Goal: Task Accomplishment & Management: Complete application form

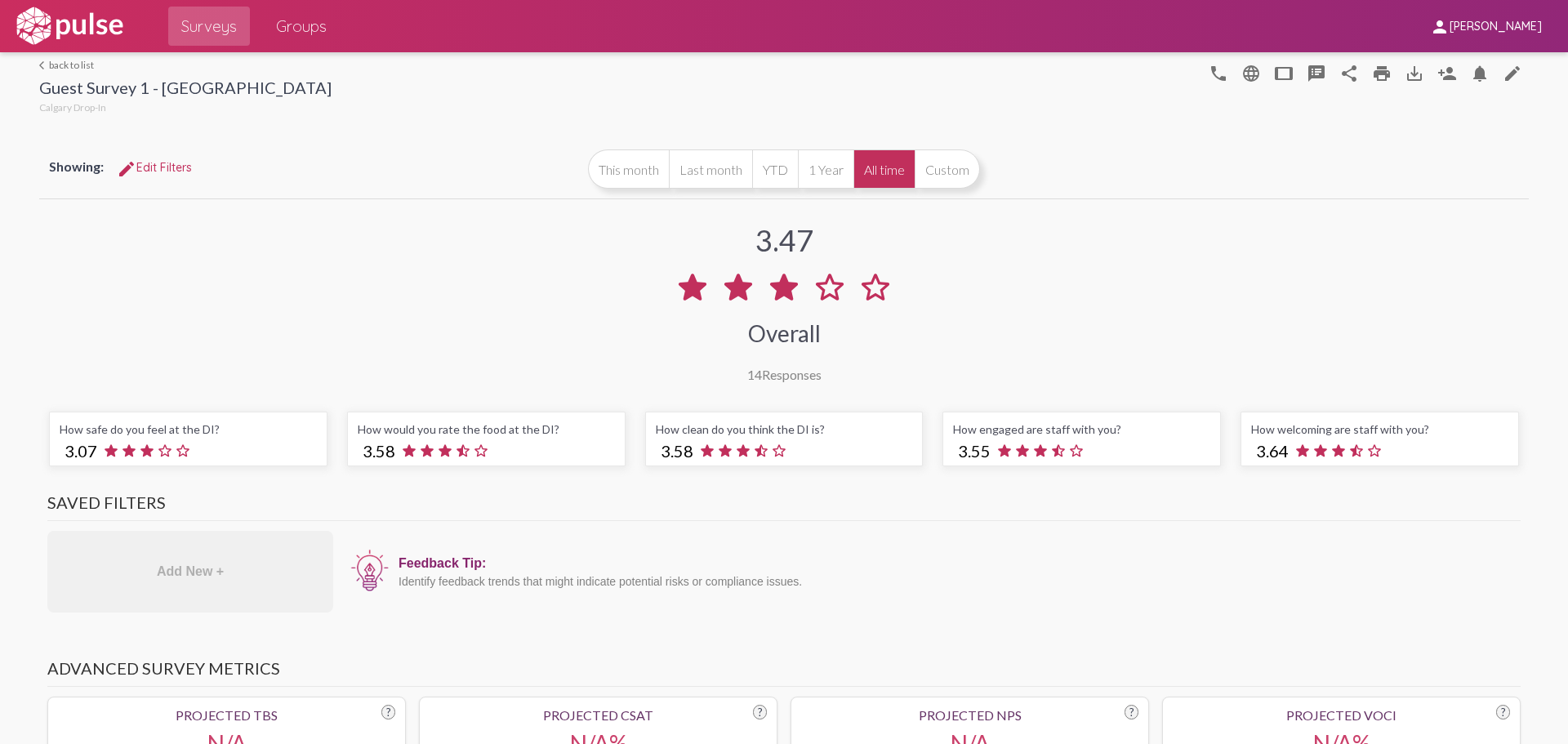
click at [75, 67] on link "arrow_back_ios back to list" at bounding box center [185, 65] width 292 height 12
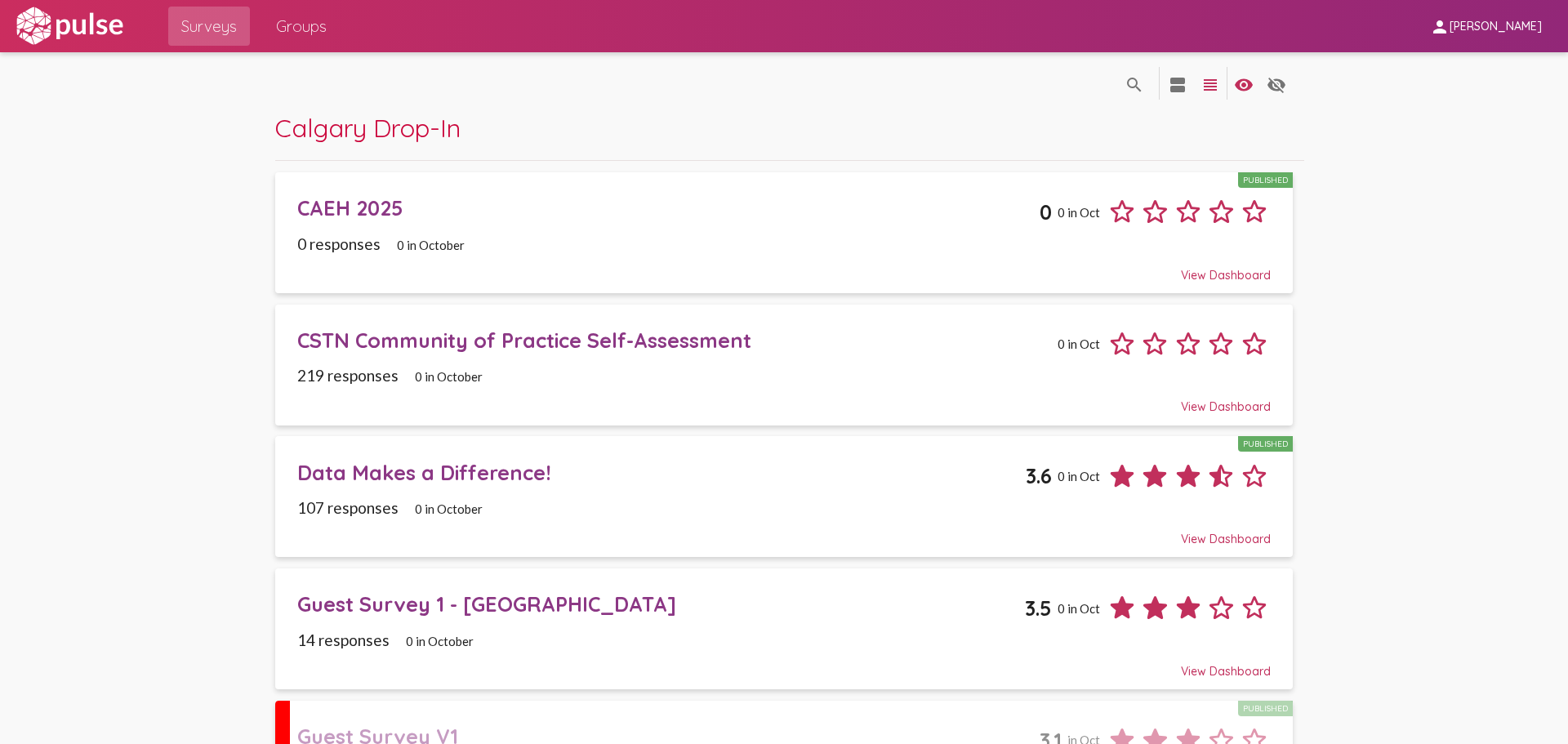
click at [368, 202] on div "CAEH 2025" at bounding box center [668, 207] width 743 height 25
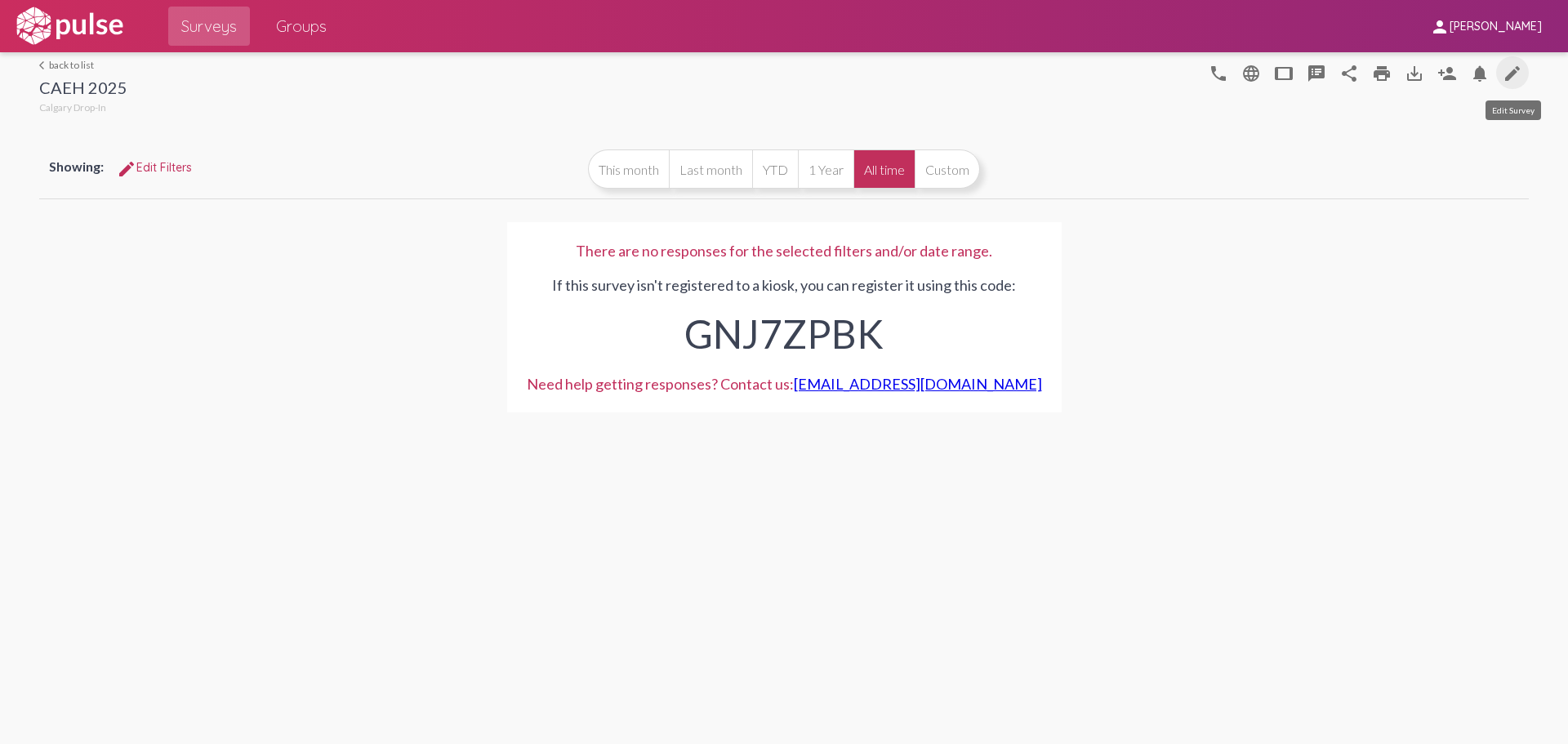
click at [1509, 75] on mat-icon "edit" at bounding box center [1513, 74] width 20 height 20
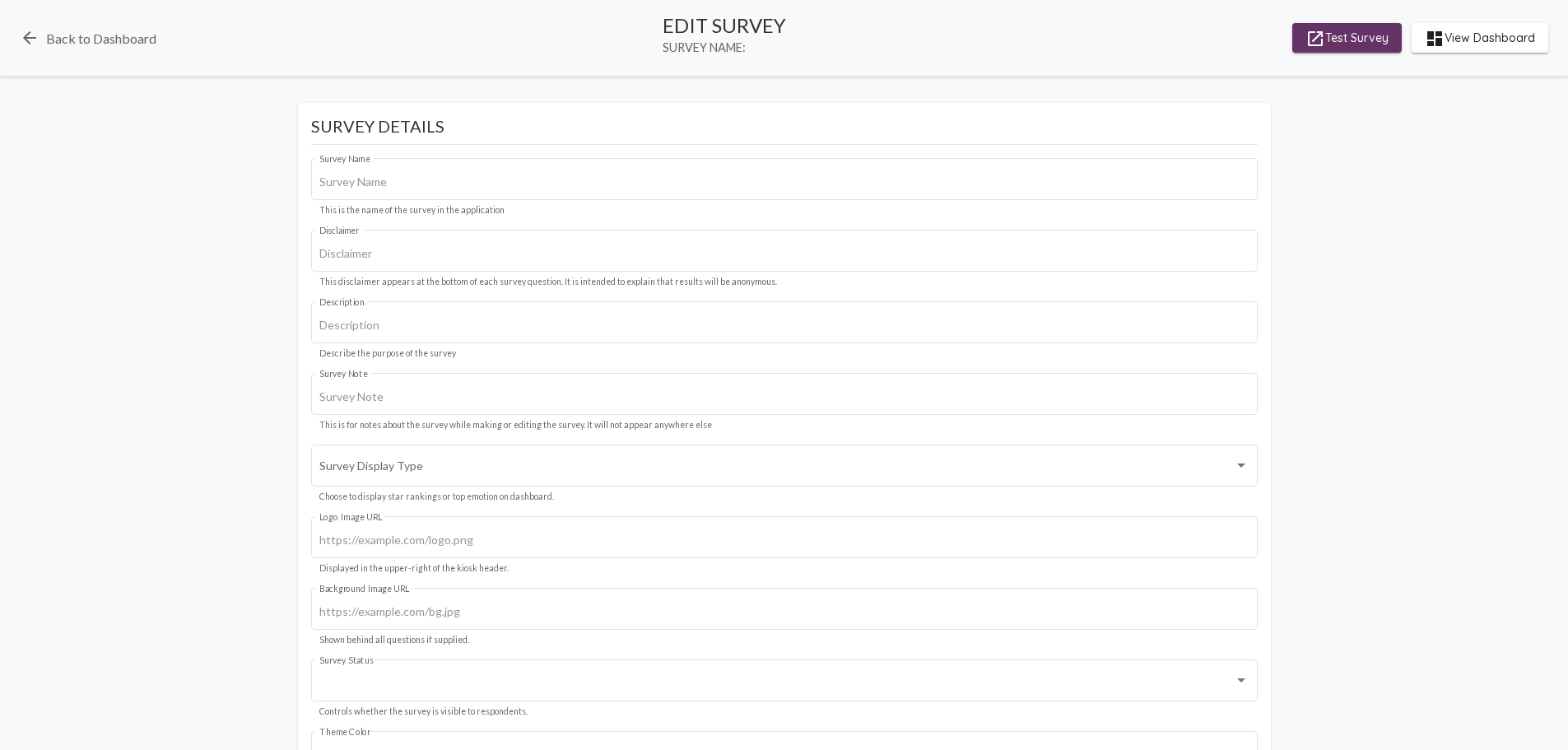
type input "CAEH 2025"
type input "We value your privacy, your identity will remain anonymous."
type input "#2f75c1"
click at [1343, 41] on span "launch Test Survey" at bounding box center [1347, 38] width 83 height 30
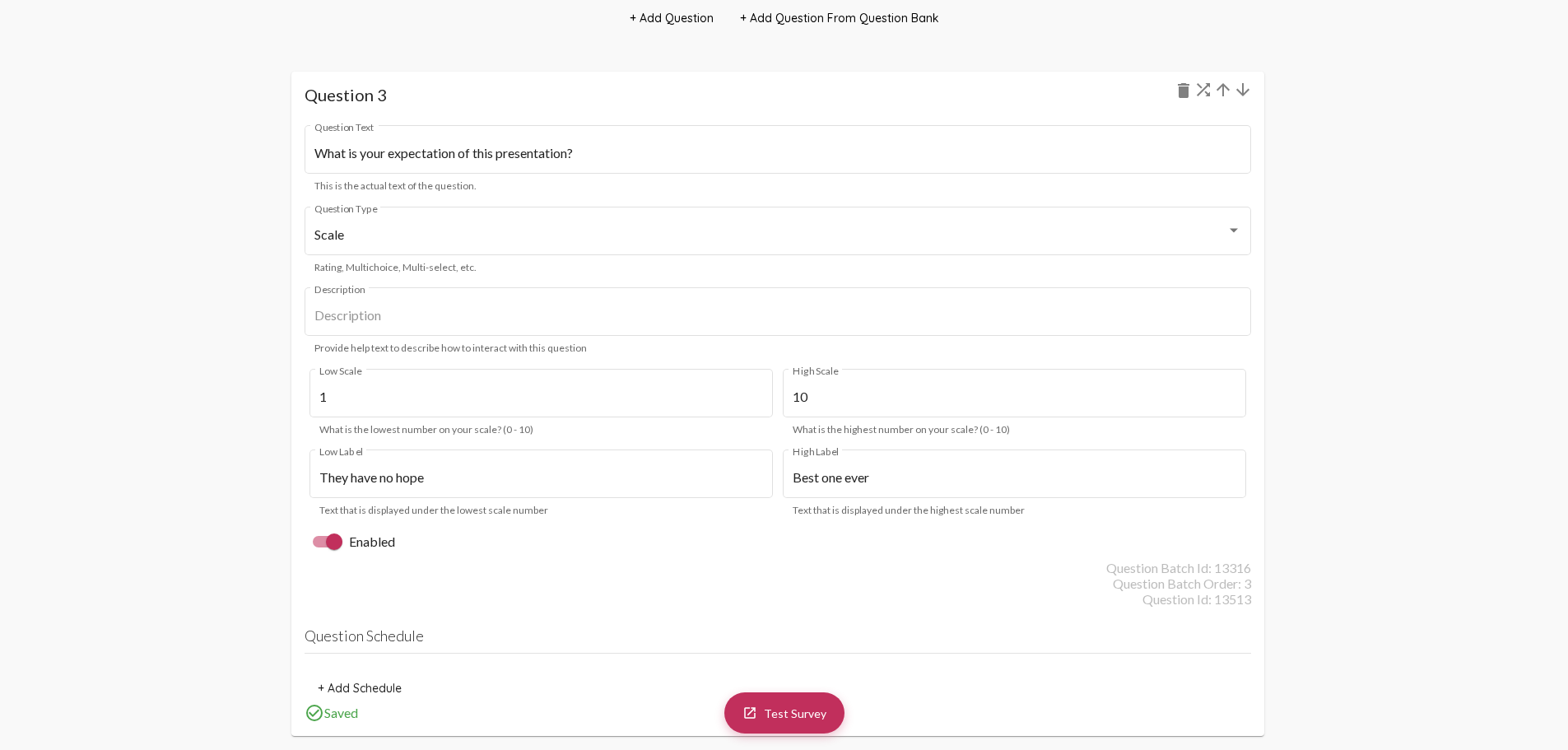
scroll to position [3457, 0]
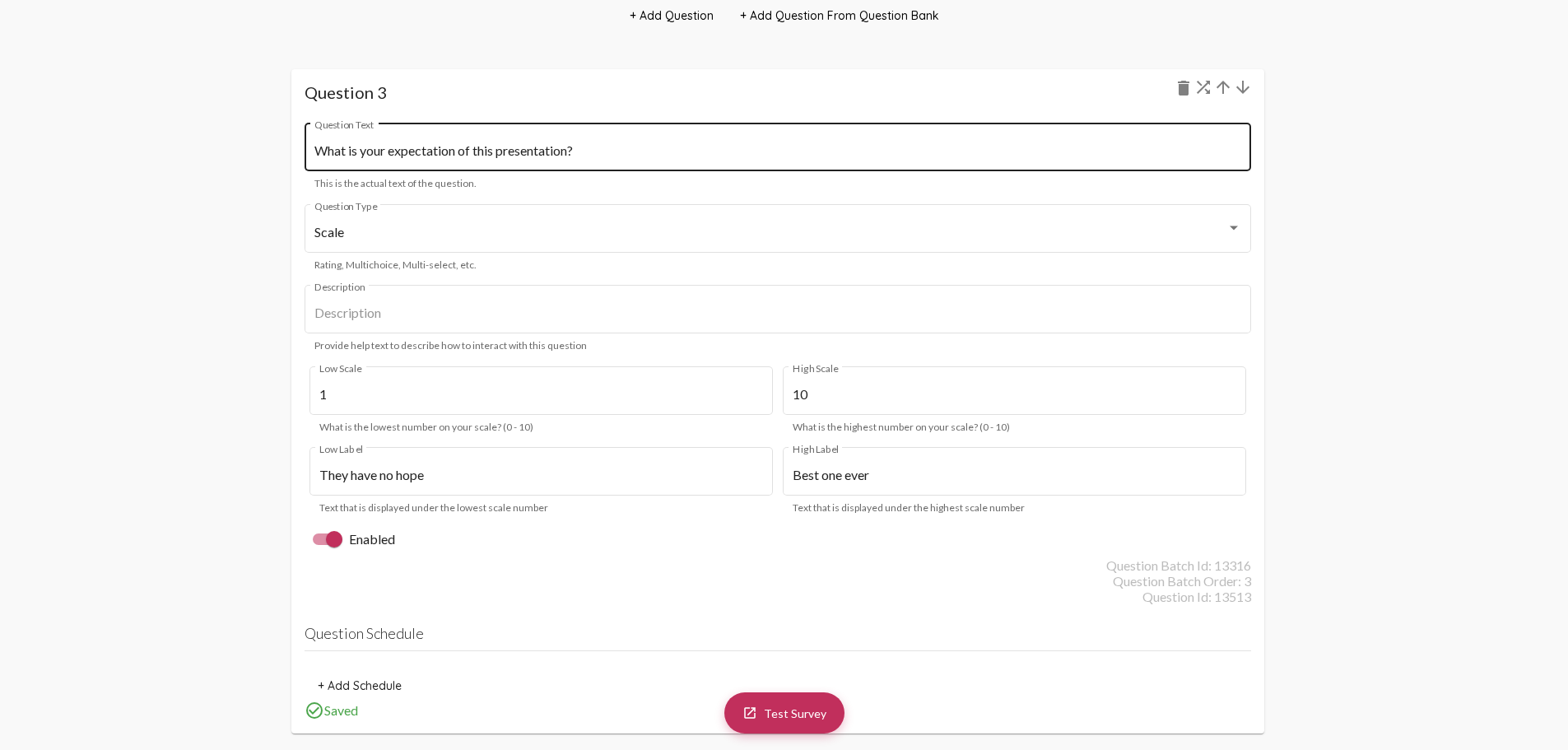
click at [469, 152] on input "What is your expectation of this presentation?" at bounding box center [777, 151] width 927 height 15
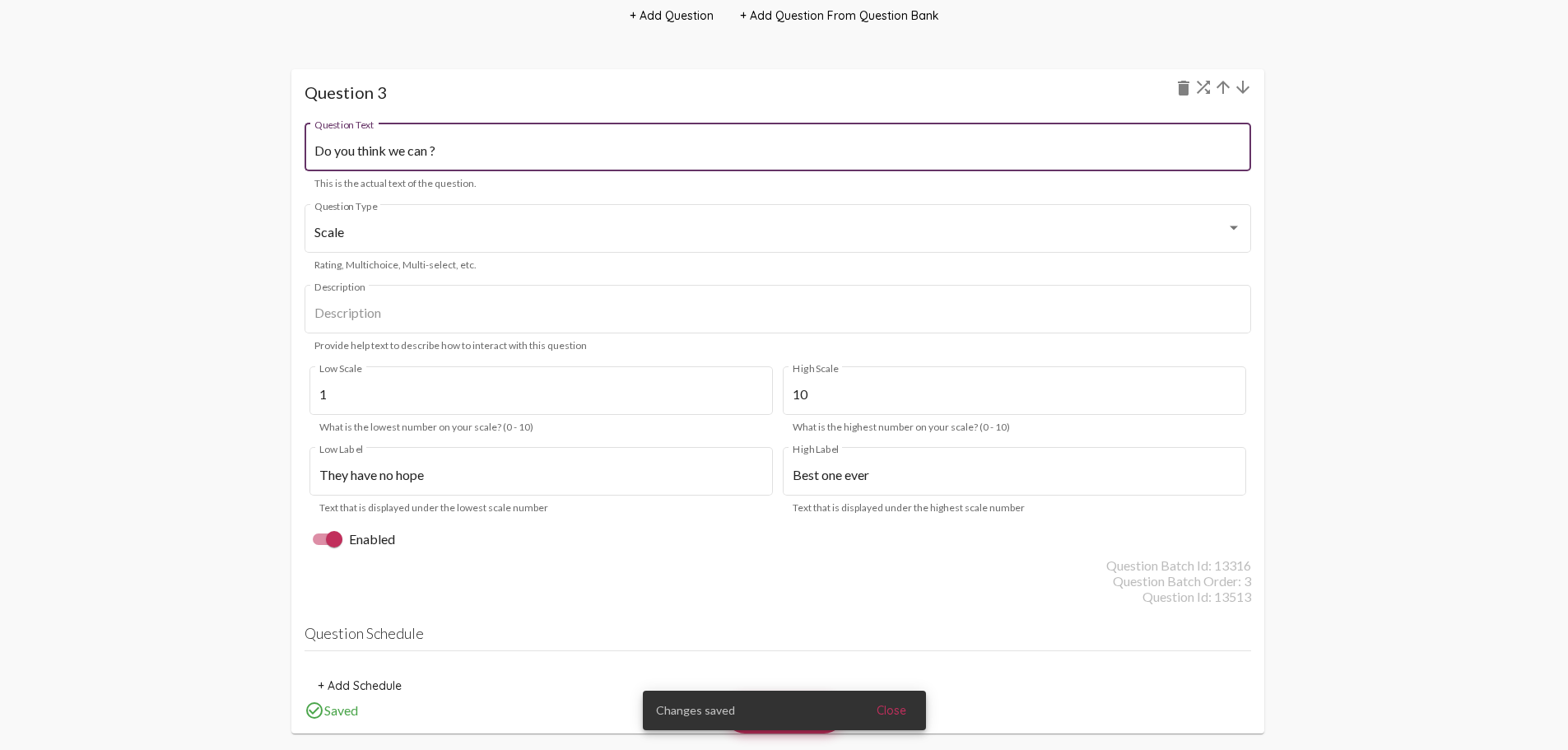
drag, startPoint x: 519, startPoint y: 155, endPoint x: 505, endPoint y: 161, distance: 15.2
click at [505, 161] on div "Do you think we can ? Question Text" at bounding box center [777, 145] width 927 height 52
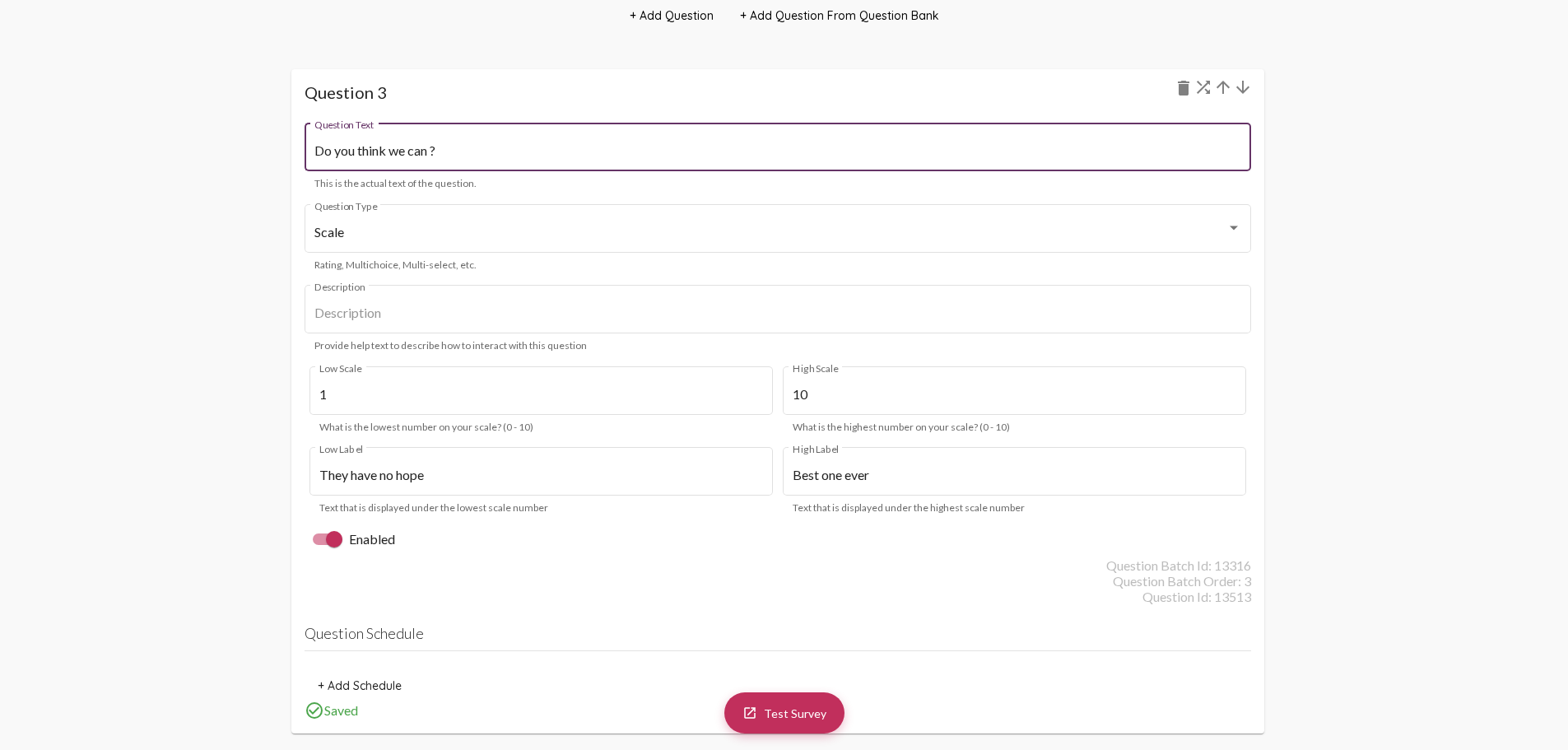
drag, startPoint x: 442, startPoint y: 151, endPoint x: 298, endPoint y: 134, distance: 145.0
click at [298, 134] on mat-card "Question 3 delete Do you think we can ? Question Text This is the actual text o…" at bounding box center [777, 401] width 973 height 663
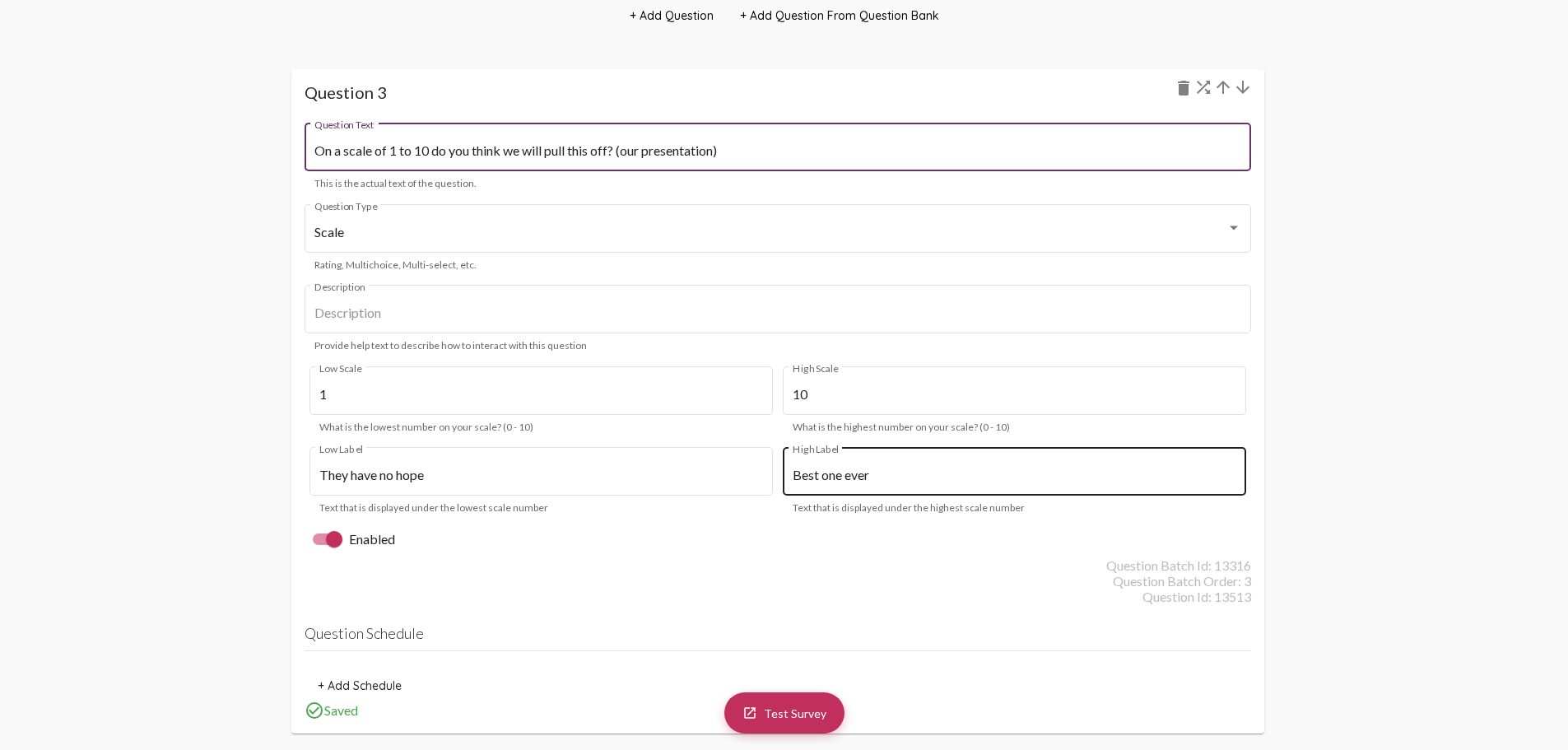
type input "On a scale of 1 to 10 do you think we will pull this off? (our presentation)"
click at [829, 478] on input "Best one ever" at bounding box center [1015, 475] width 445 height 15
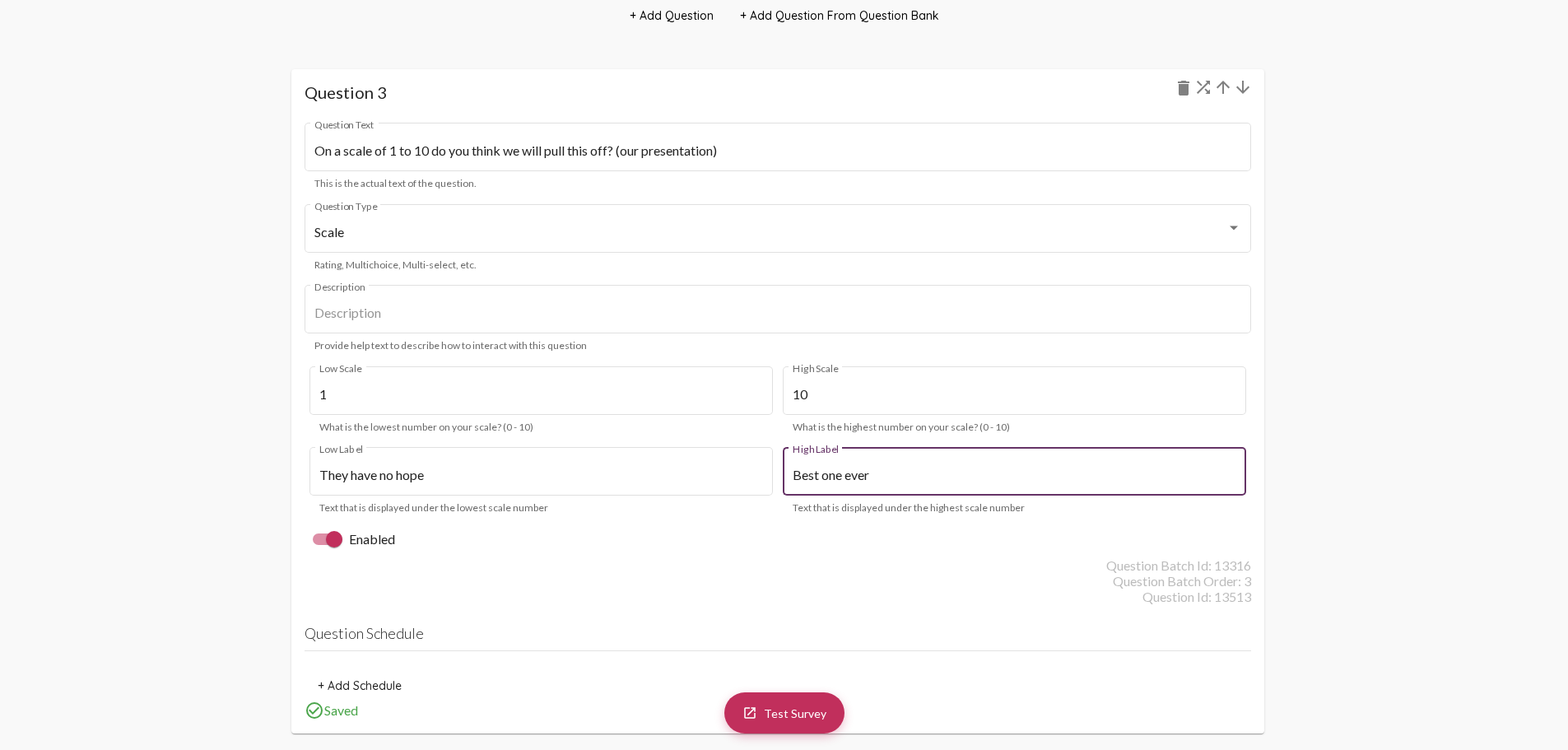
click at [829, 478] on input "Best one ever" at bounding box center [1015, 475] width 445 height 15
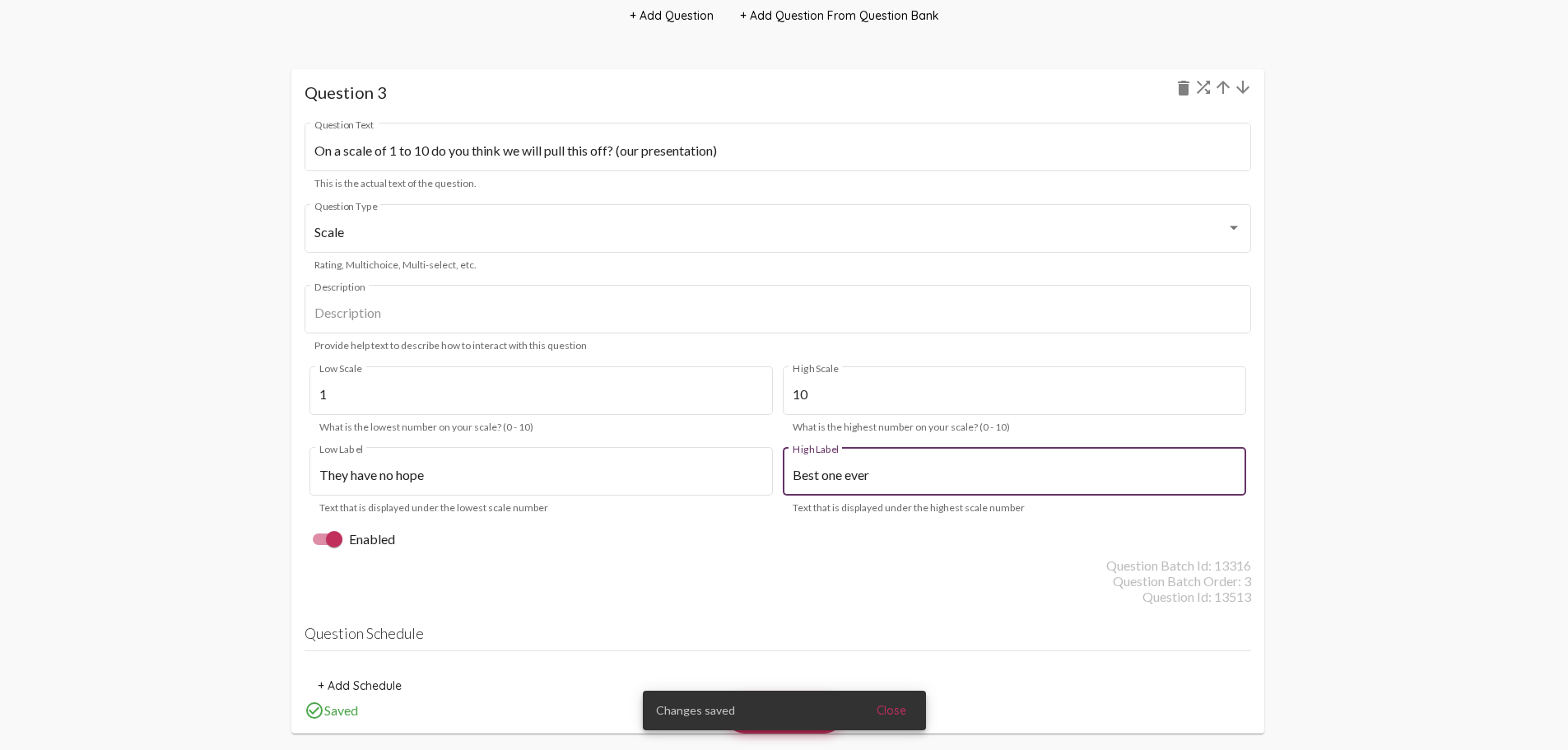
click at [829, 478] on input "Best one ever" at bounding box center [1015, 475] width 445 height 15
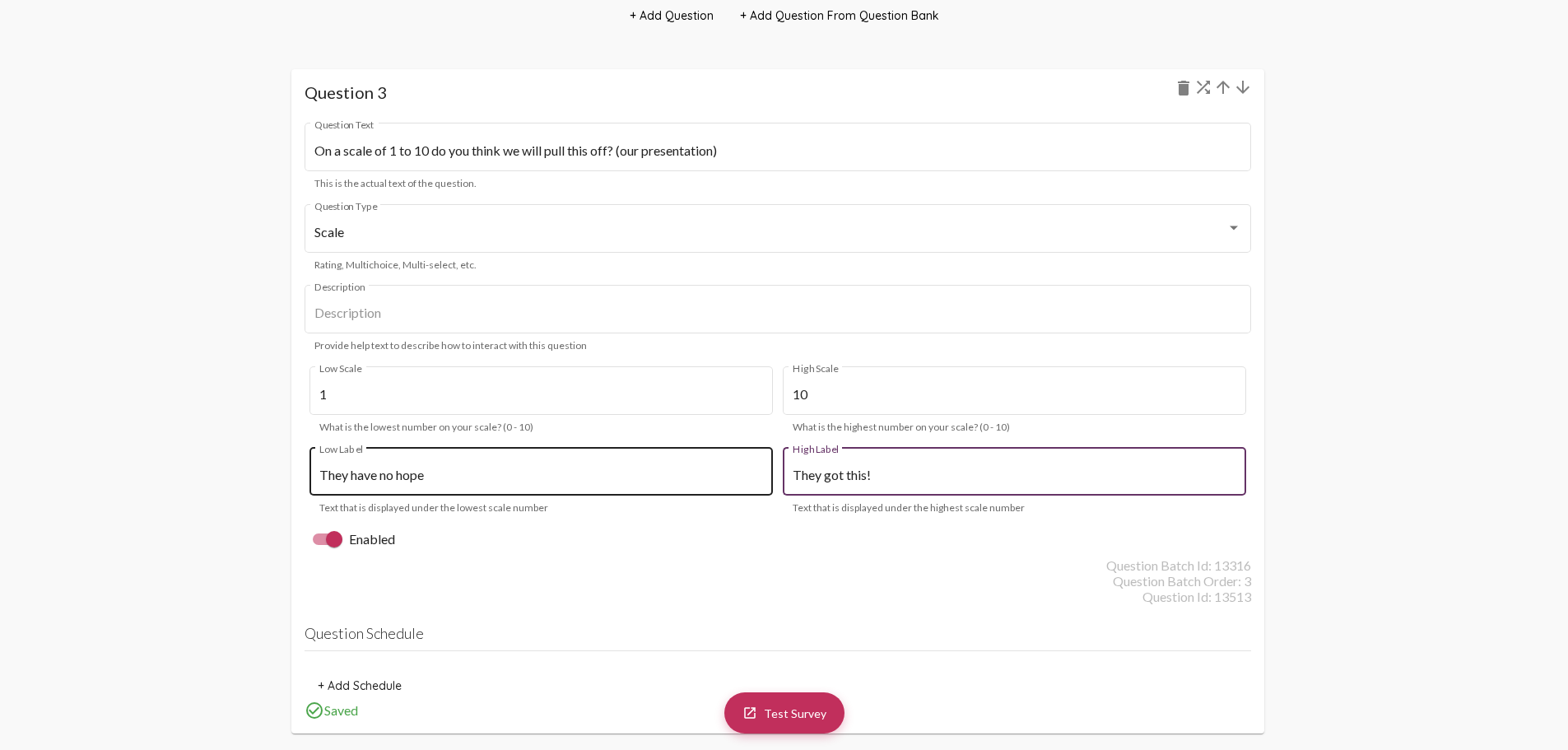
type input "They got this!"
click at [460, 469] on input "They have no hope" at bounding box center [541, 475] width 445 height 15
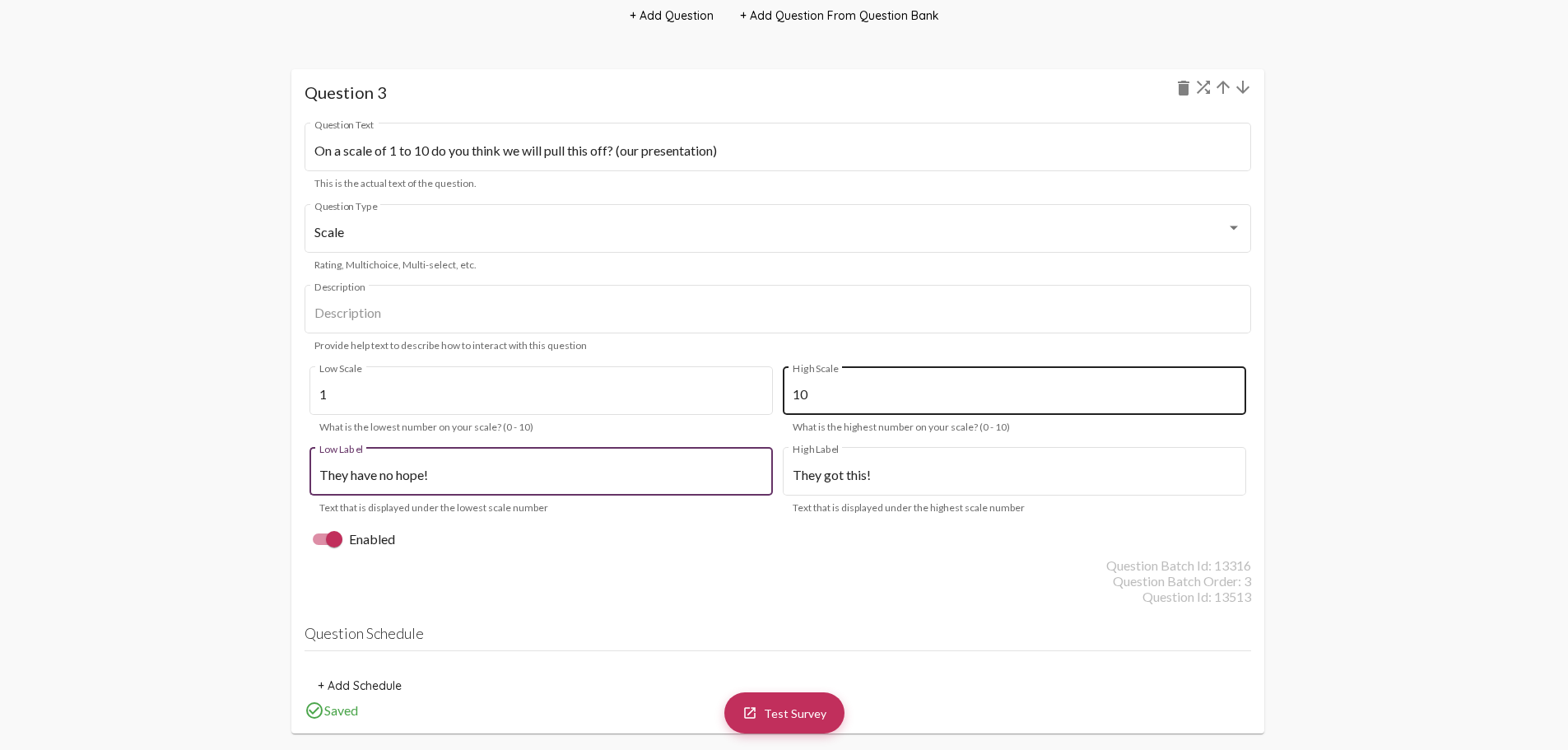
type input "They have no hope!"
click at [817, 403] on div "10 High Scale" at bounding box center [1015, 389] width 445 height 52
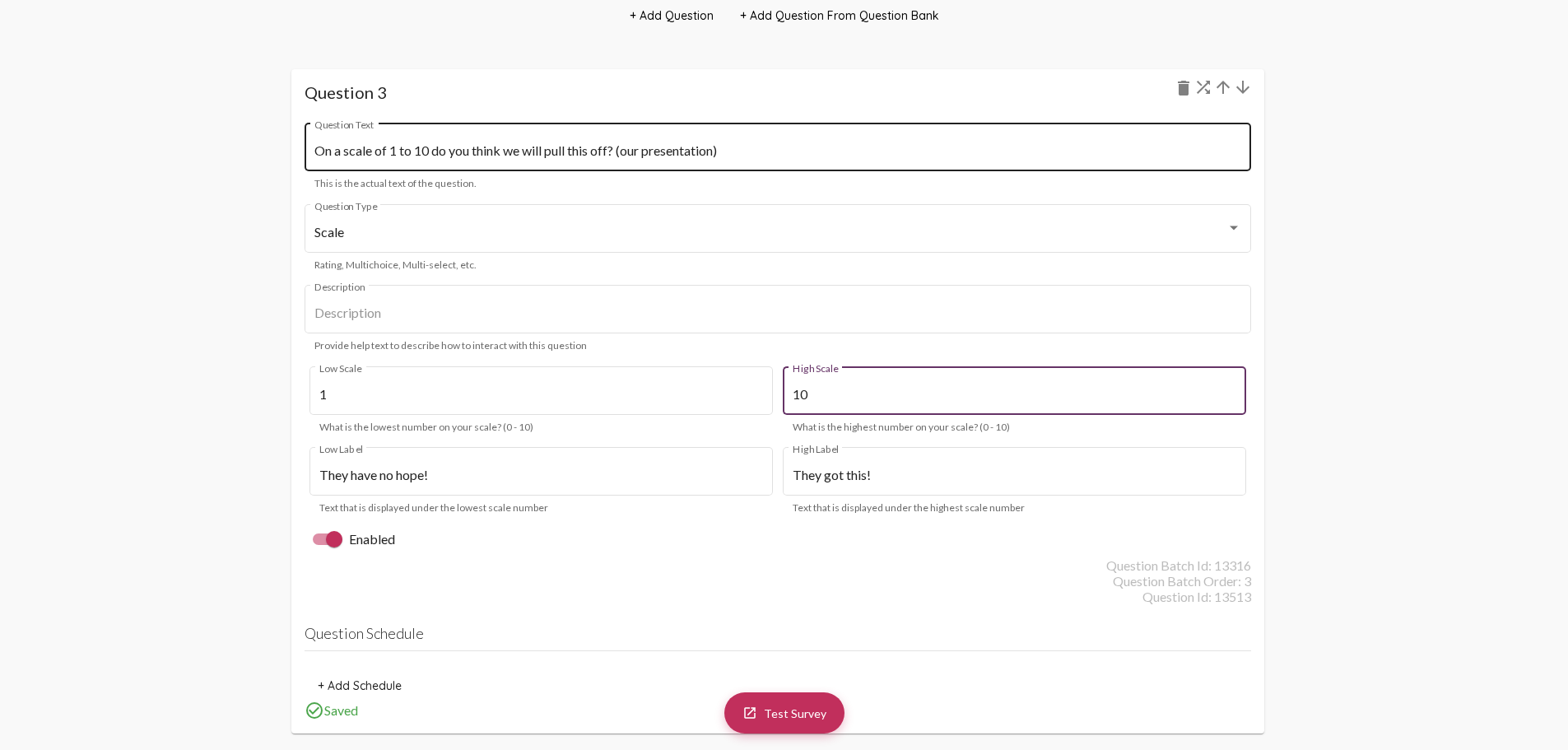
click at [730, 147] on input "On a scale of 1 to 10 do you think we will pull this off? (our presentation)" at bounding box center [777, 151] width 927 height 15
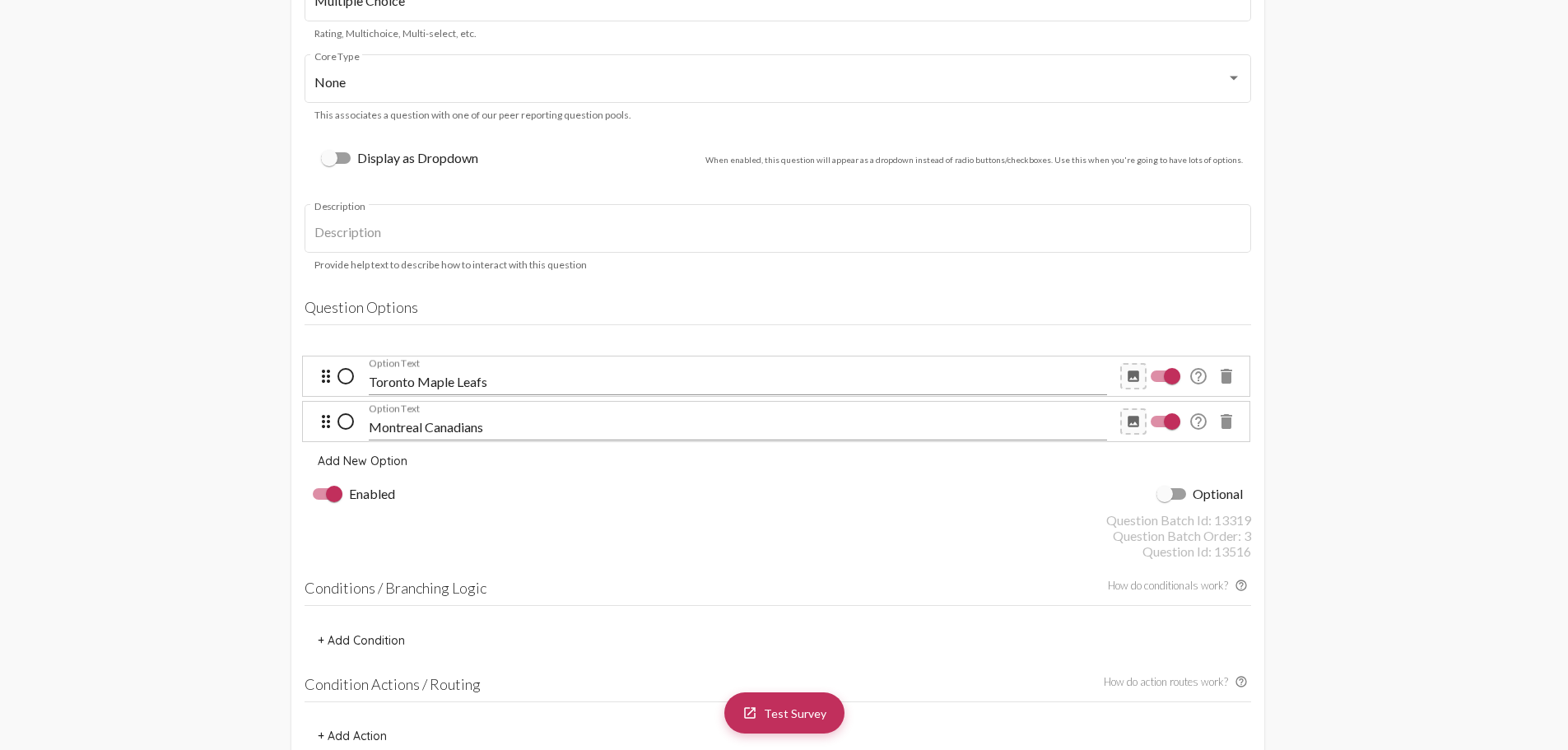
scroll to position [4527, 0]
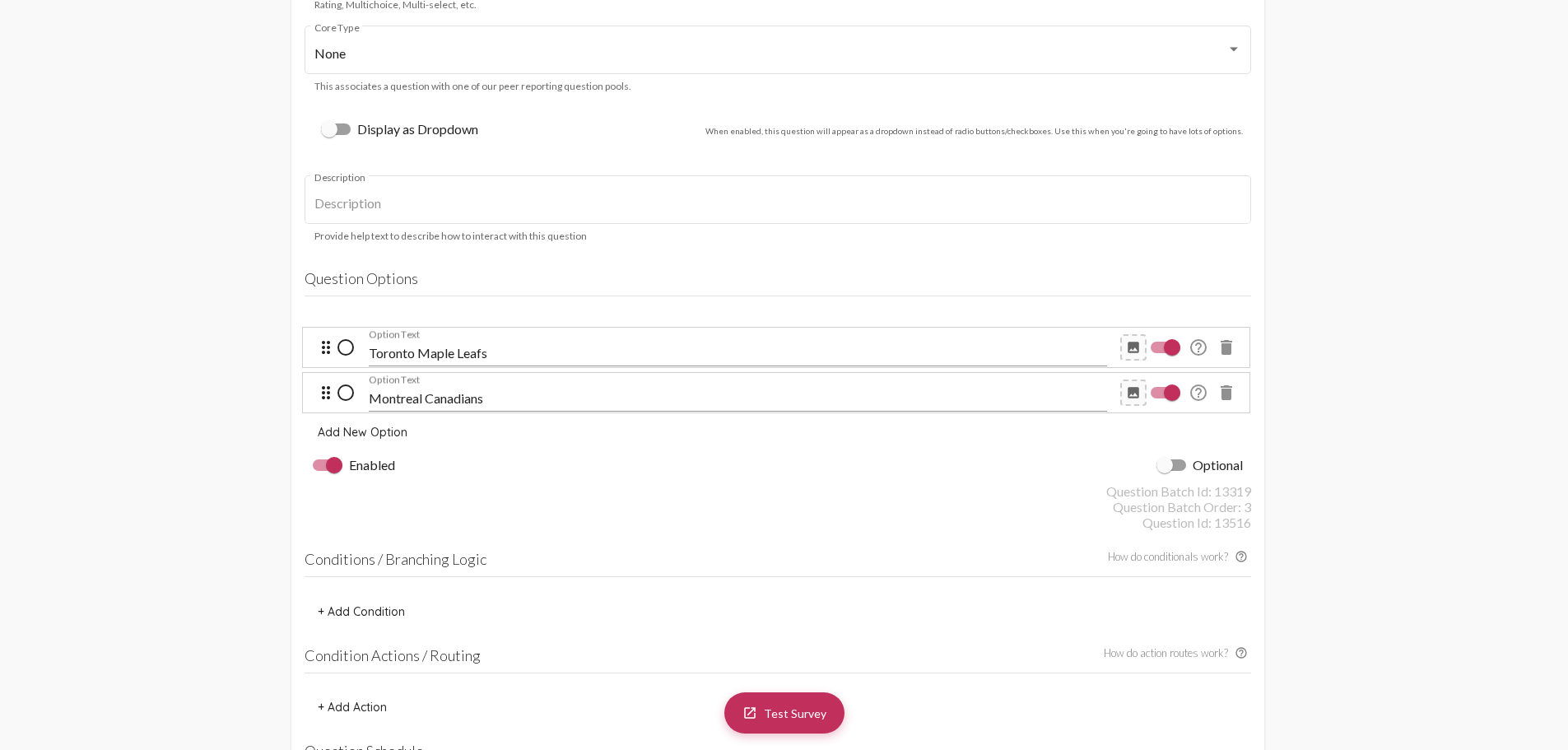
type input "How confident are you that [PERSON_NAME] and [PERSON_NAME] stay on topic?"
click at [347, 436] on span "Add New Option" at bounding box center [362, 432] width 90 height 15
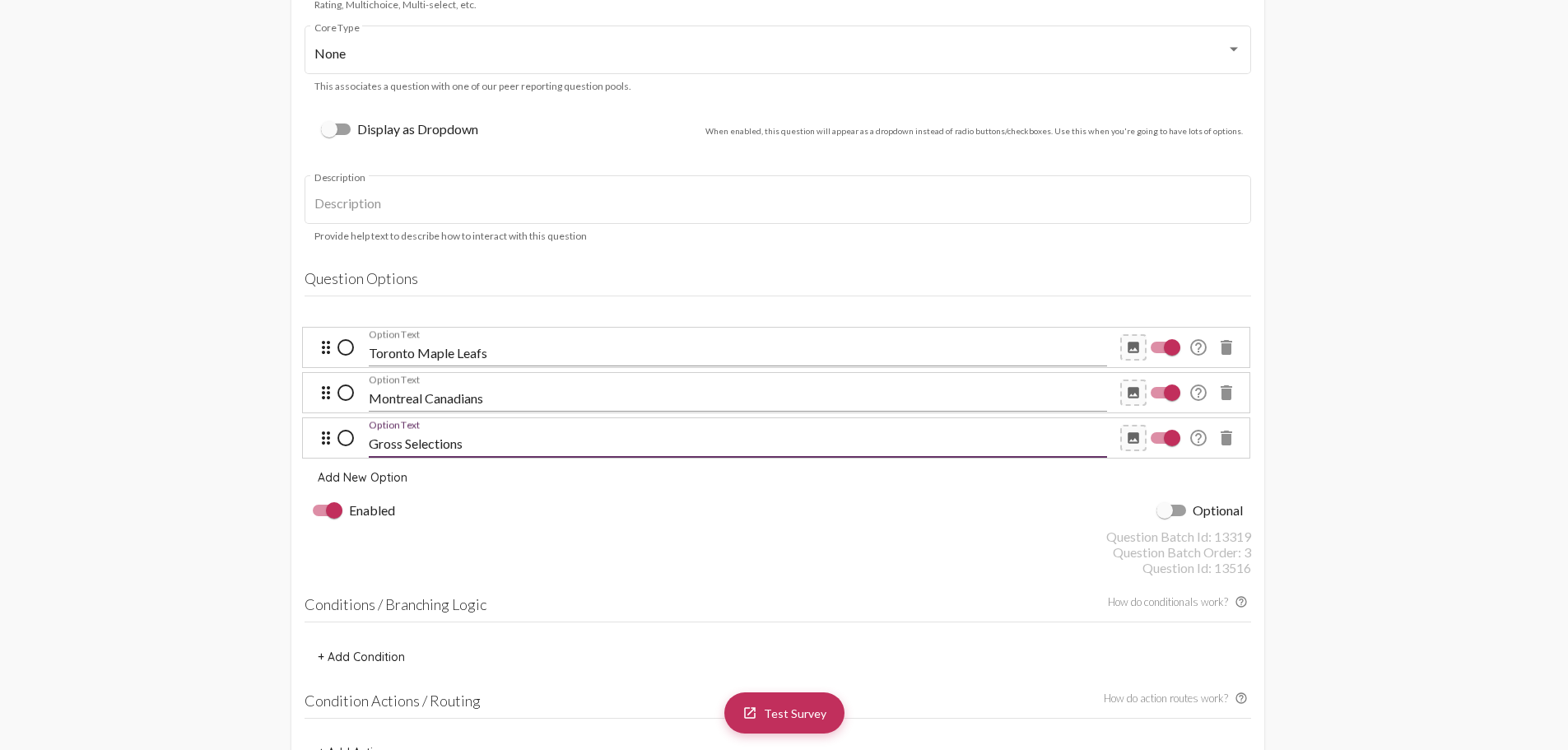
type input "Gross Selections"
click at [341, 477] on span "Add New Option" at bounding box center [362, 478] width 90 height 15
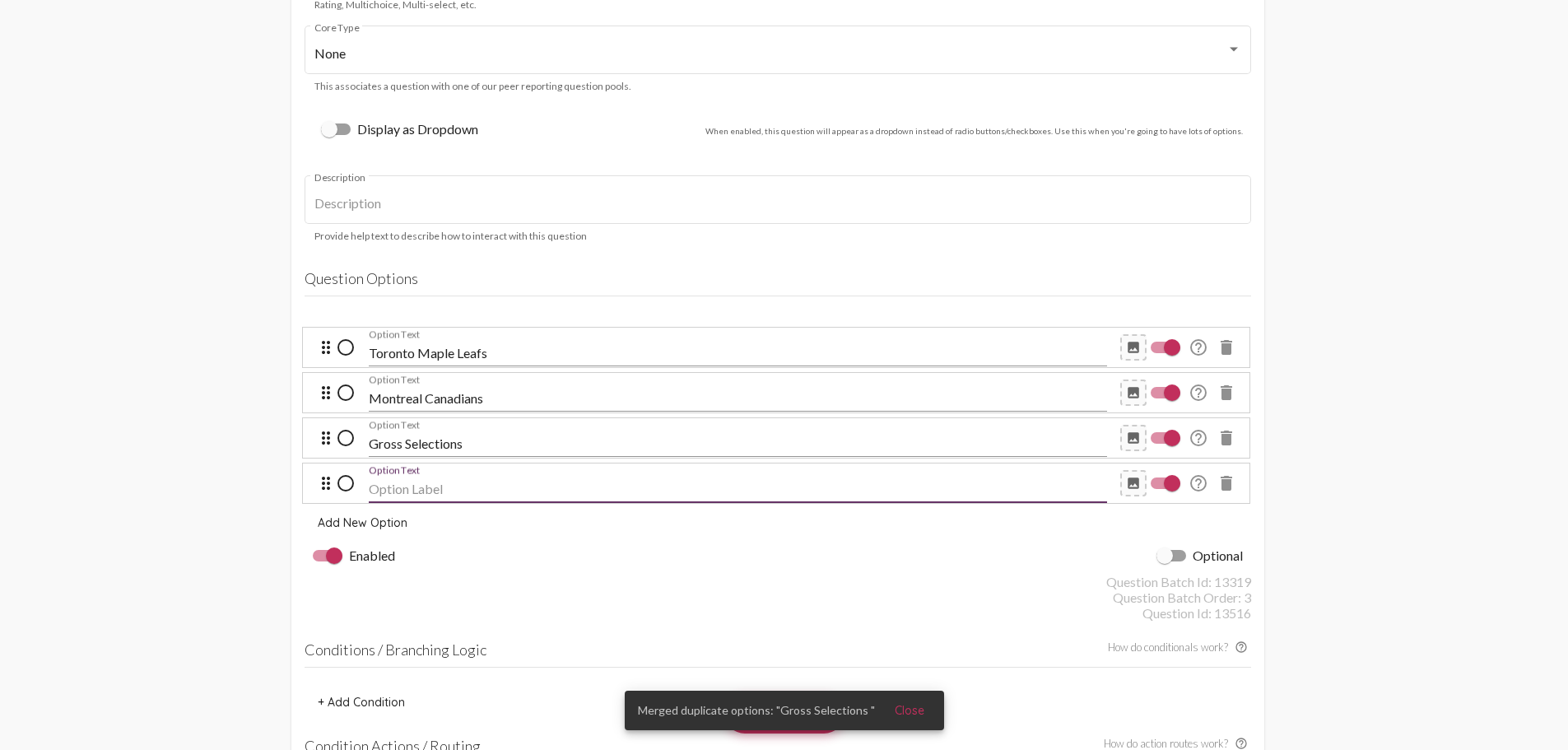
click at [394, 483] on input "Option Text" at bounding box center [738, 489] width 739 height 15
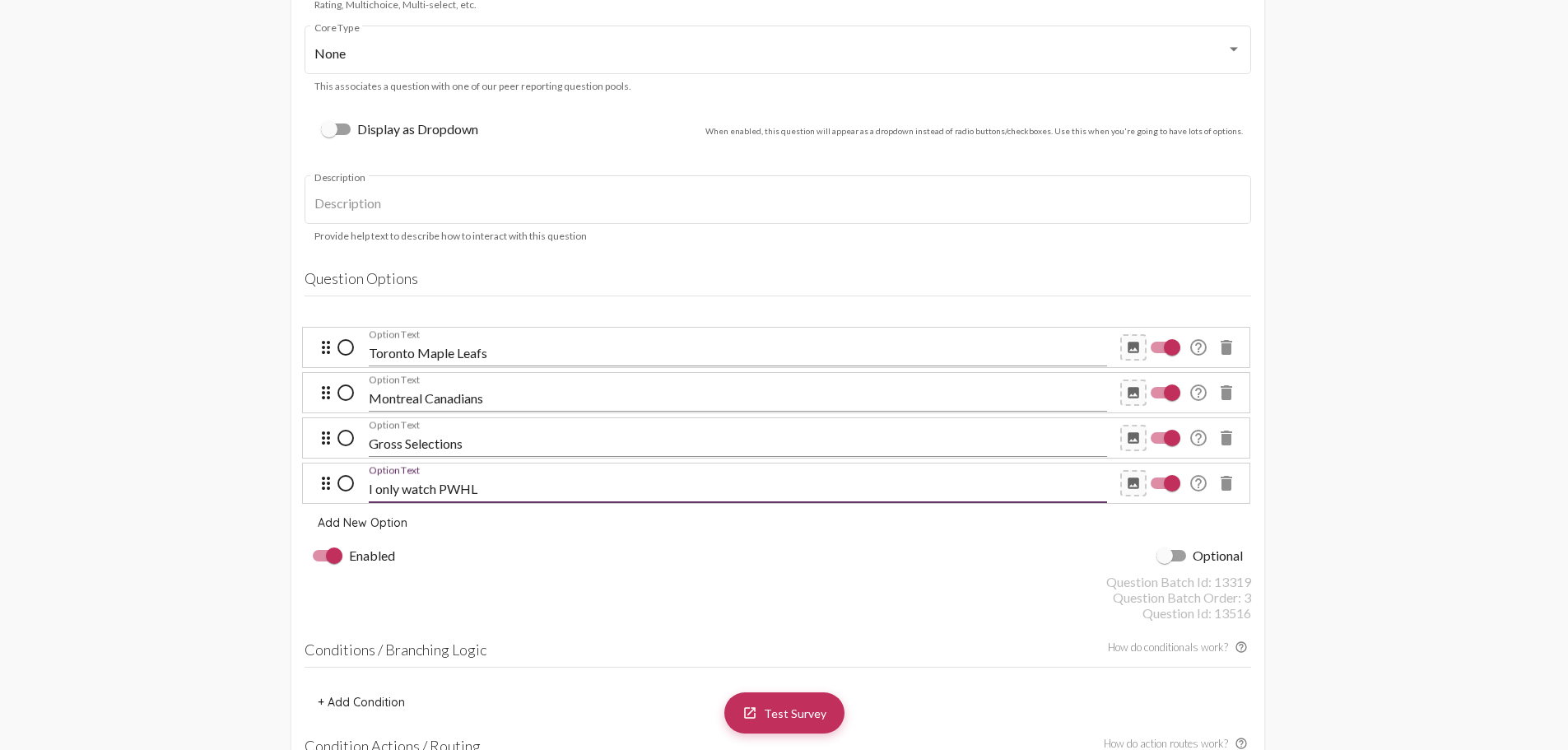
type input "I only watch PWHL"
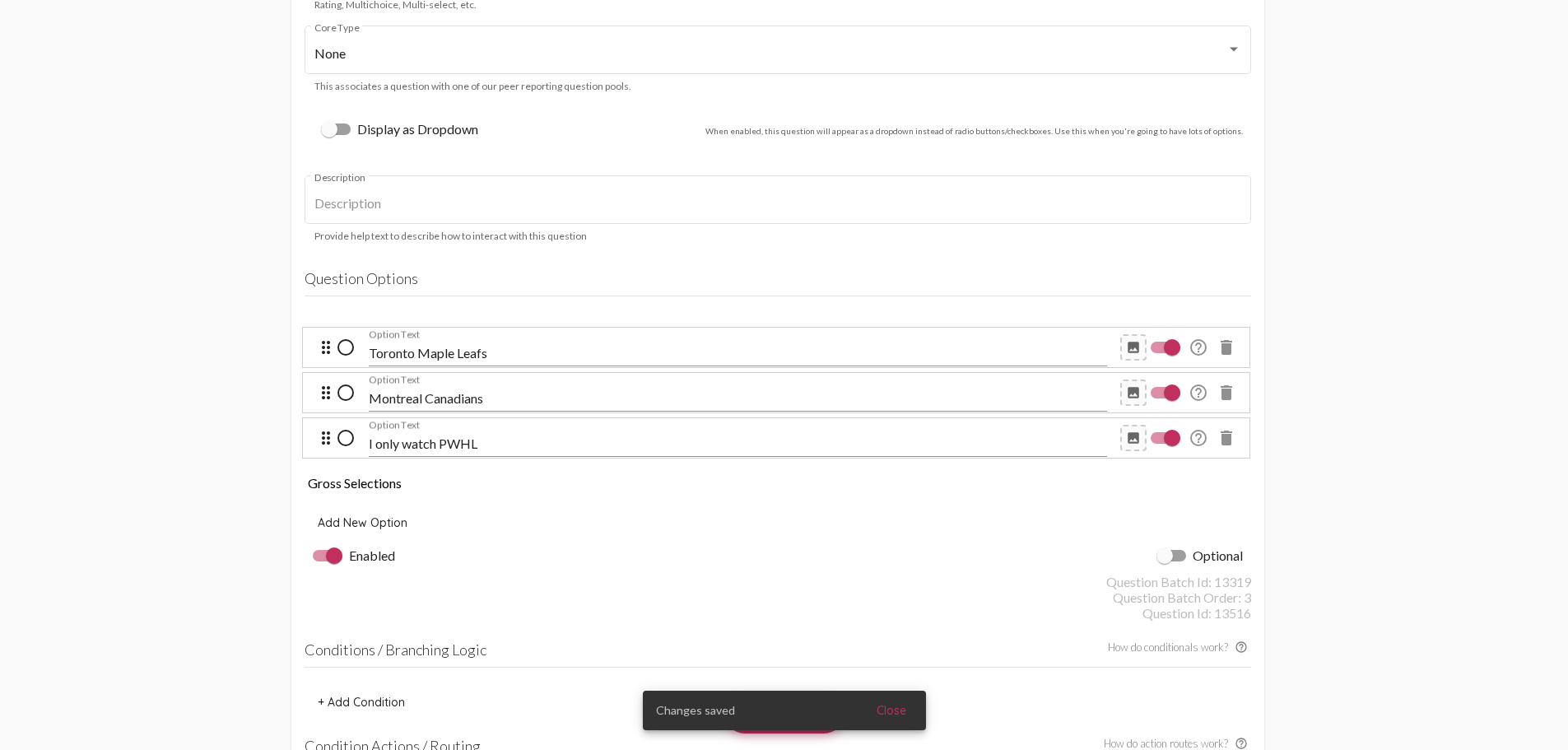
drag, startPoint x: 322, startPoint y: 436, endPoint x: 328, endPoint y: 494, distance: 58.3
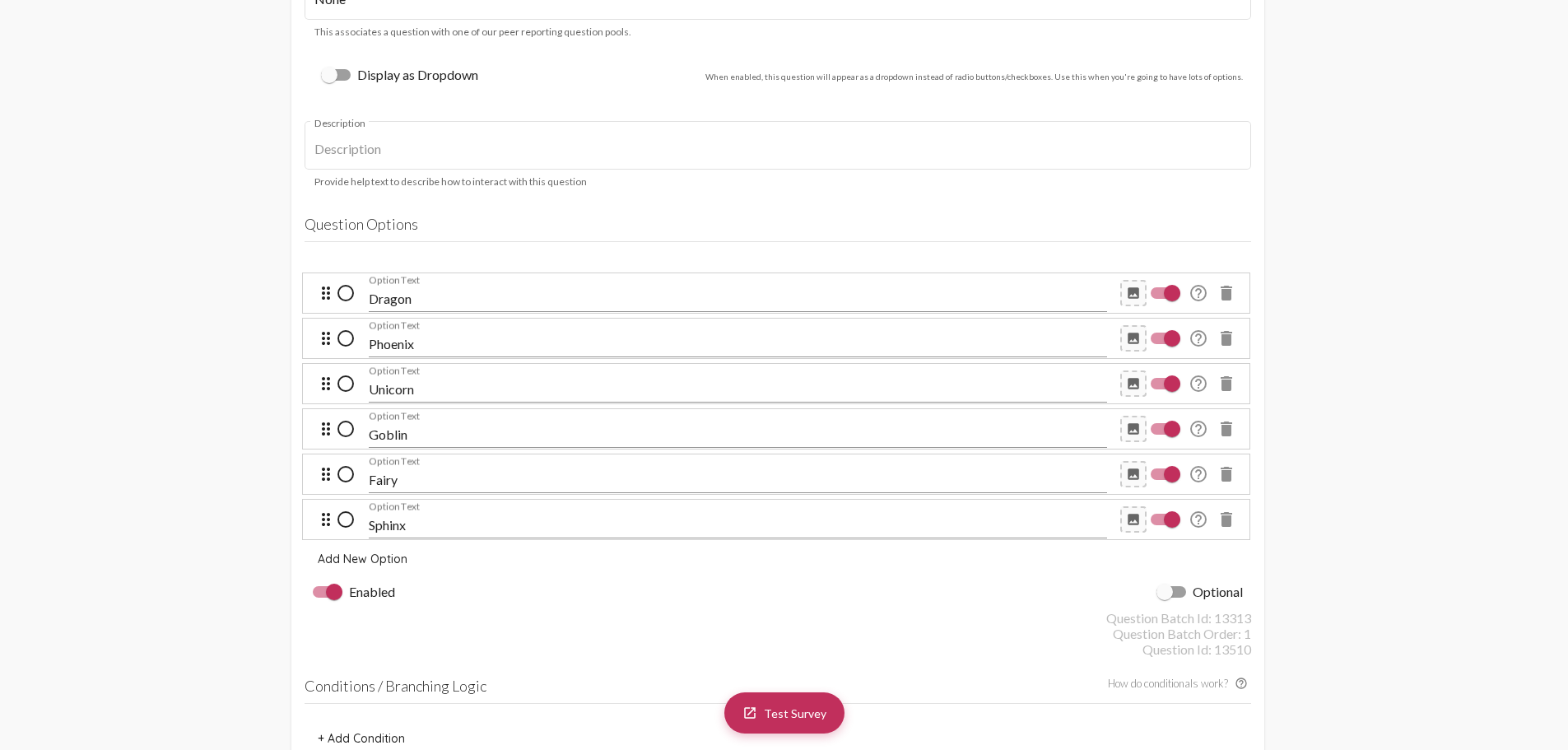
scroll to position [1317, 0]
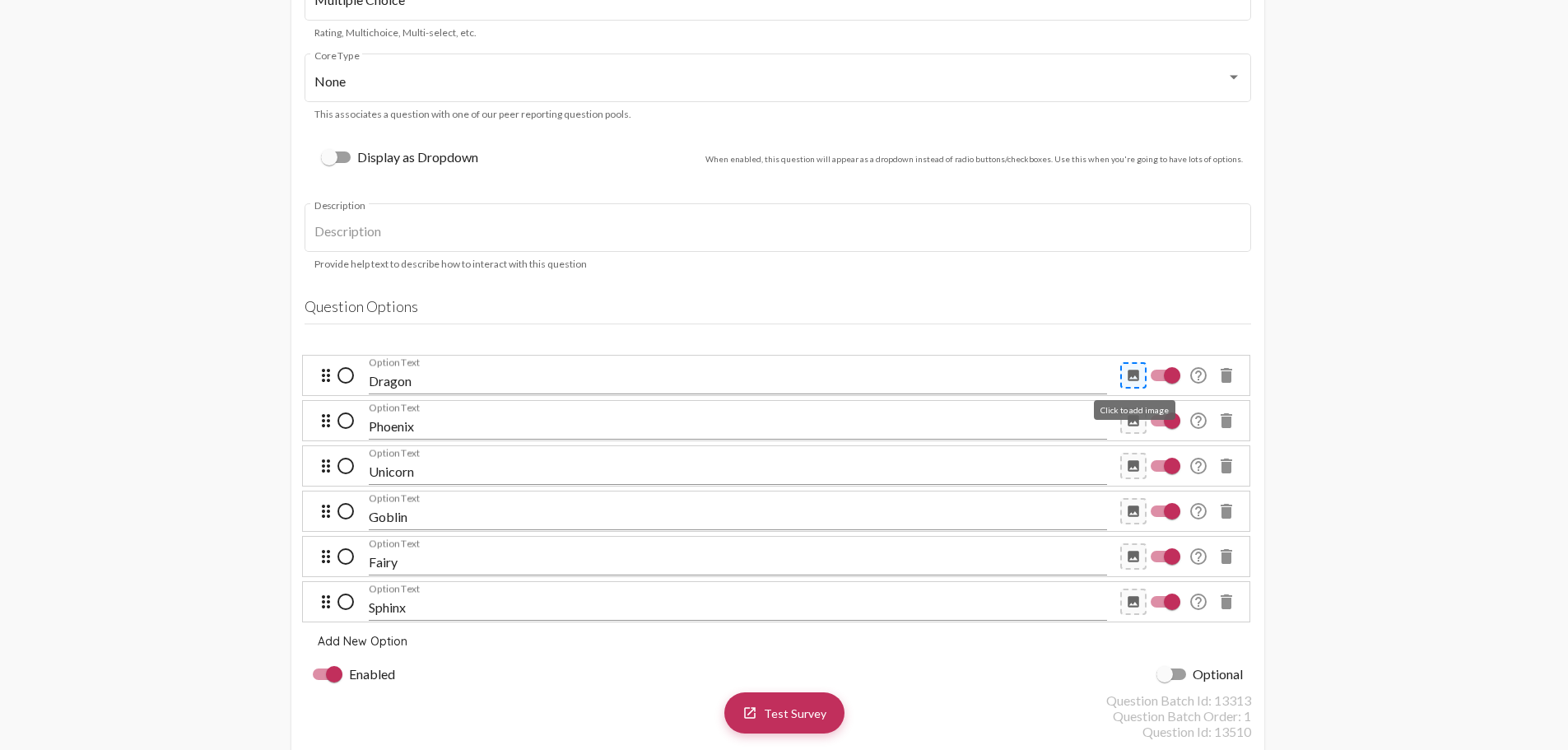
click at [1132, 375] on mat-icon "image" at bounding box center [1134, 375] width 15 height 15
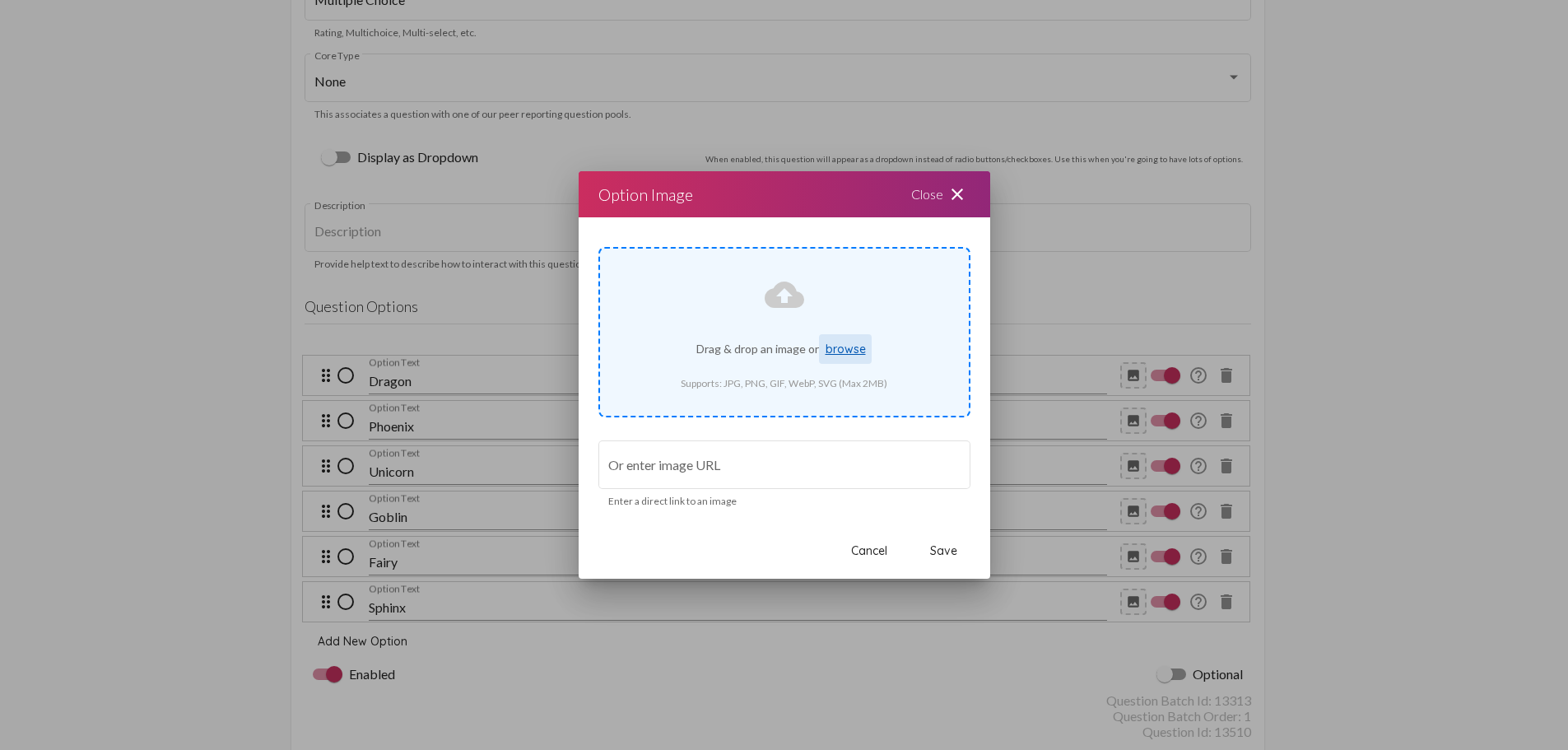
click at [855, 347] on span "browse" at bounding box center [846, 349] width 40 height 15
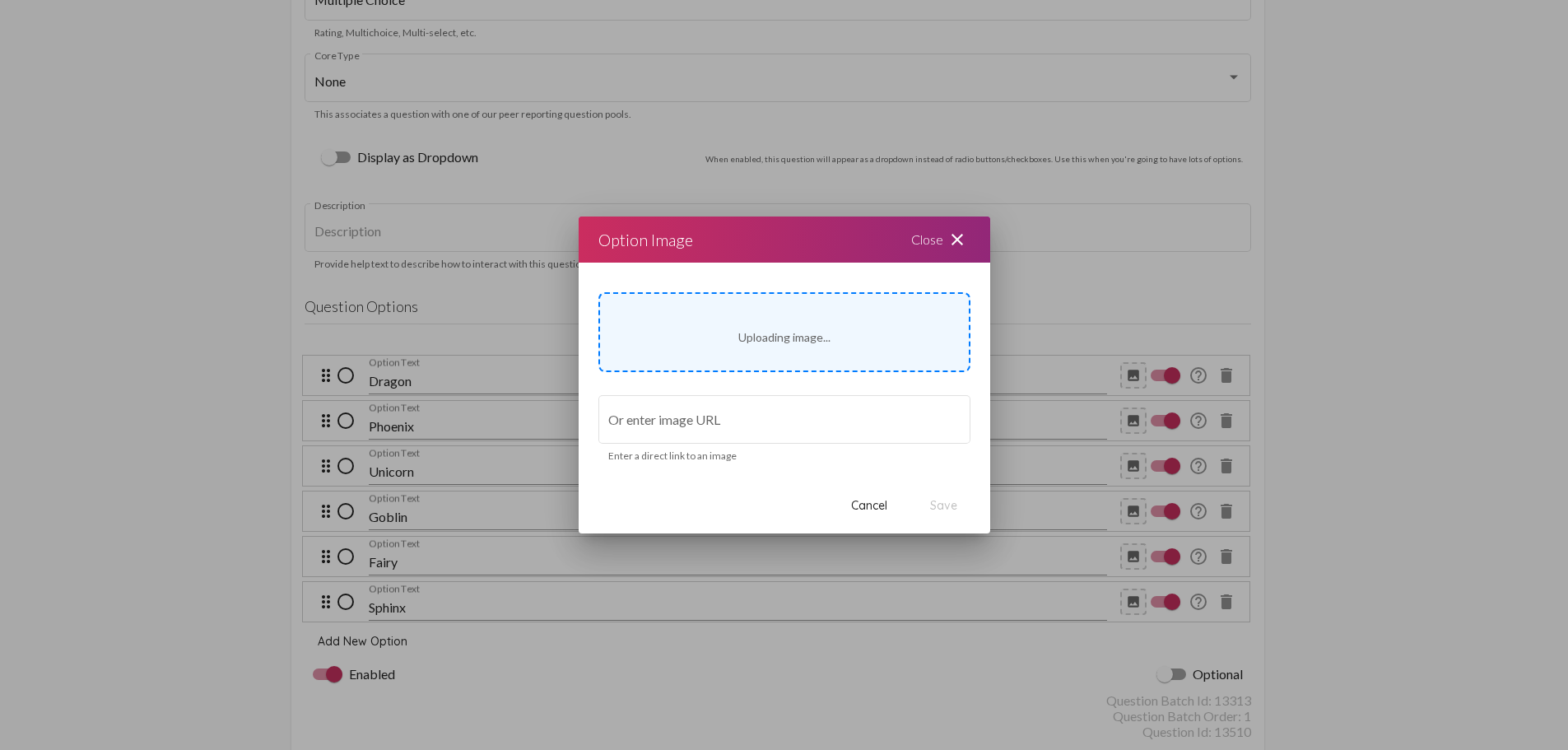
type input "[URL][DOMAIN_NAME]"
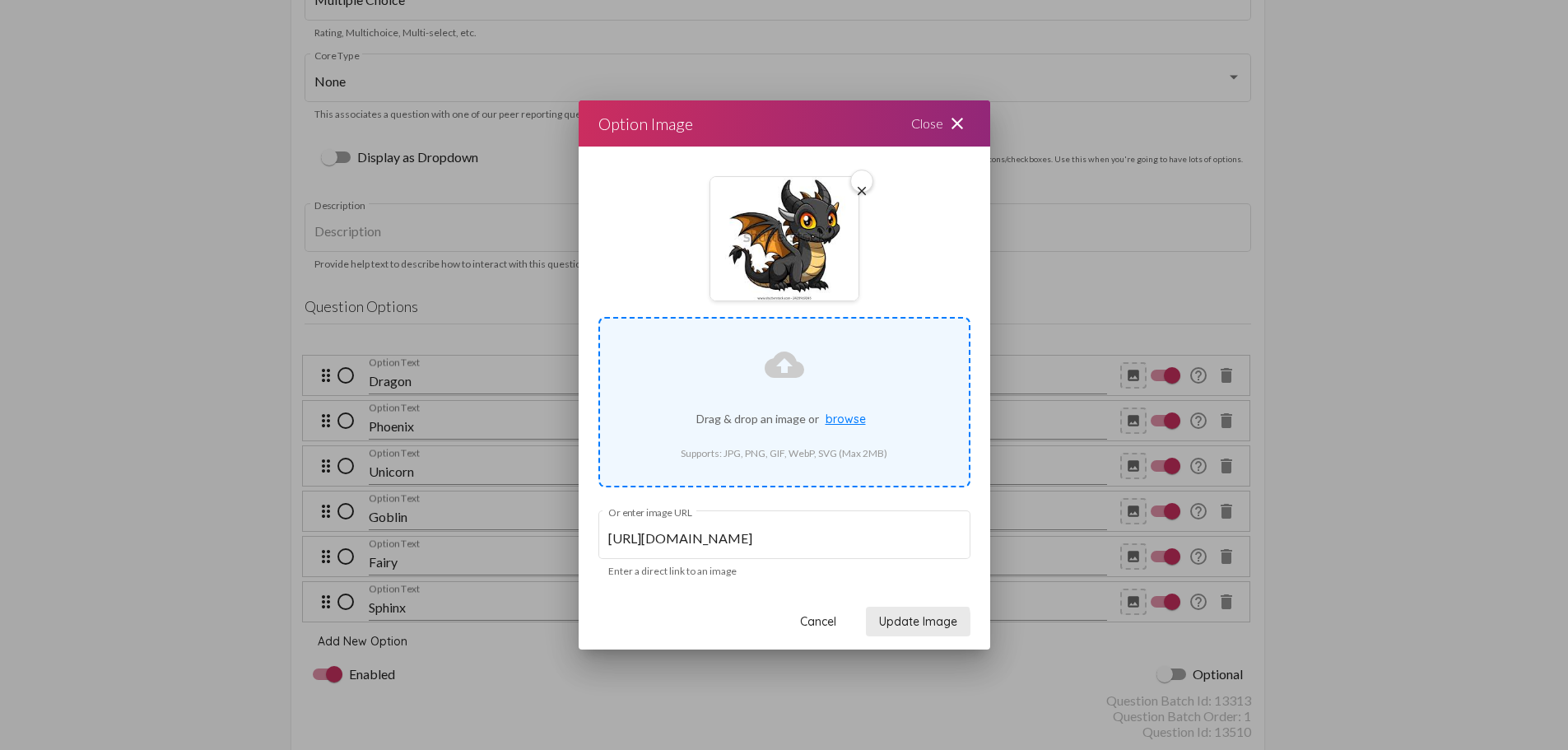
click at [903, 624] on span "Update Image" at bounding box center [918, 621] width 78 height 15
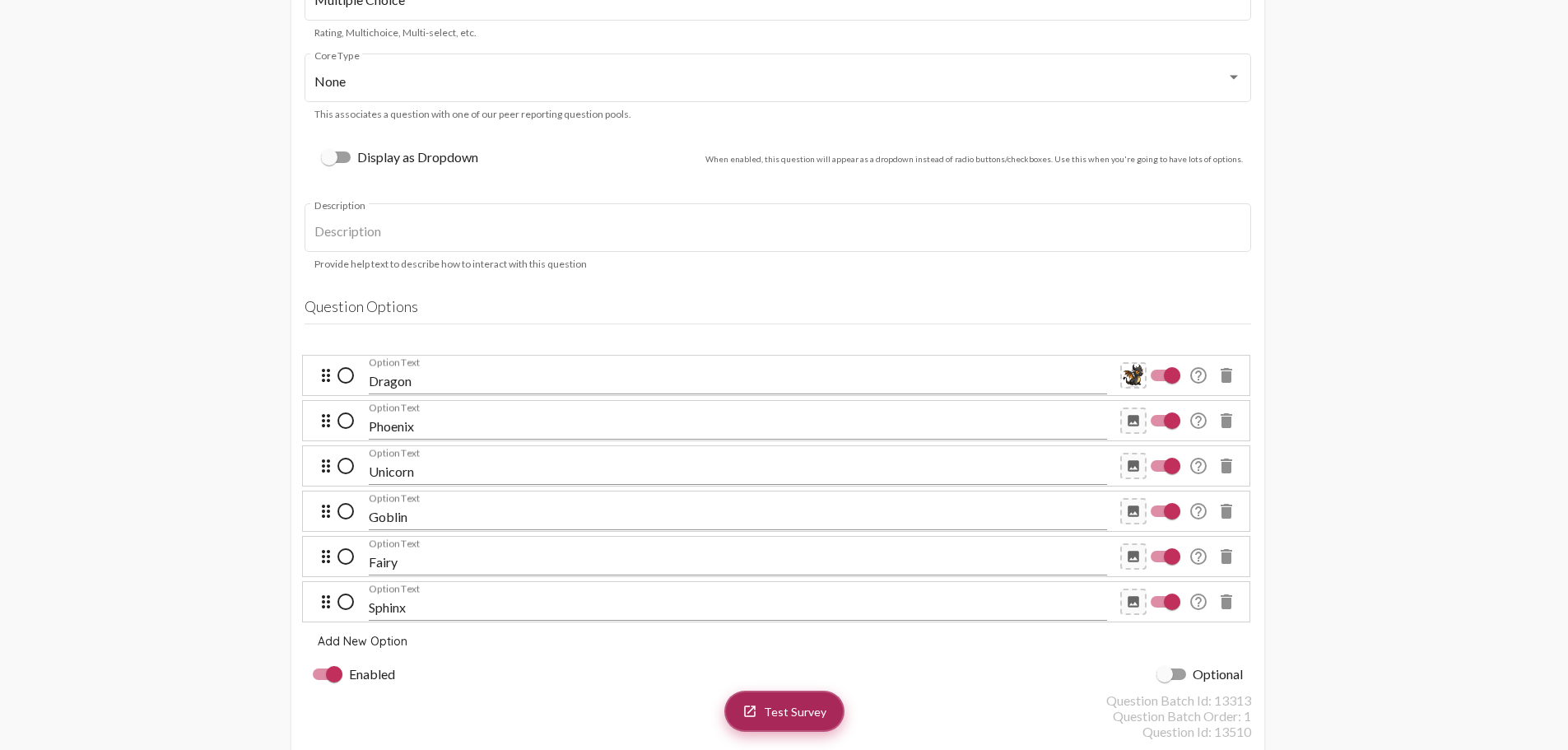
click at [803, 715] on span "Test Survey" at bounding box center [796, 711] width 63 height 14
click at [1135, 418] on mat-icon "image" at bounding box center [1134, 421] width 15 height 15
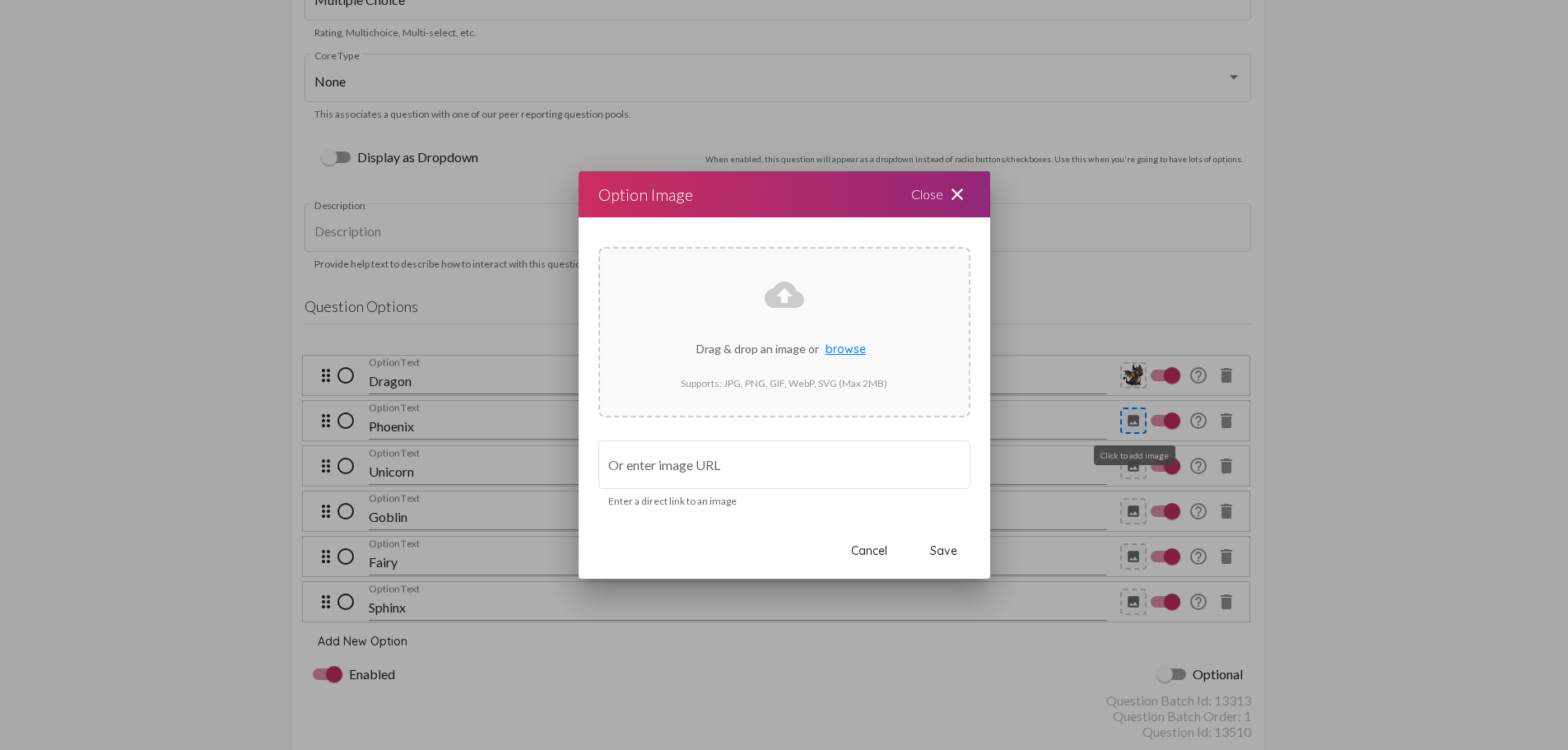
scroll to position [0, 0]
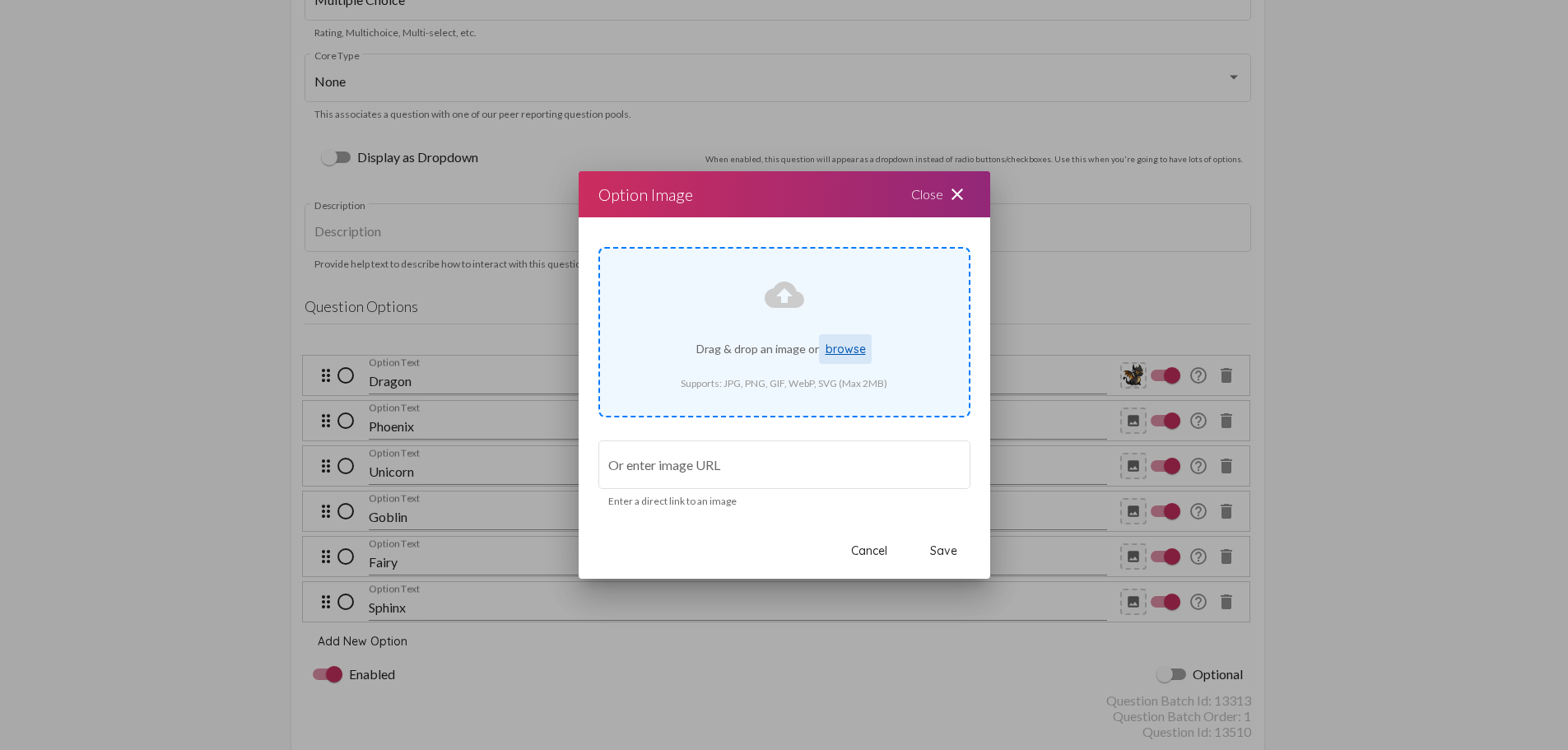
click at [852, 351] on span "browse" at bounding box center [846, 349] width 40 height 15
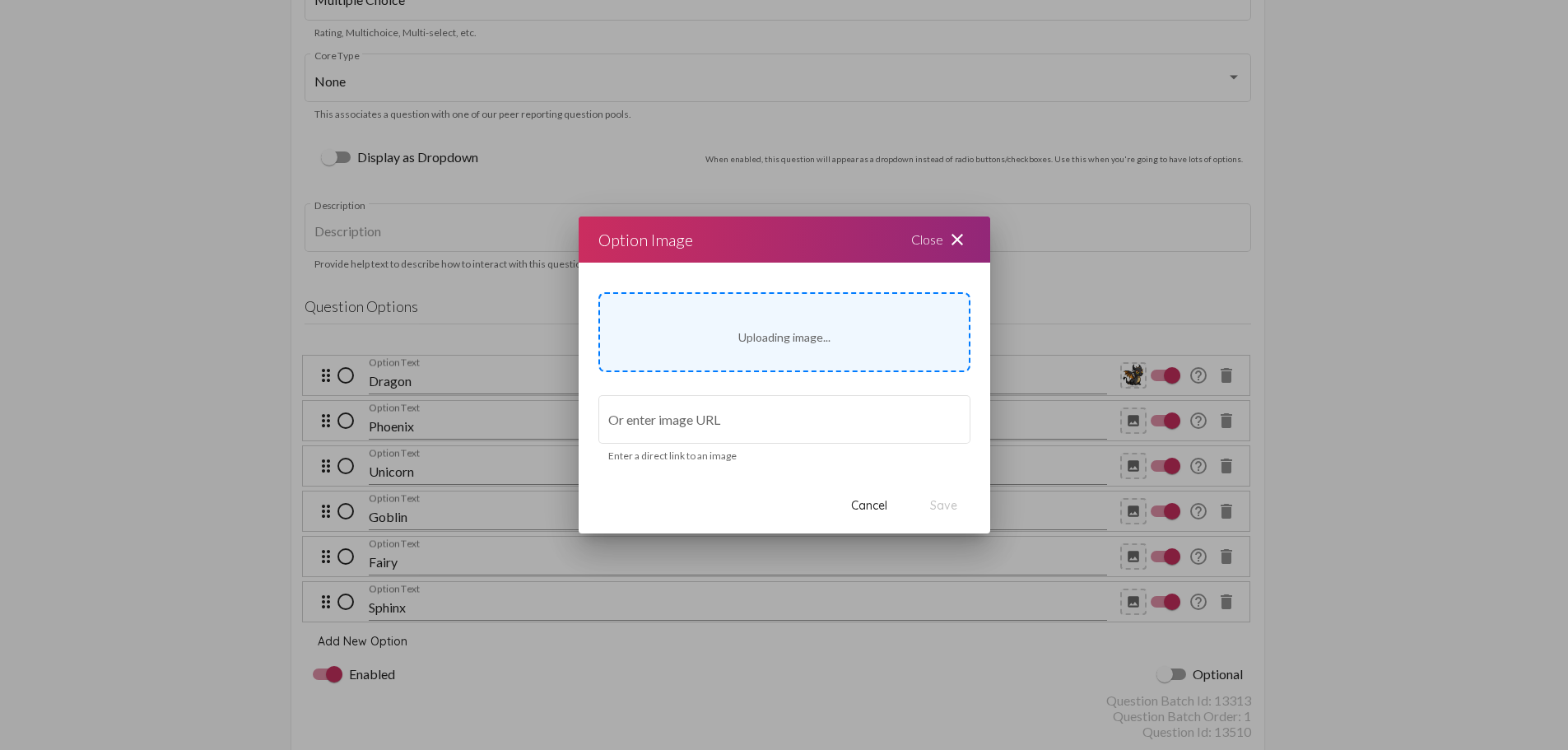
type input "[URL][DOMAIN_NAME]"
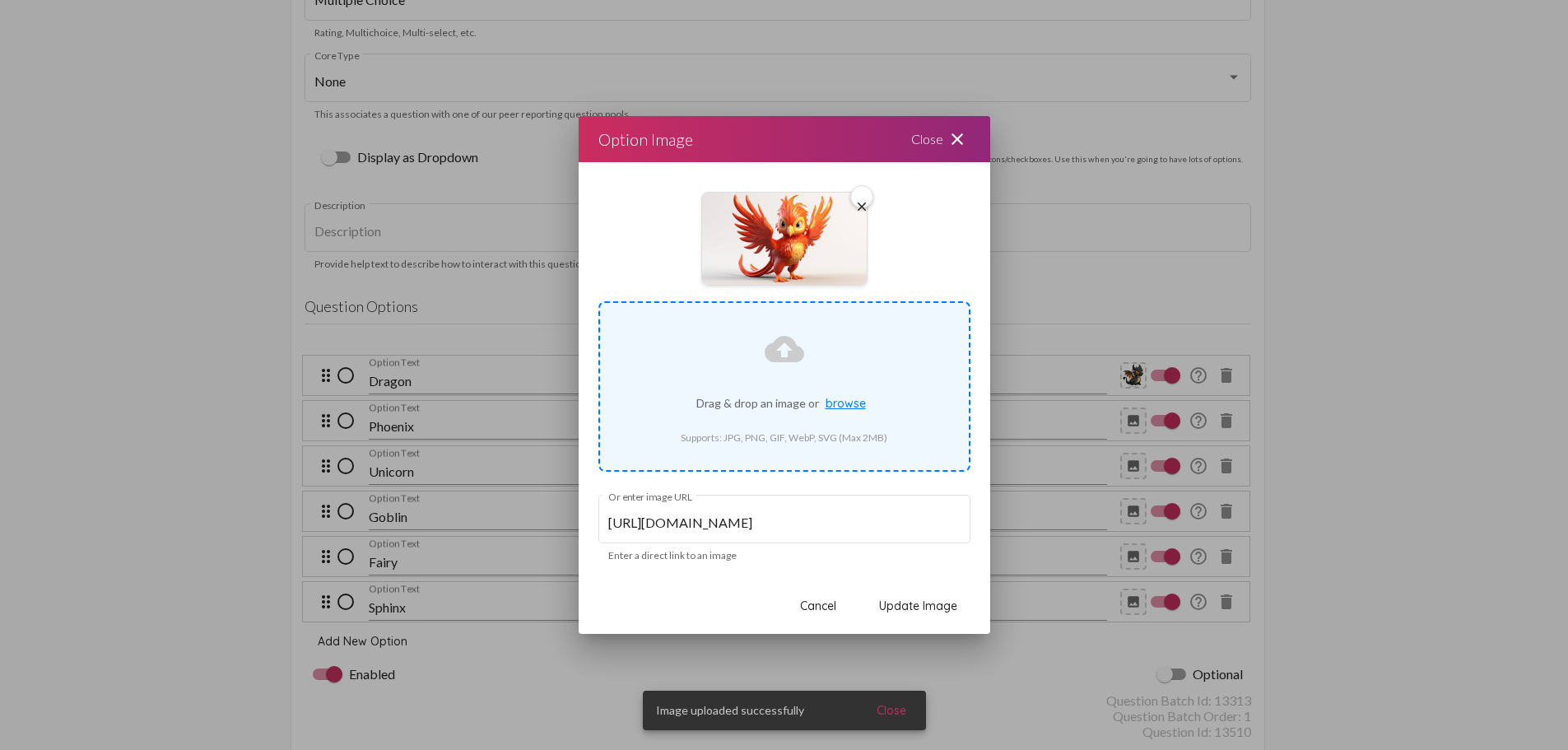
click at [923, 605] on span "Update Image" at bounding box center [918, 606] width 78 height 15
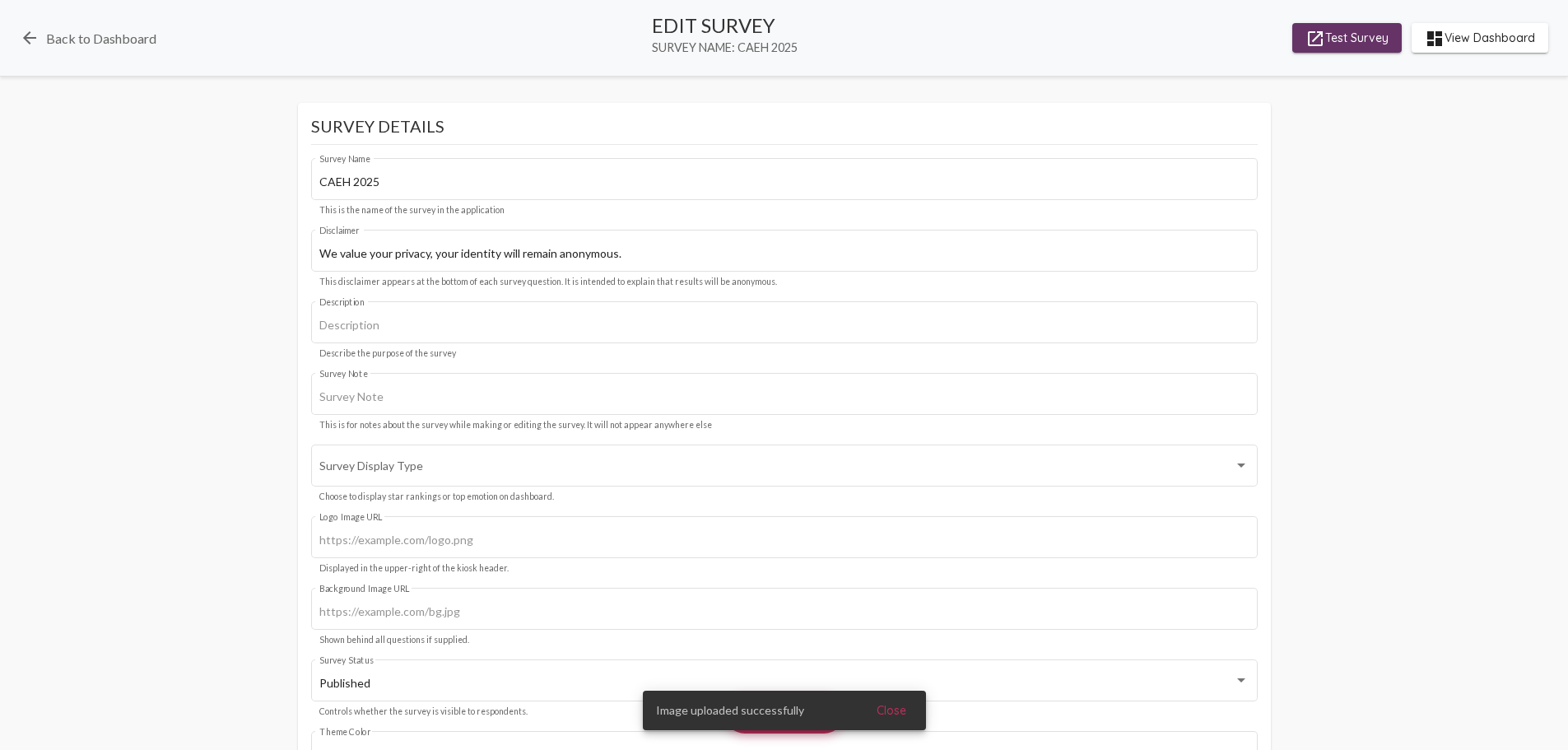
scroll to position [1317, 0]
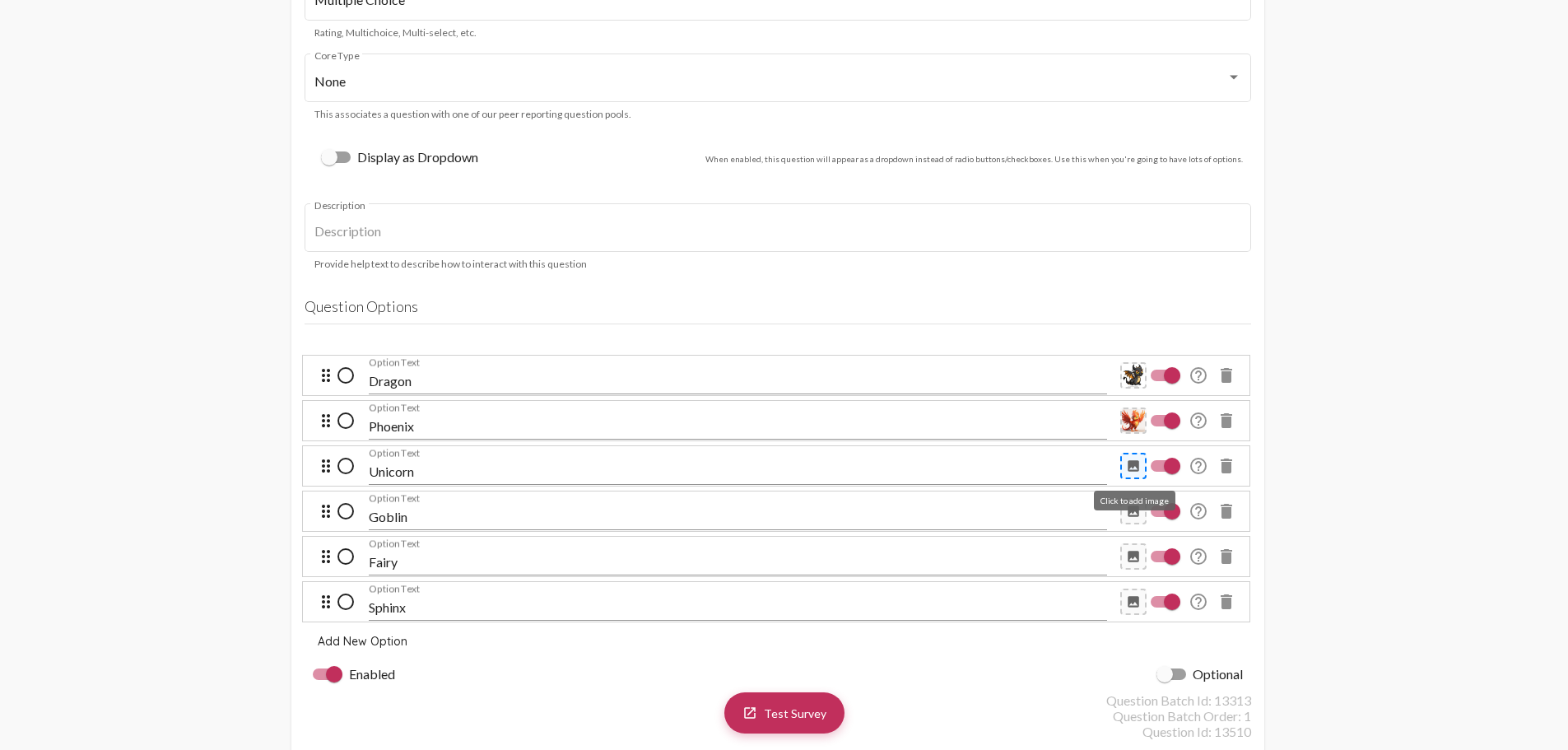
click at [1132, 465] on mat-icon "image" at bounding box center [1134, 466] width 15 height 15
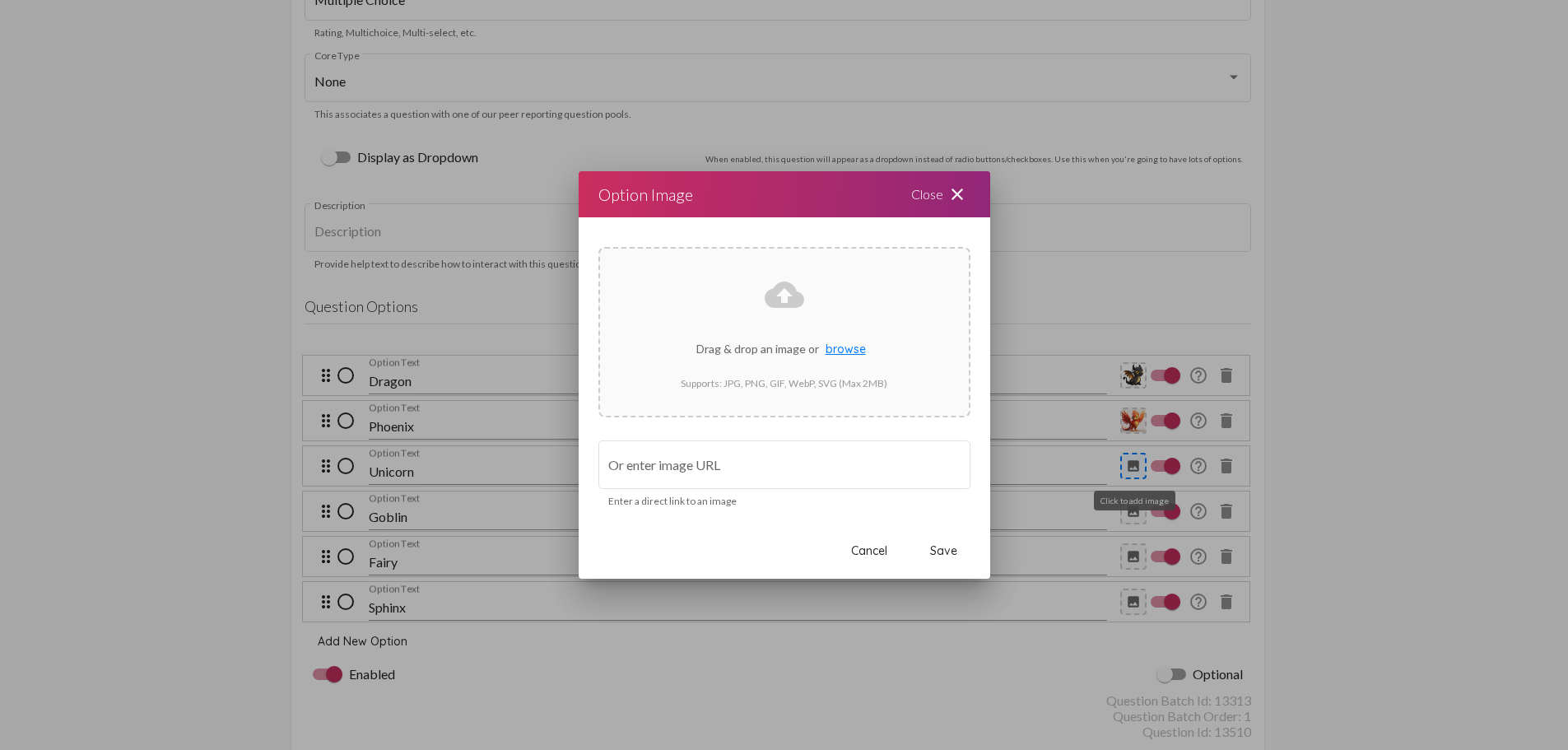
scroll to position [0, 0]
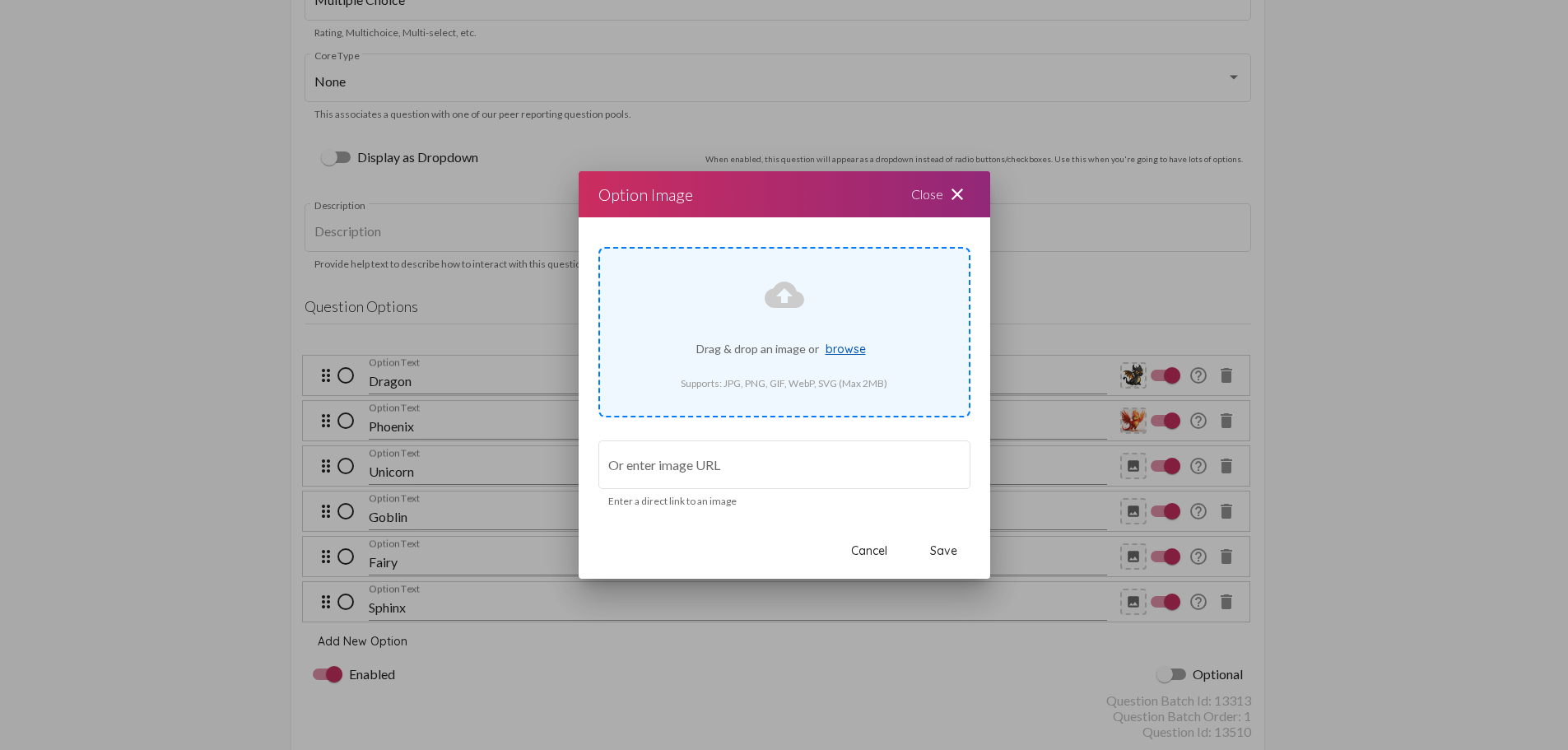
click at [833, 351] on span "browse" at bounding box center [846, 349] width 40 height 15
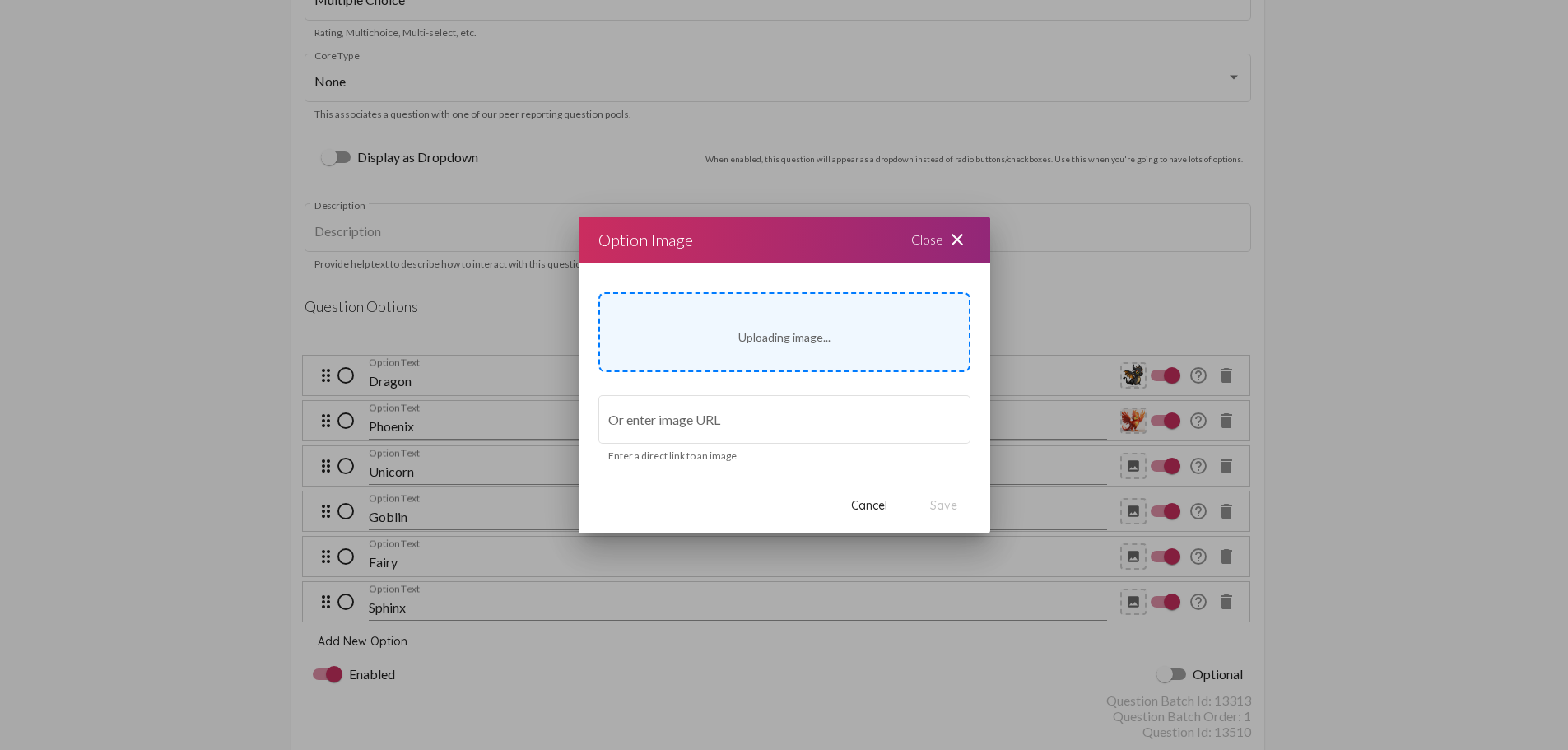
type input "[URL][DOMAIN_NAME]"
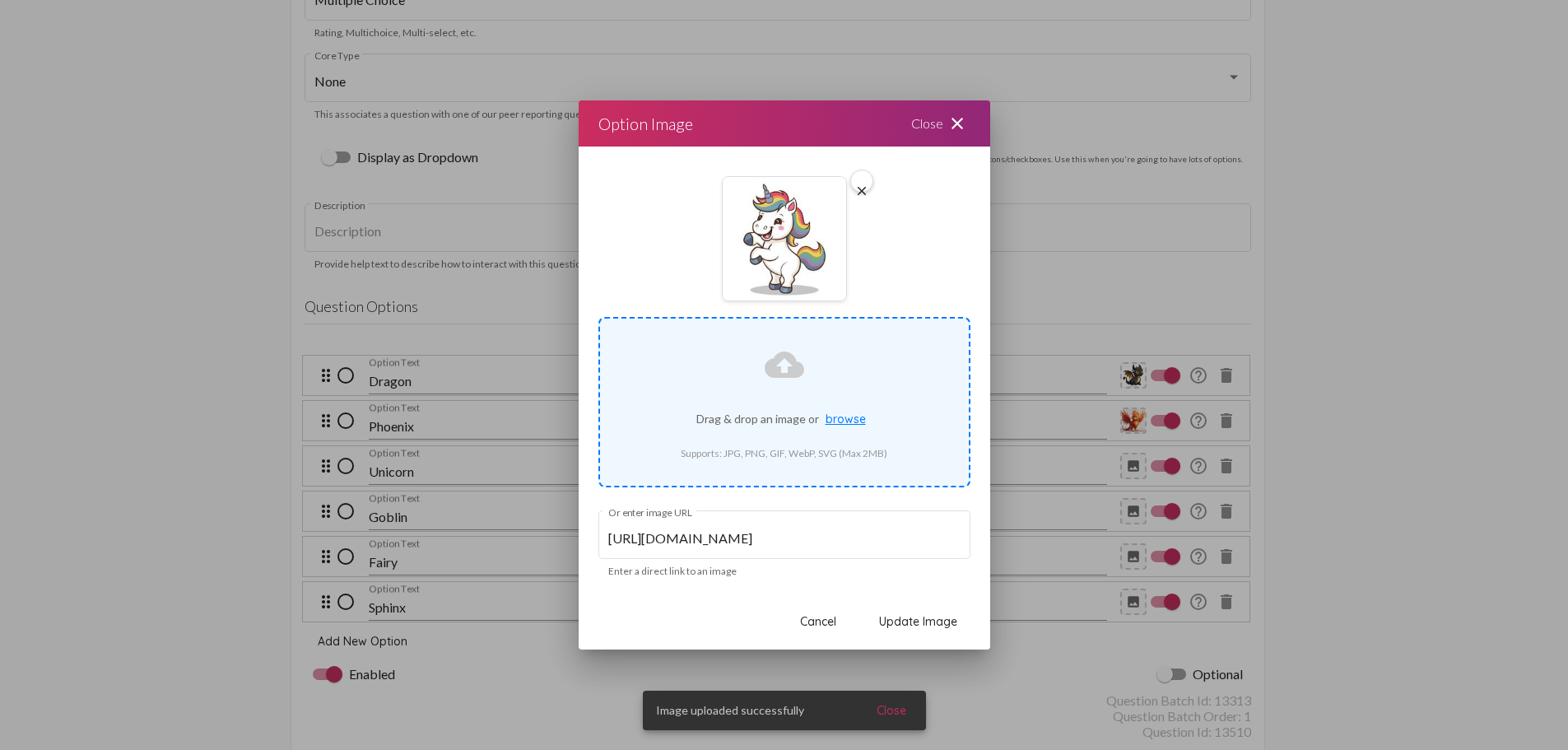
click at [926, 623] on span "Update Image" at bounding box center [918, 621] width 78 height 15
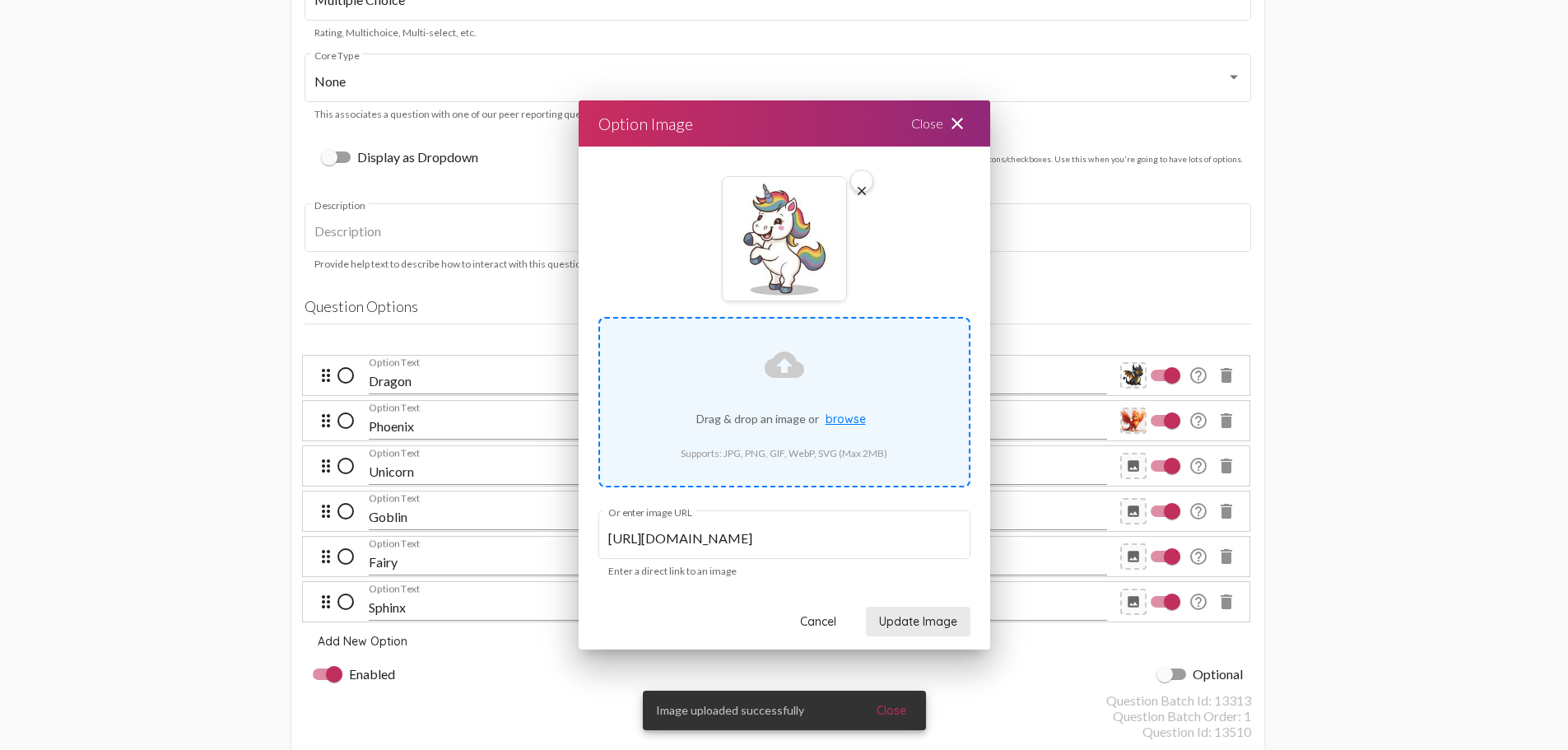
scroll to position [1317, 0]
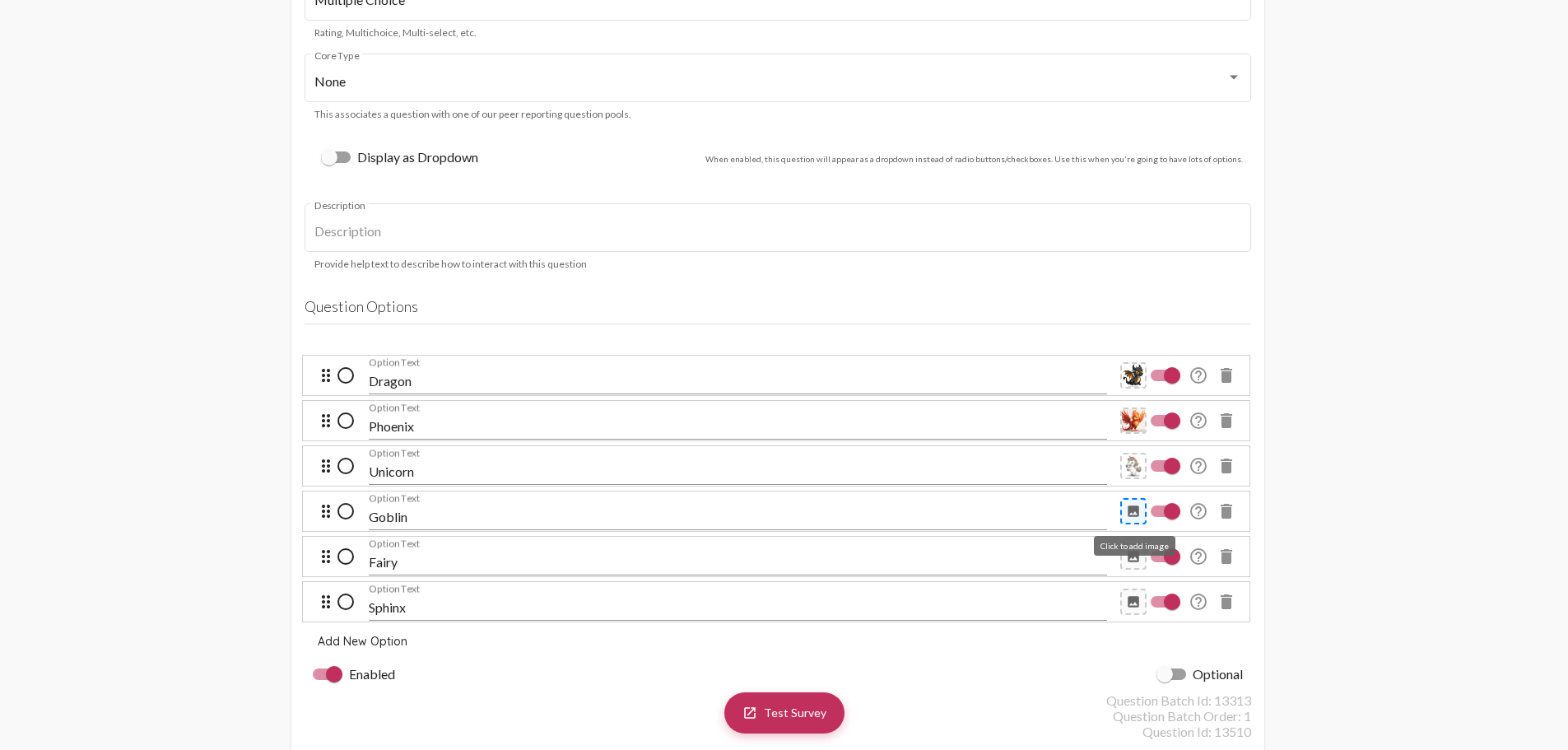
click at [1133, 515] on mat-icon "image" at bounding box center [1134, 512] width 15 height 15
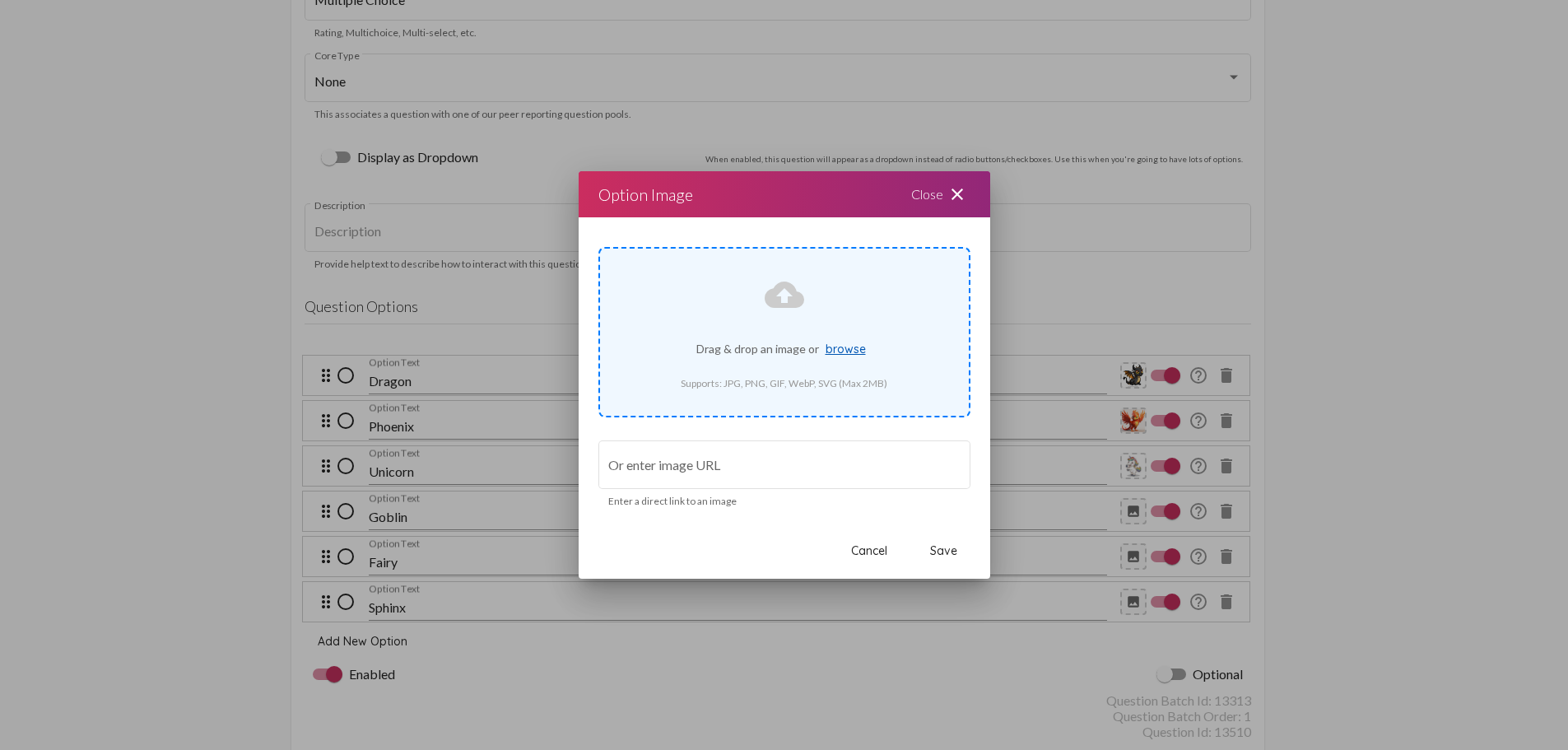
click at [860, 342] on span "browse" at bounding box center [846, 349] width 40 height 15
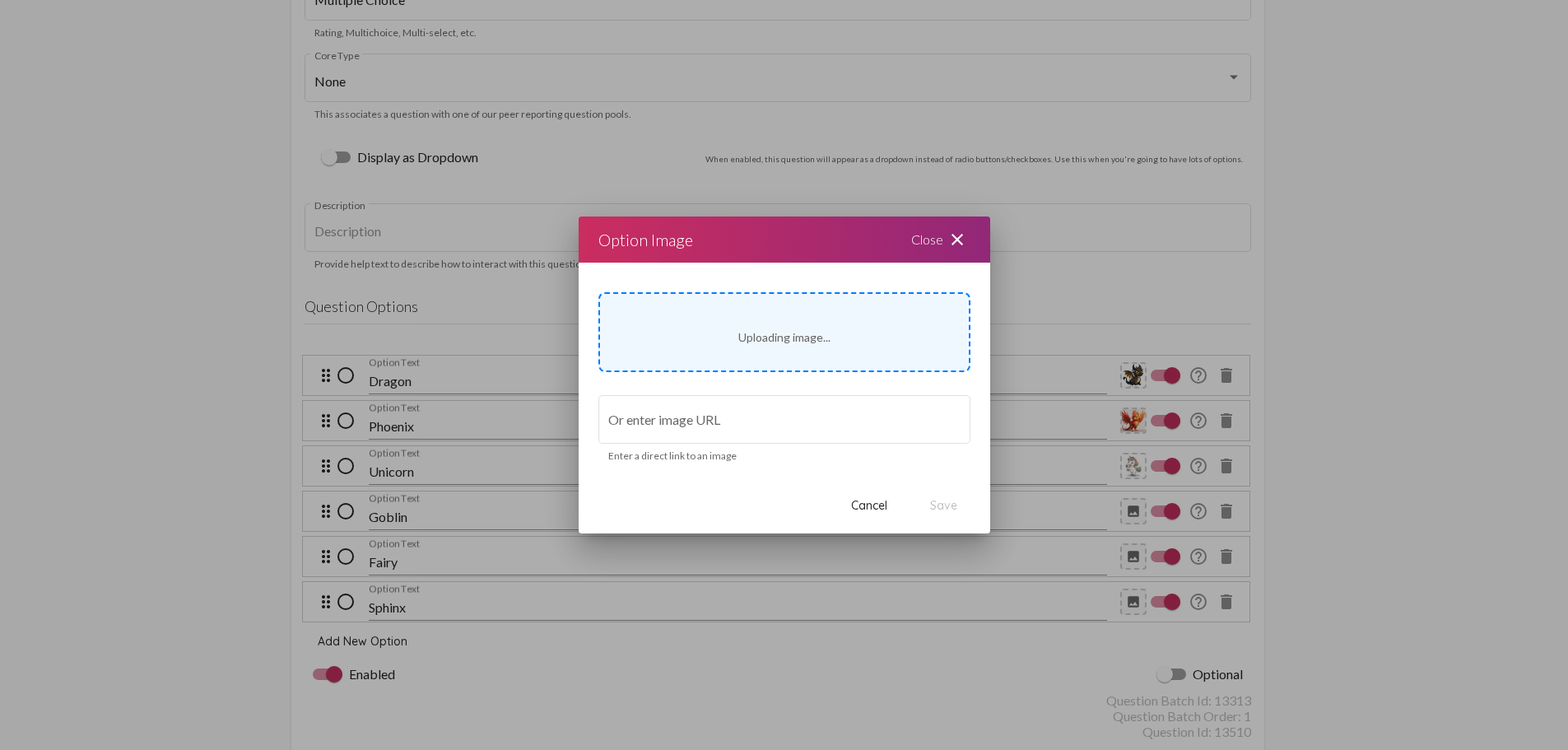
type input "[URL][DOMAIN_NAME]"
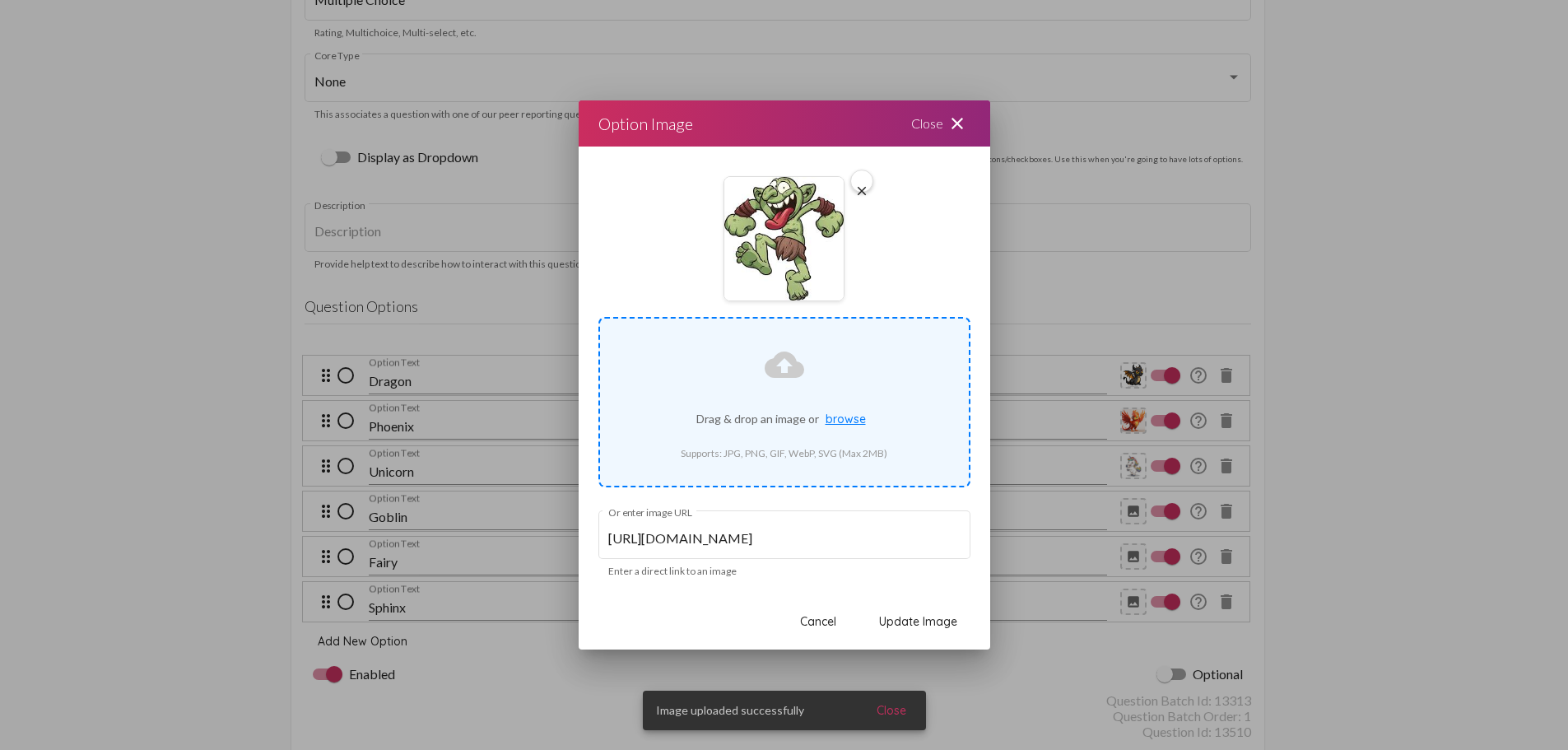
click at [941, 625] on span "Update Image" at bounding box center [918, 621] width 78 height 15
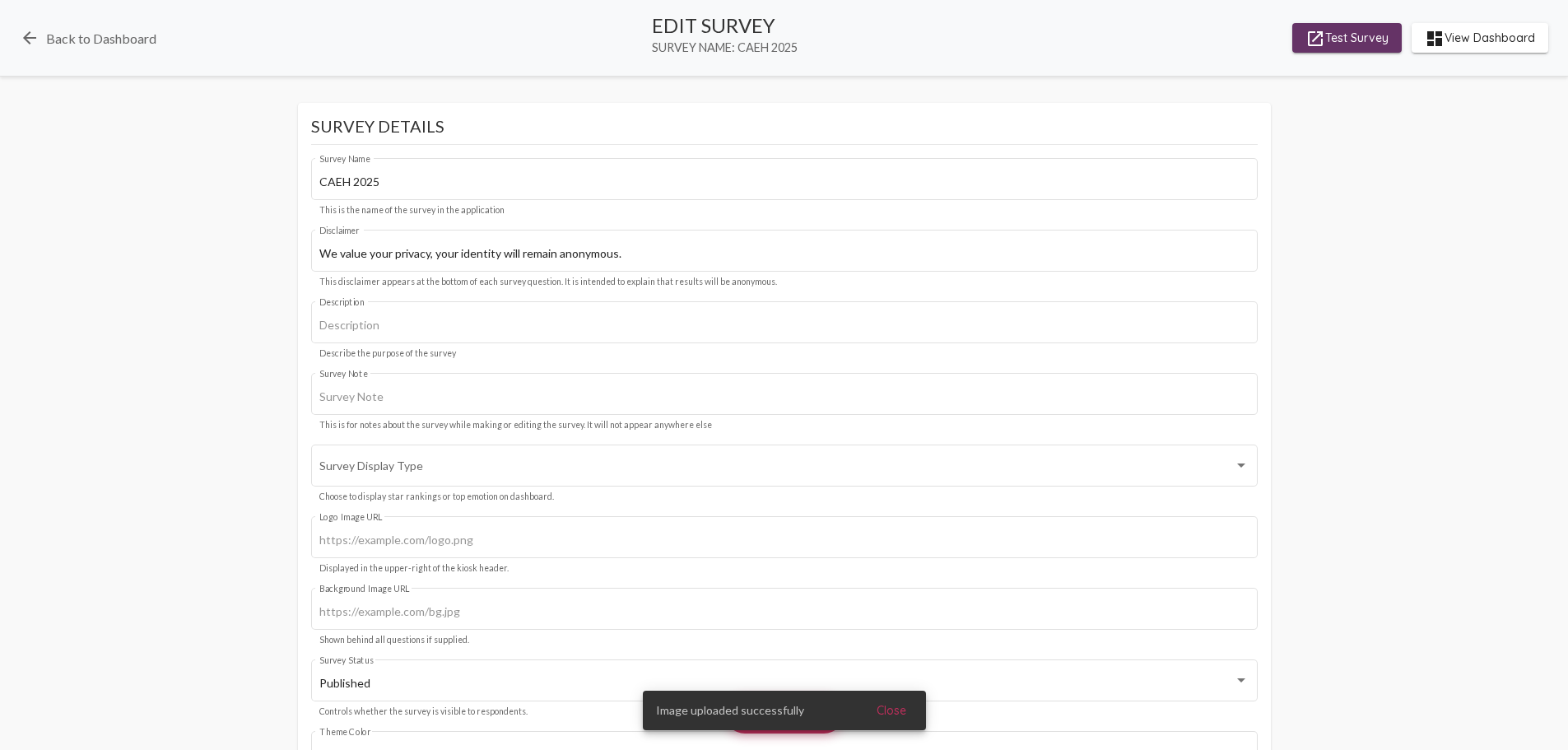
scroll to position [1317, 0]
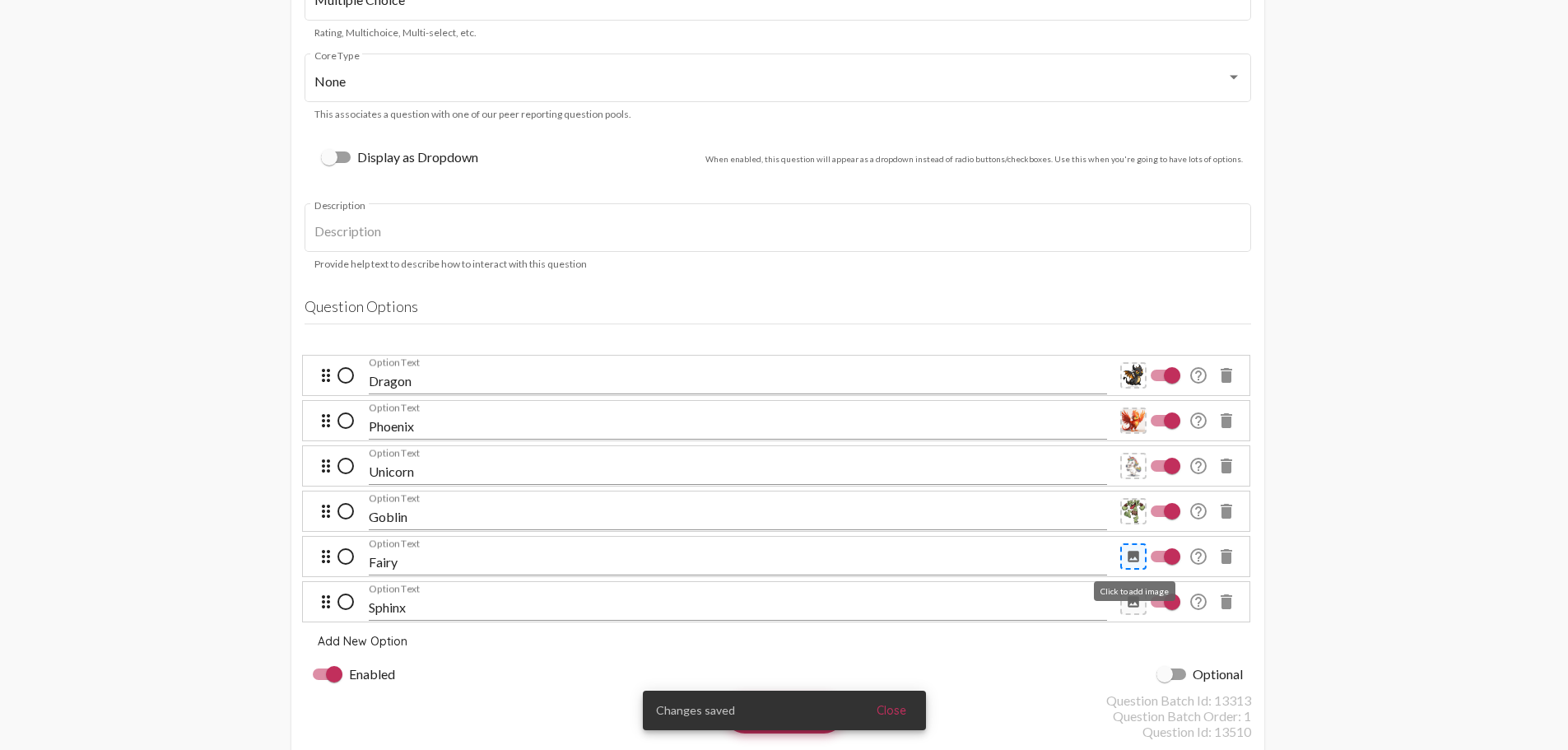
click at [1131, 557] on mat-icon "image" at bounding box center [1134, 556] width 15 height 15
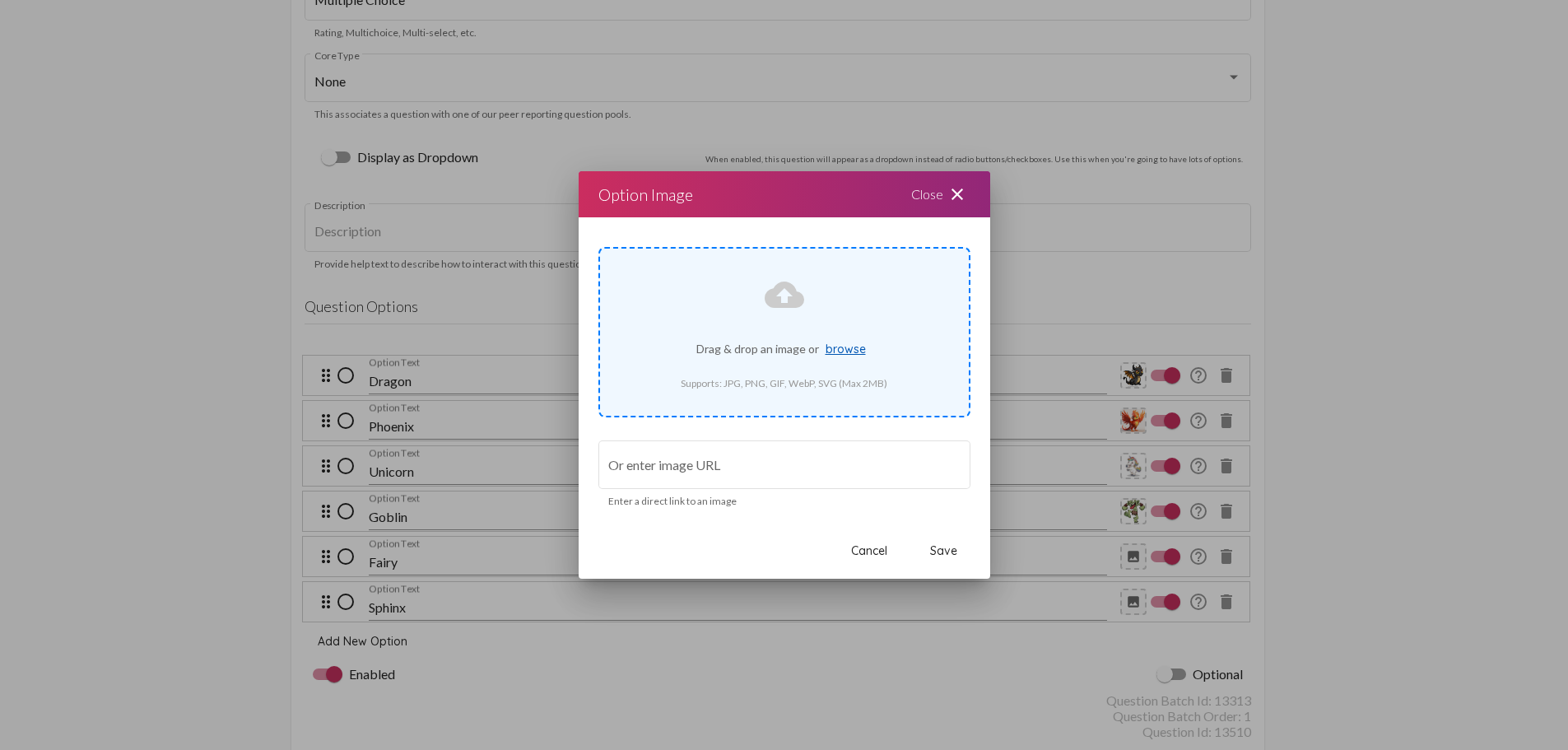
click at [842, 347] on span "browse" at bounding box center [846, 349] width 40 height 15
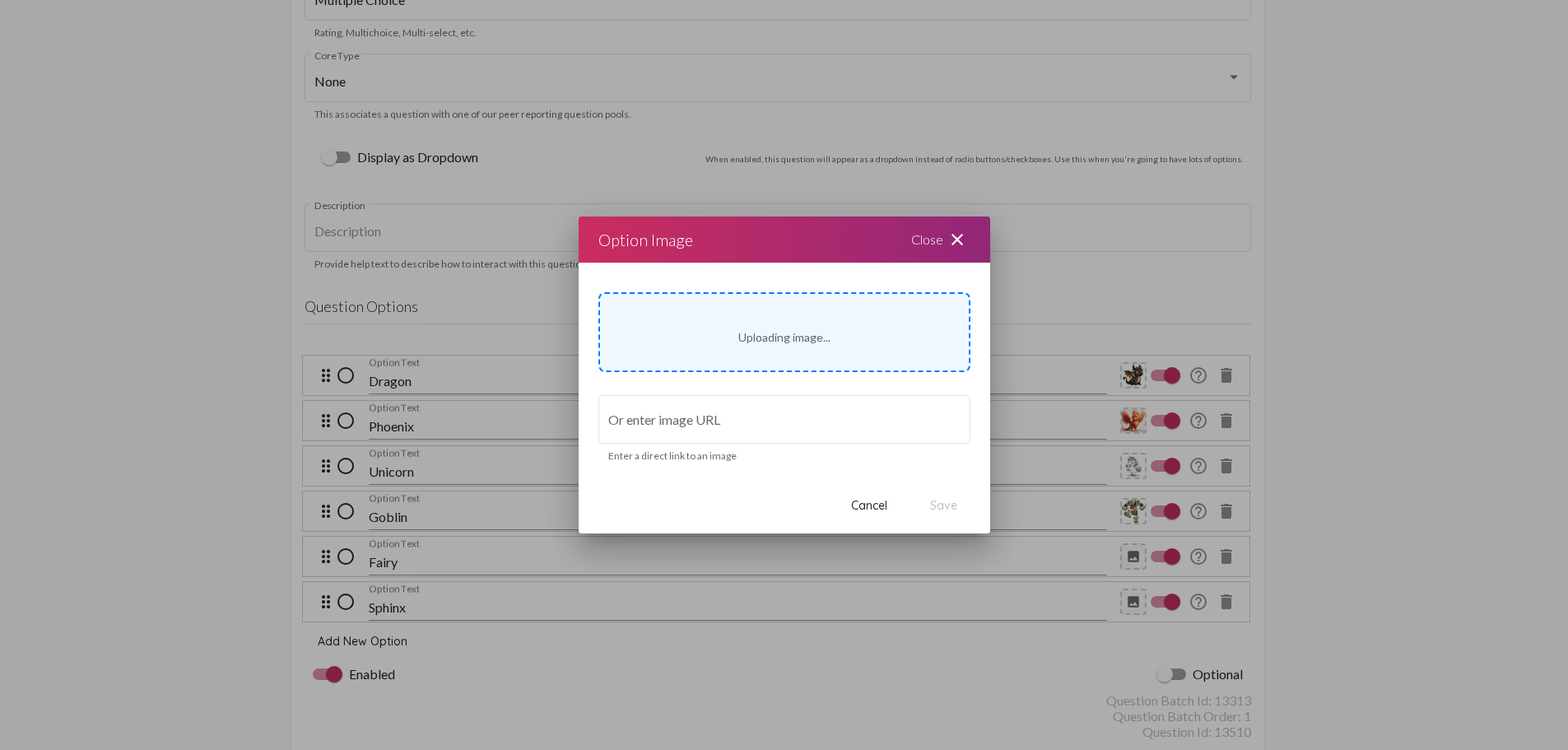
type input "[URL][DOMAIN_NAME]"
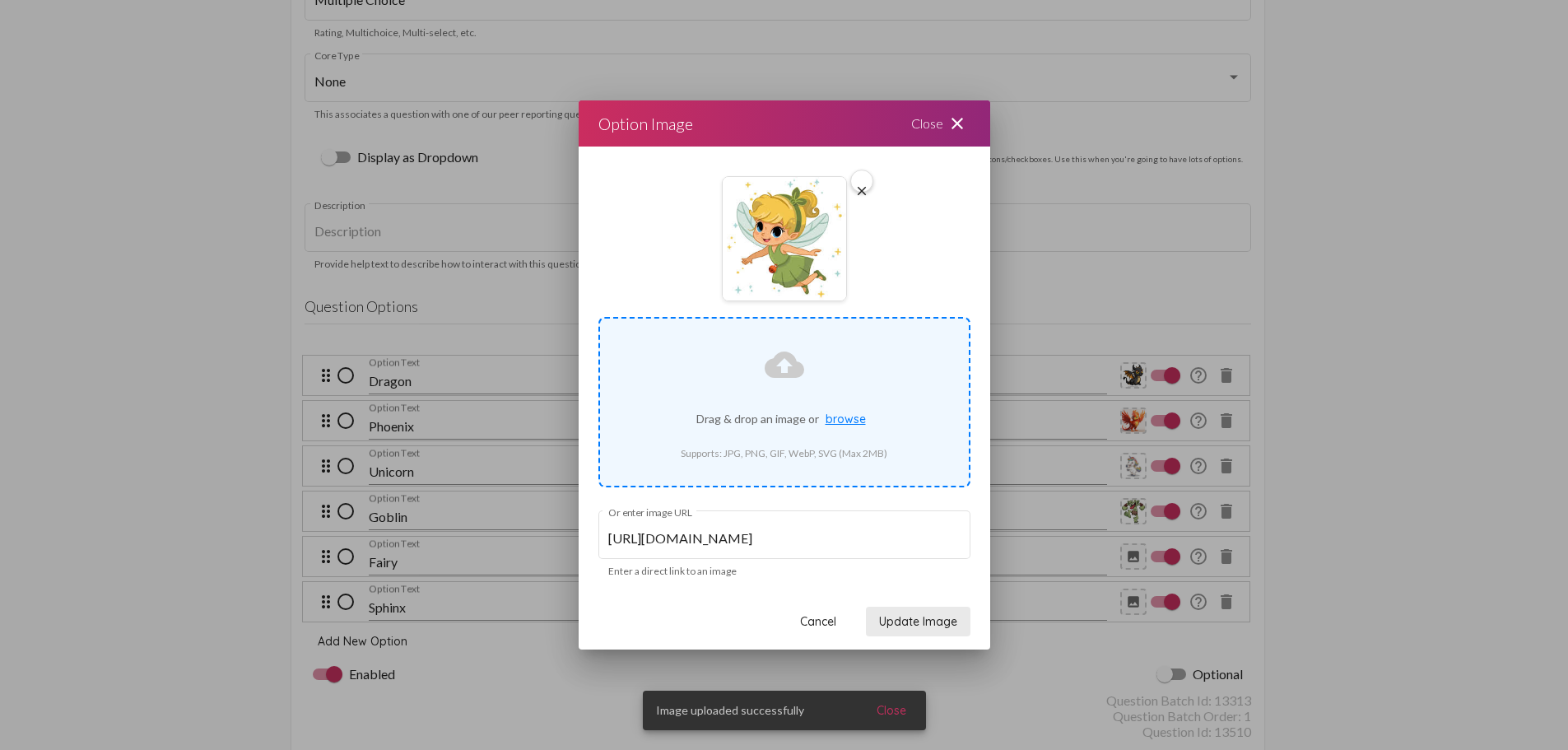
click at [931, 616] on span "Update Image" at bounding box center [918, 621] width 78 height 15
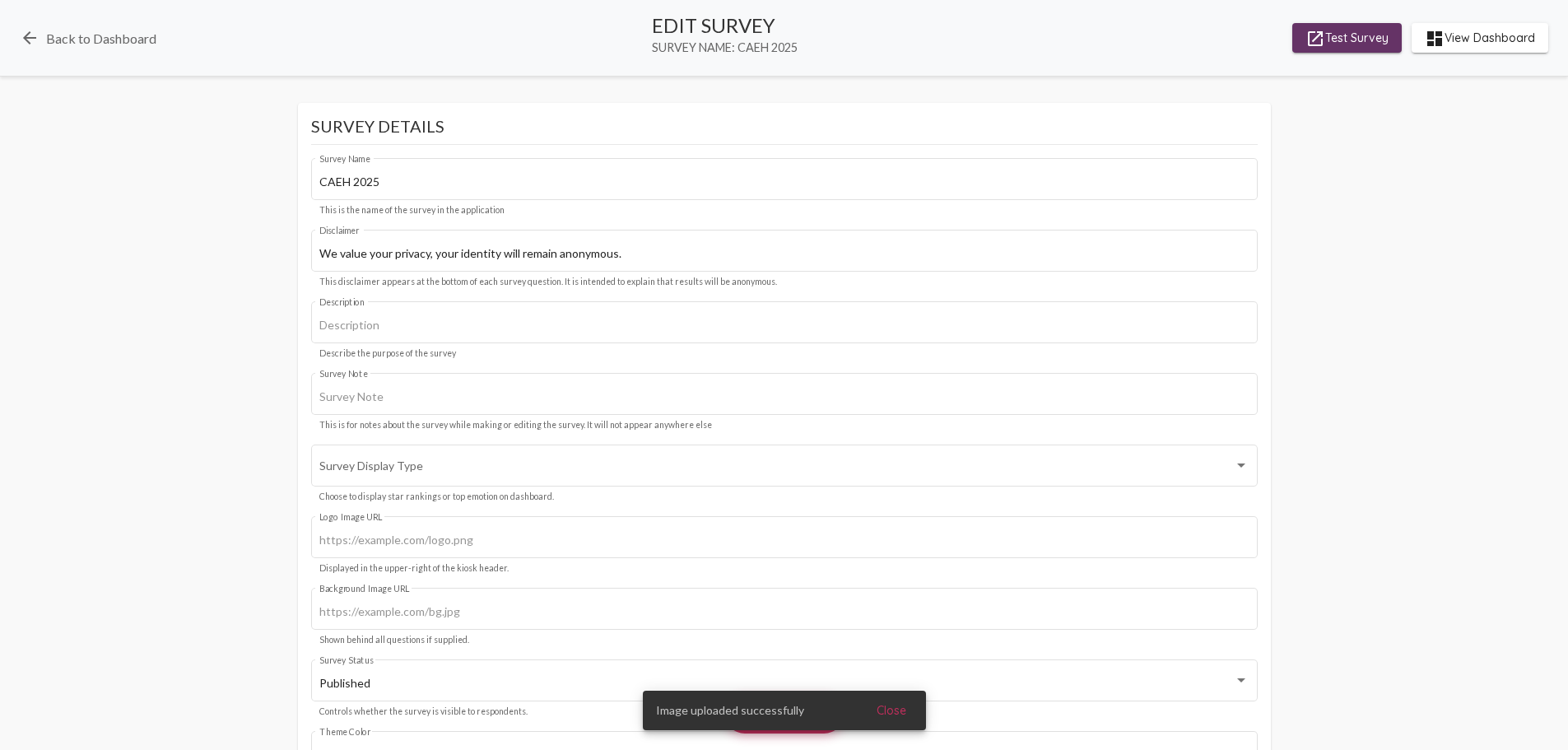
scroll to position [1317, 0]
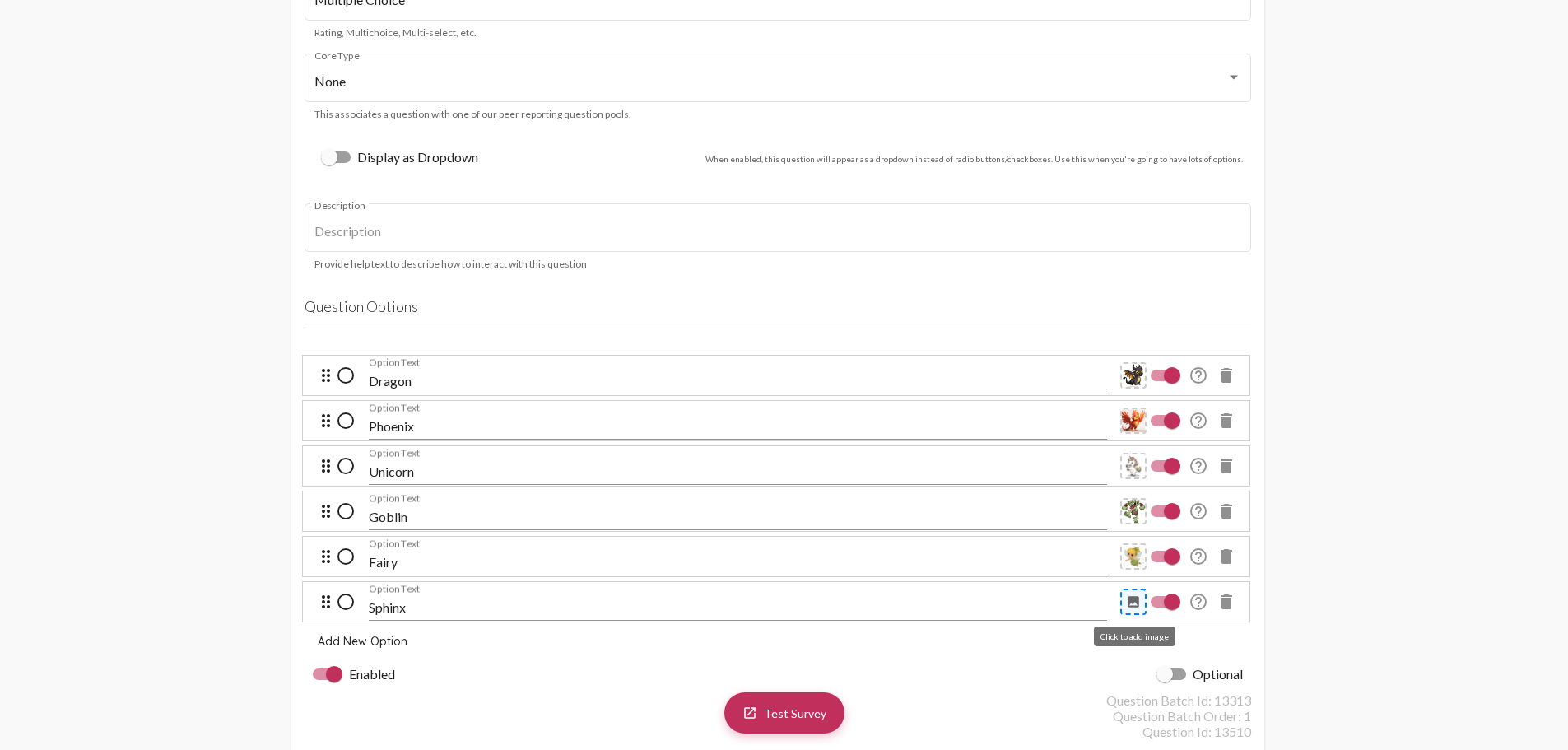
click at [1141, 596] on div "image" at bounding box center [1134, 601] width 26 height 26
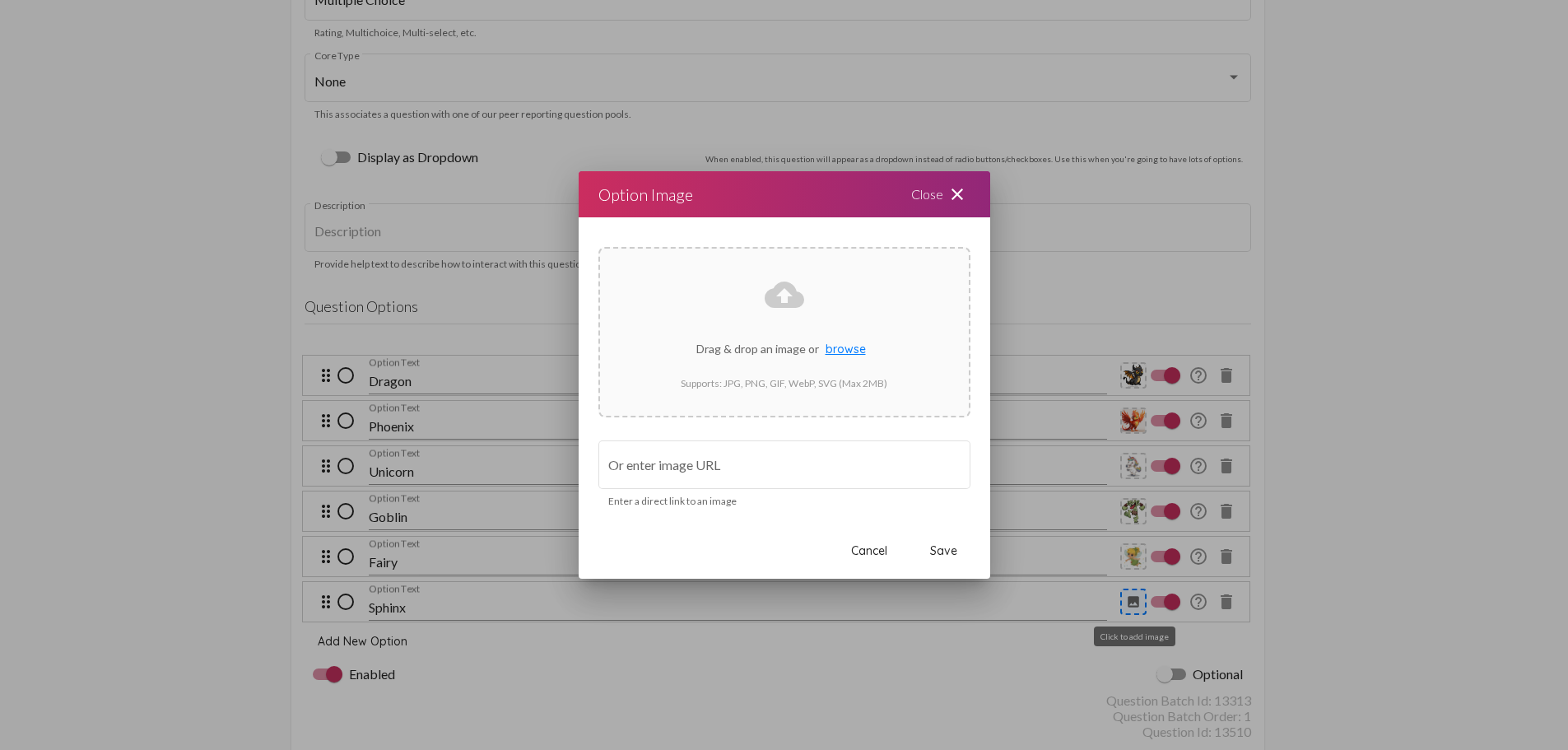
scroll to position [0, 0]
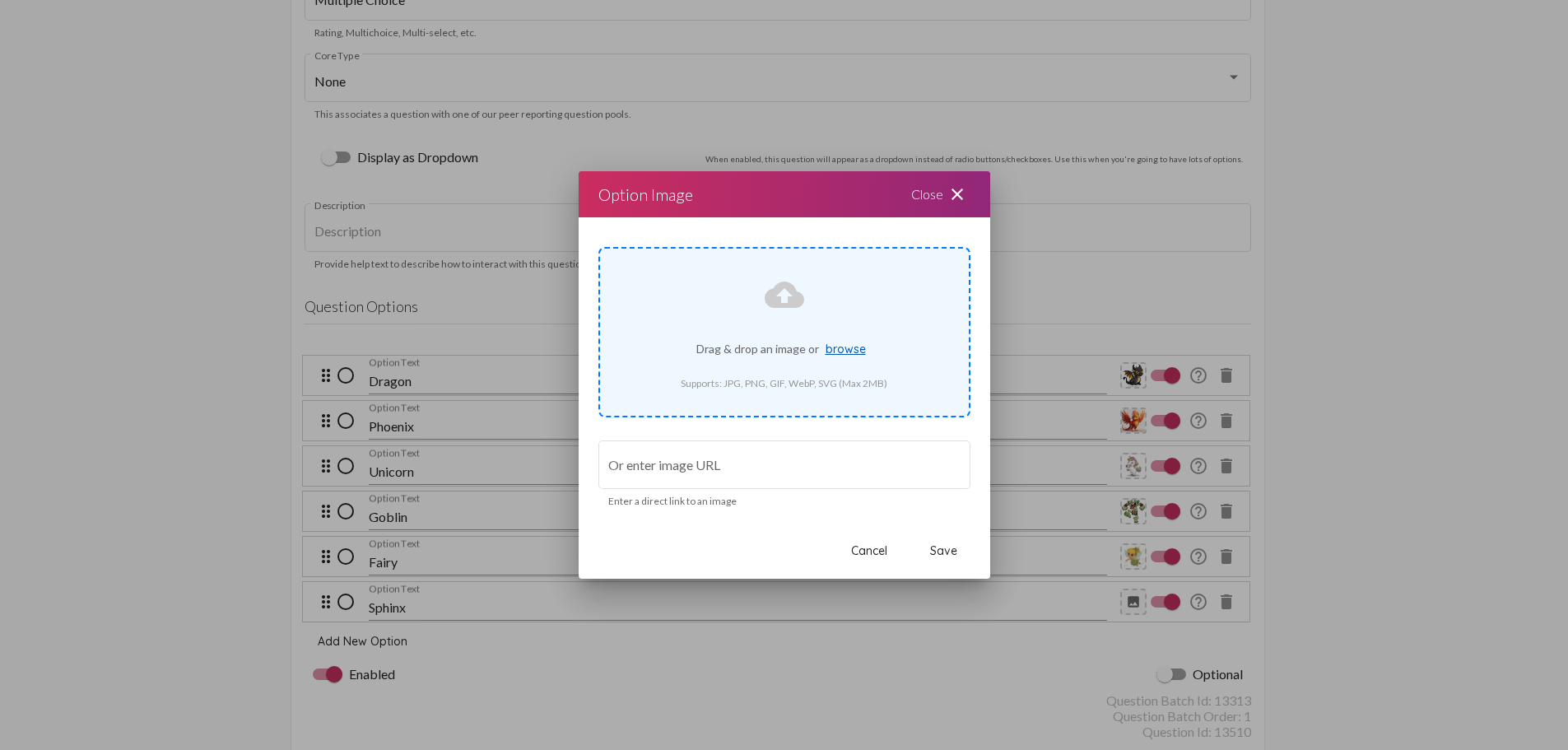
click at [840, 346] on span "browse" at bounding box center [846, 349] width 40 height 15
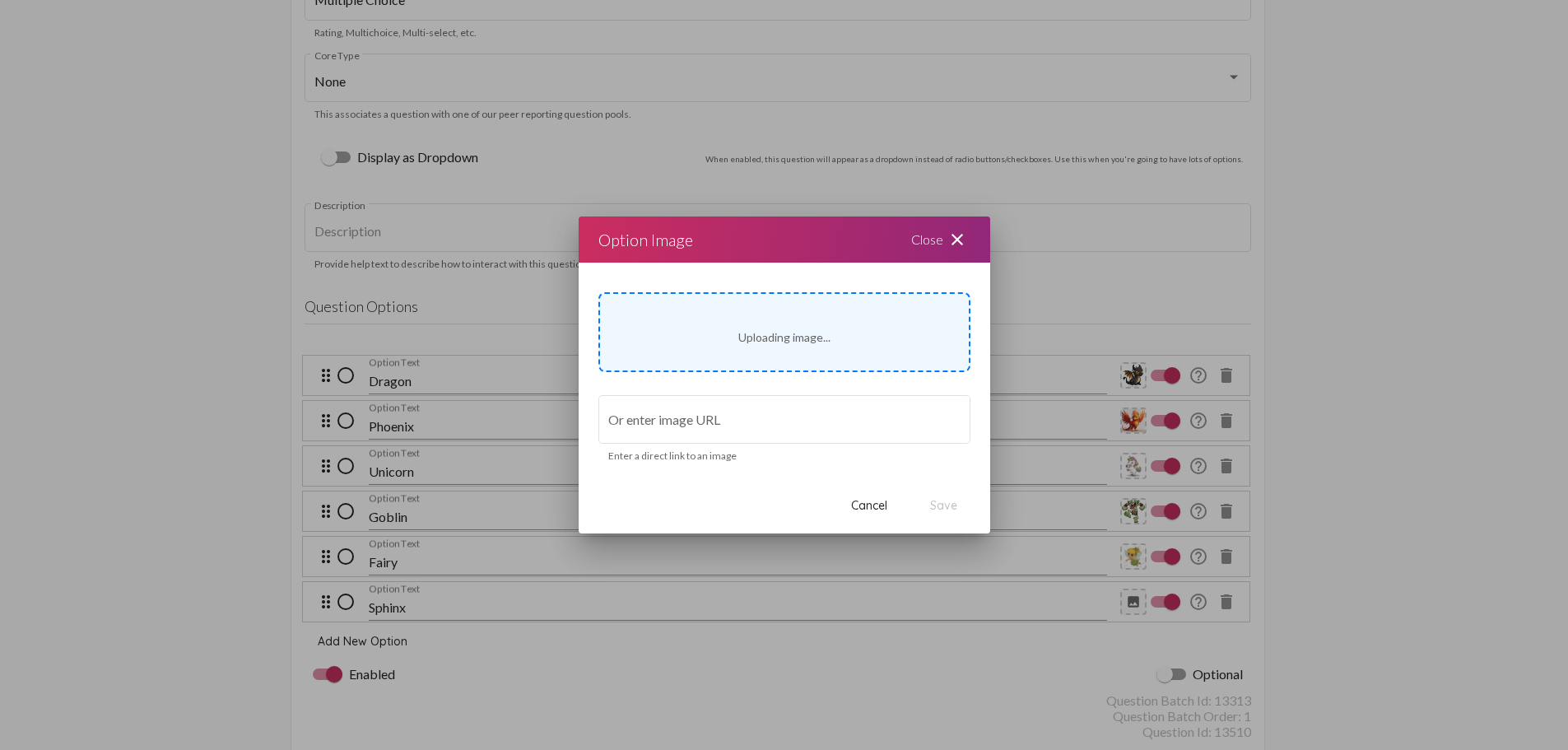
type input "[URL][DOMAIN_NAME]"
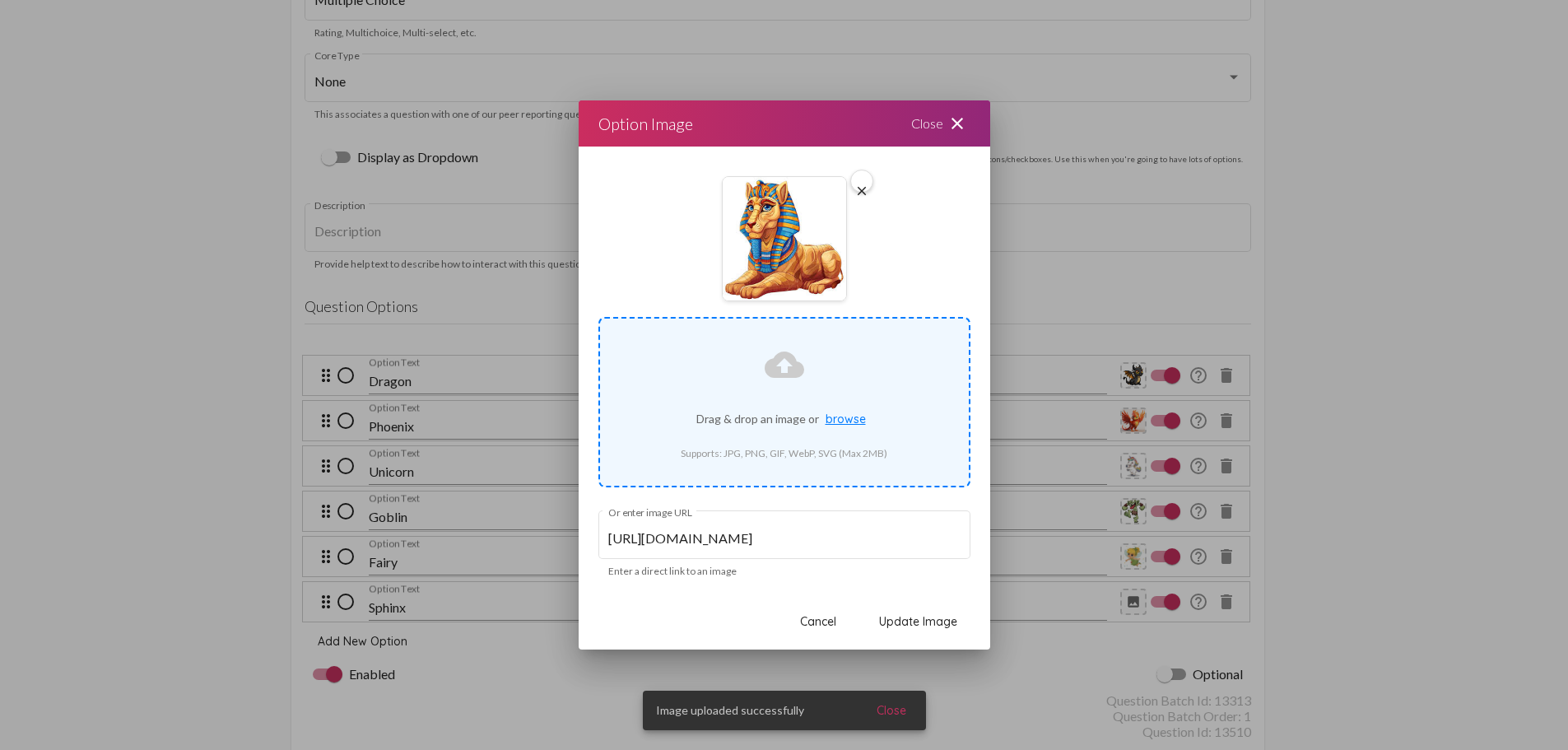
click at [926, 618] on span "Update Image" at bounding box center [918, 621] width 78 height 15
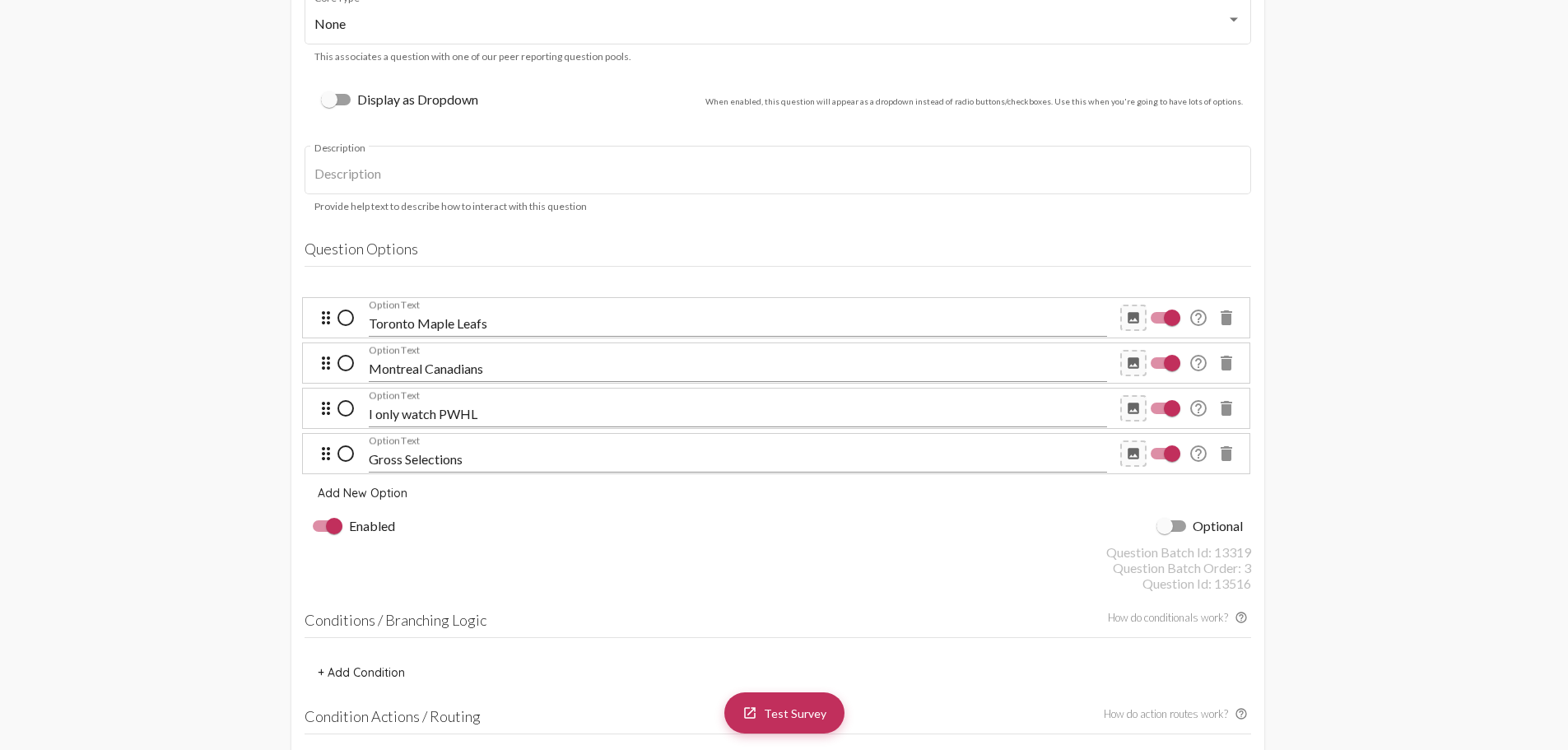
scroll to position [4609, 0]
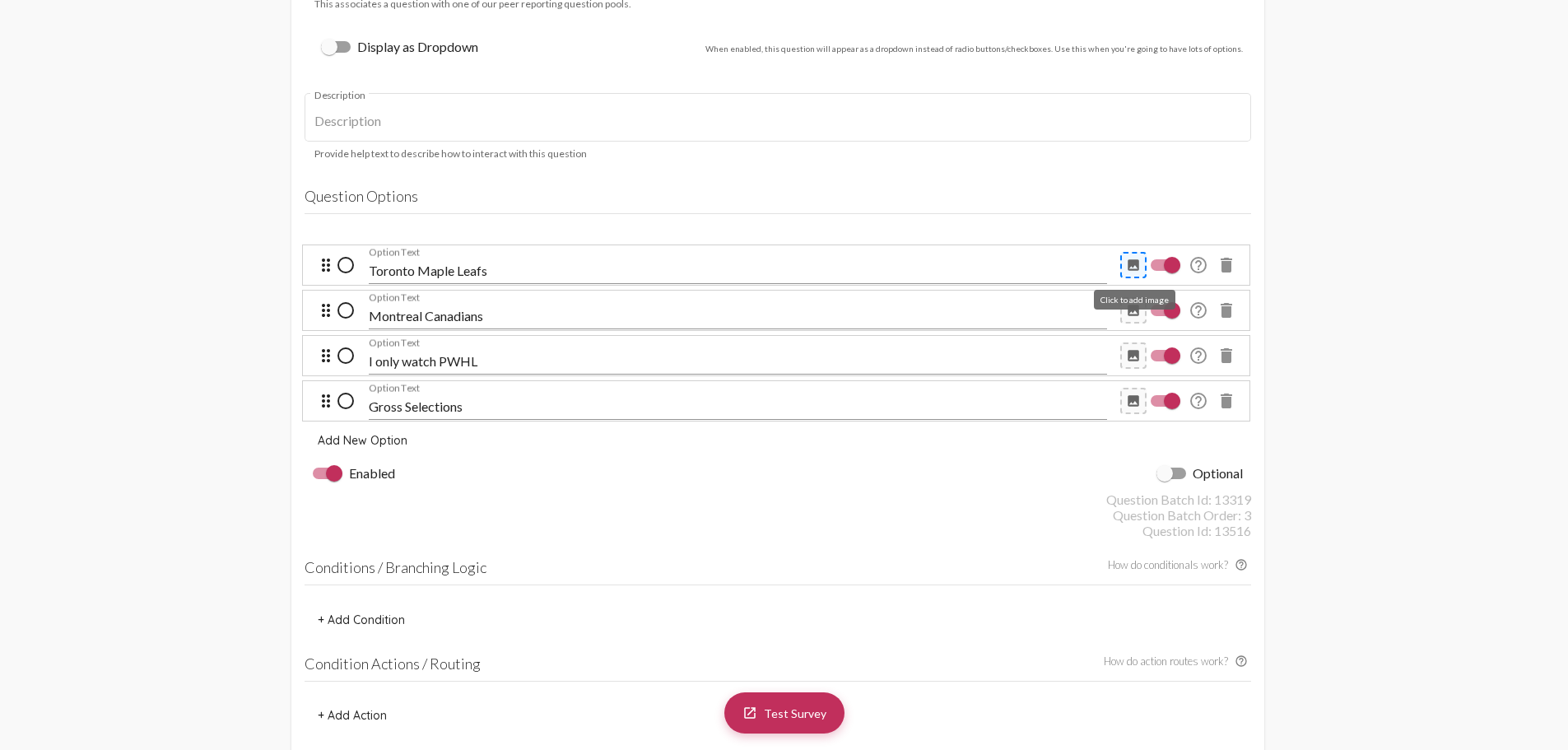
click at [1131, 264] on mat-icon "image" at bounding box center [1134, 265] width 15 height 15
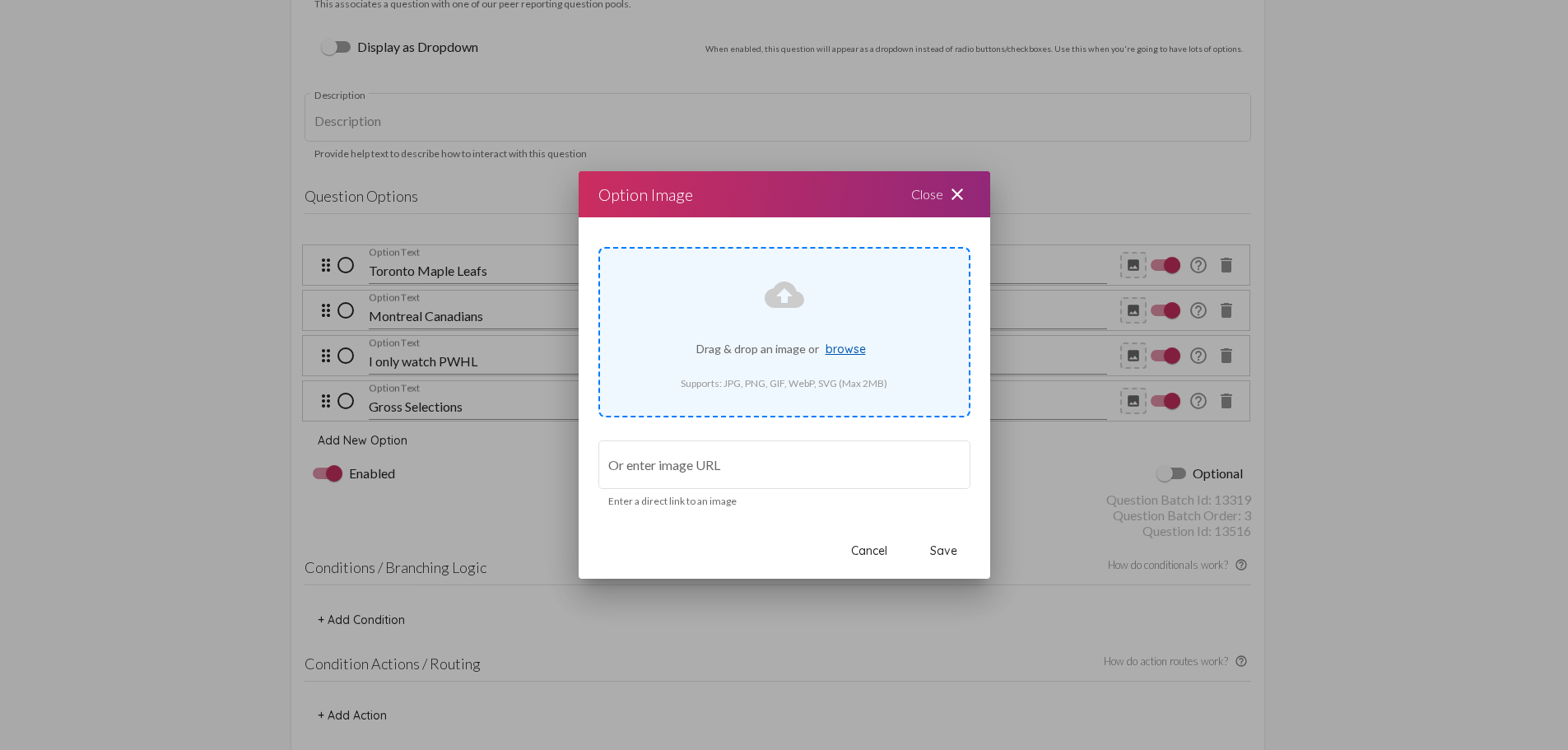
click at [837, 347] on span "browse" at bounding box center [846, 349] width 40 height 15
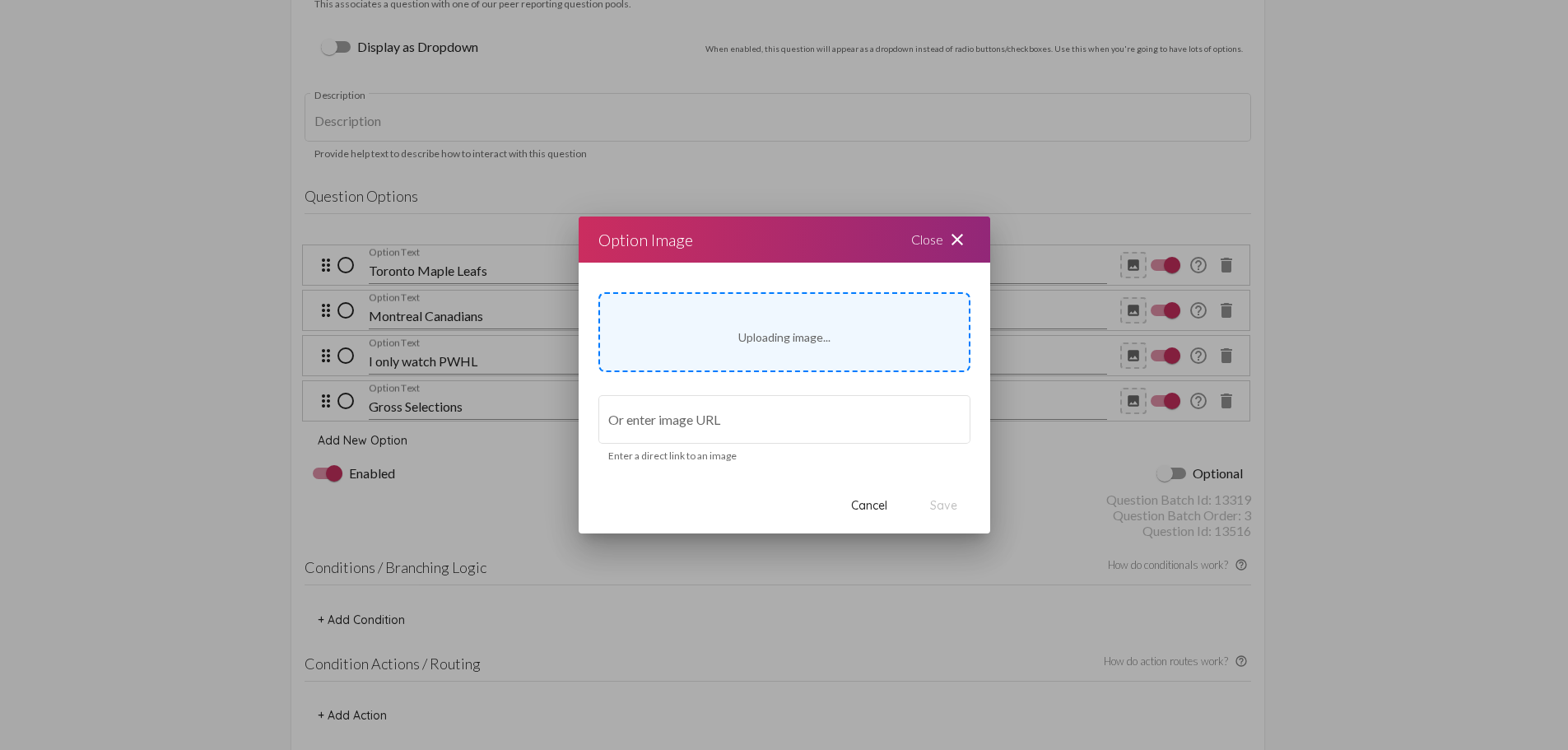
type input "[URL][DOMAIN_NAME]"
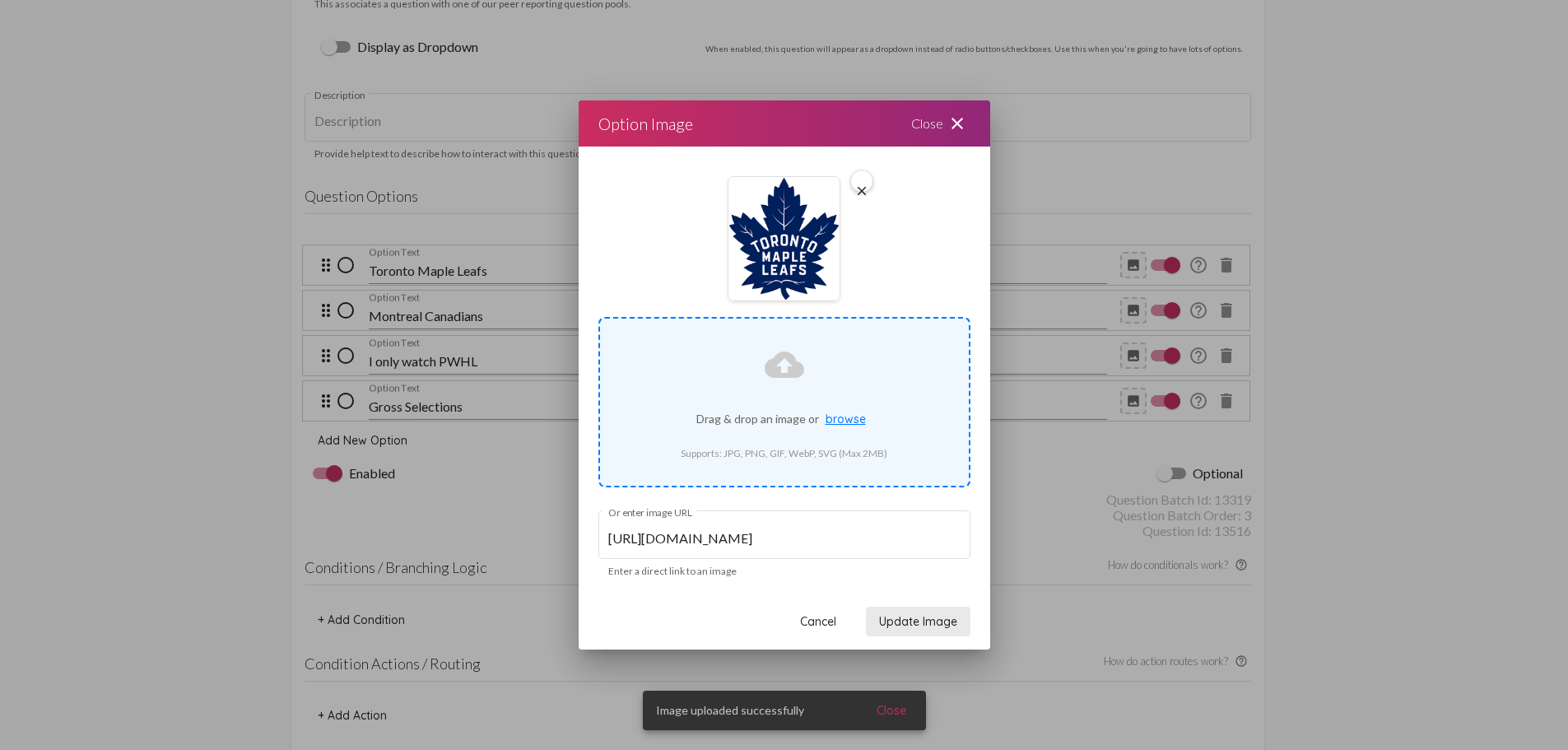
click at [933, 628] on span "Update Image" at bounding box center [918, 621] width 78 height 15
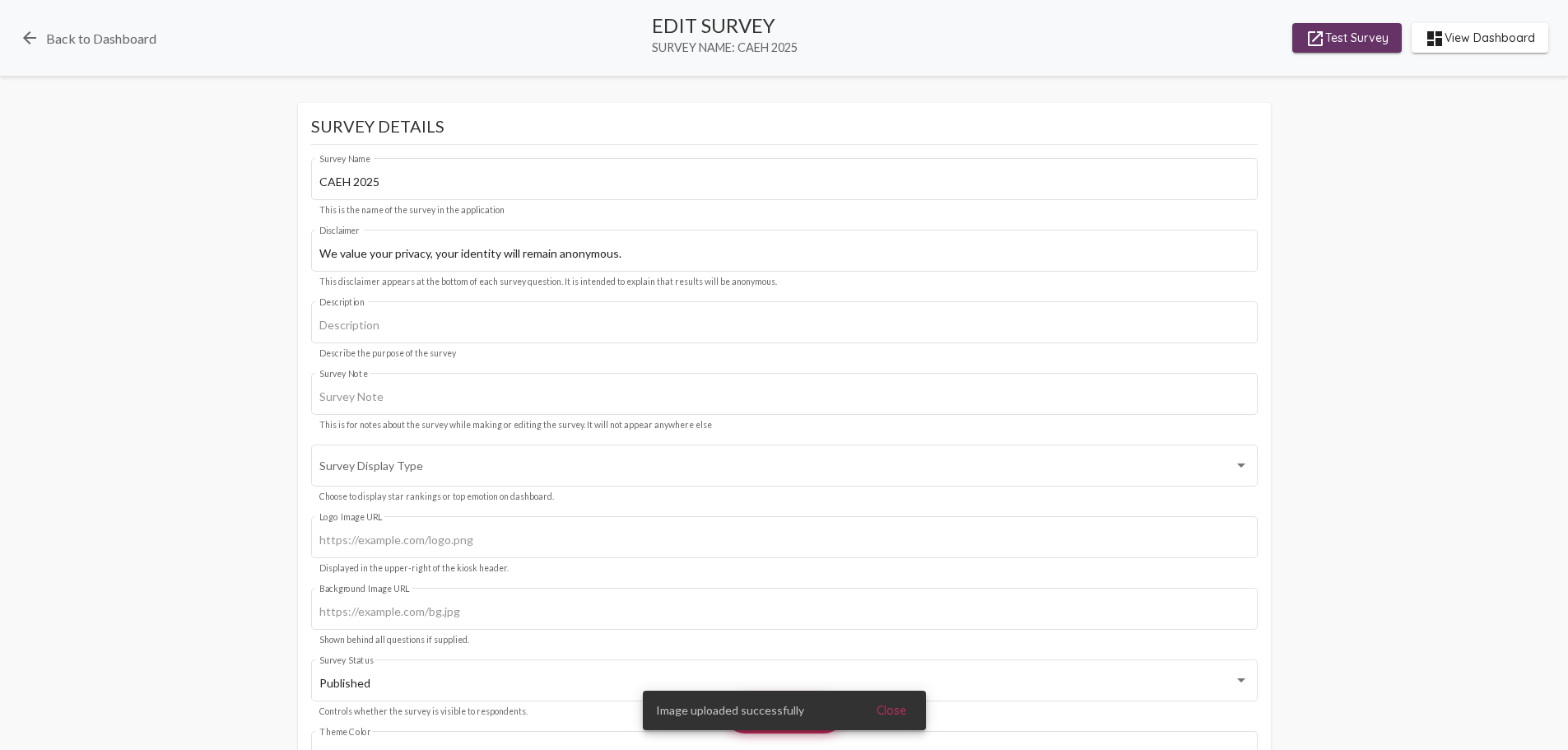
scroll to position [4609, 0]
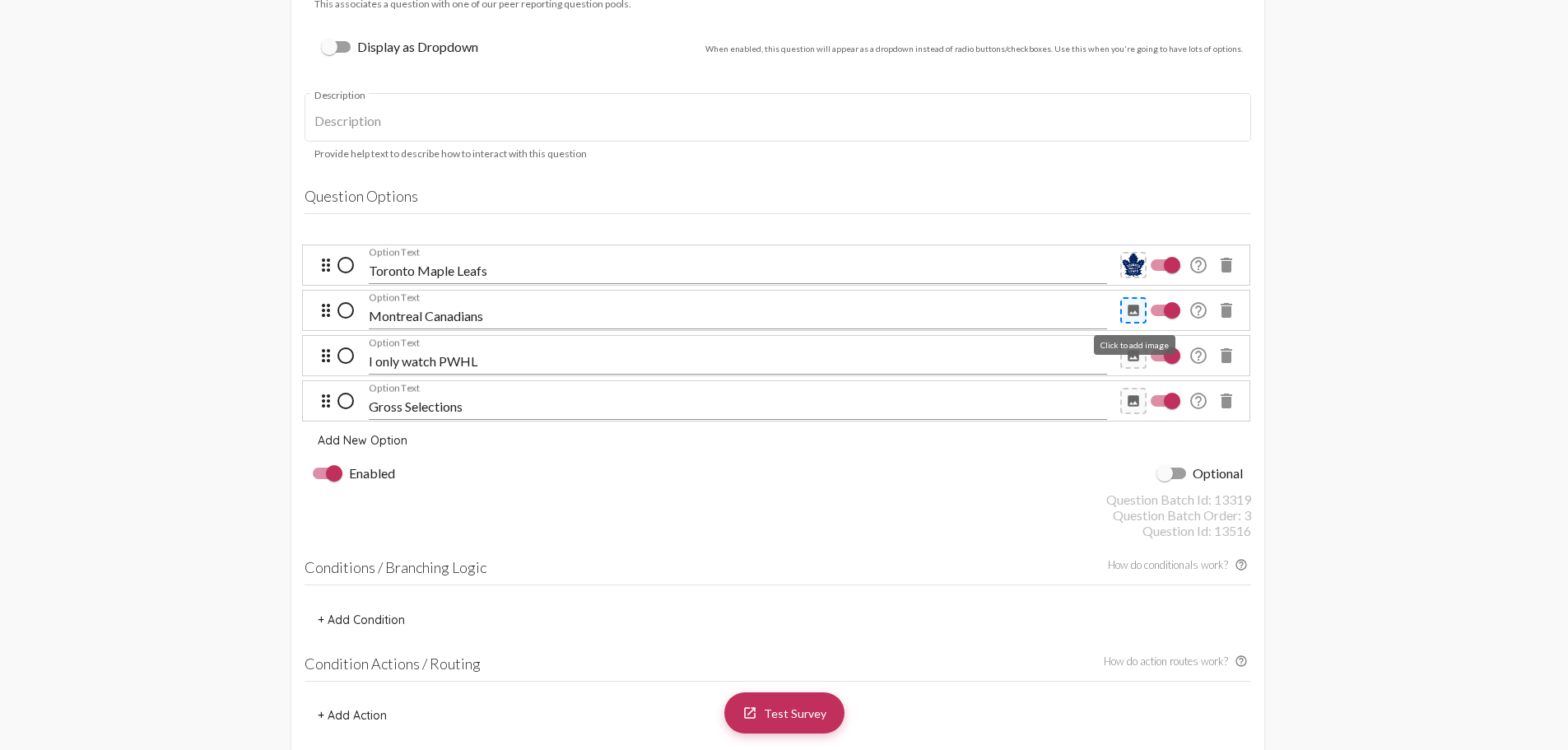
click at [1131, 308] on mat-icon "image" at bounding box center [1134, 310] width 15 height 15
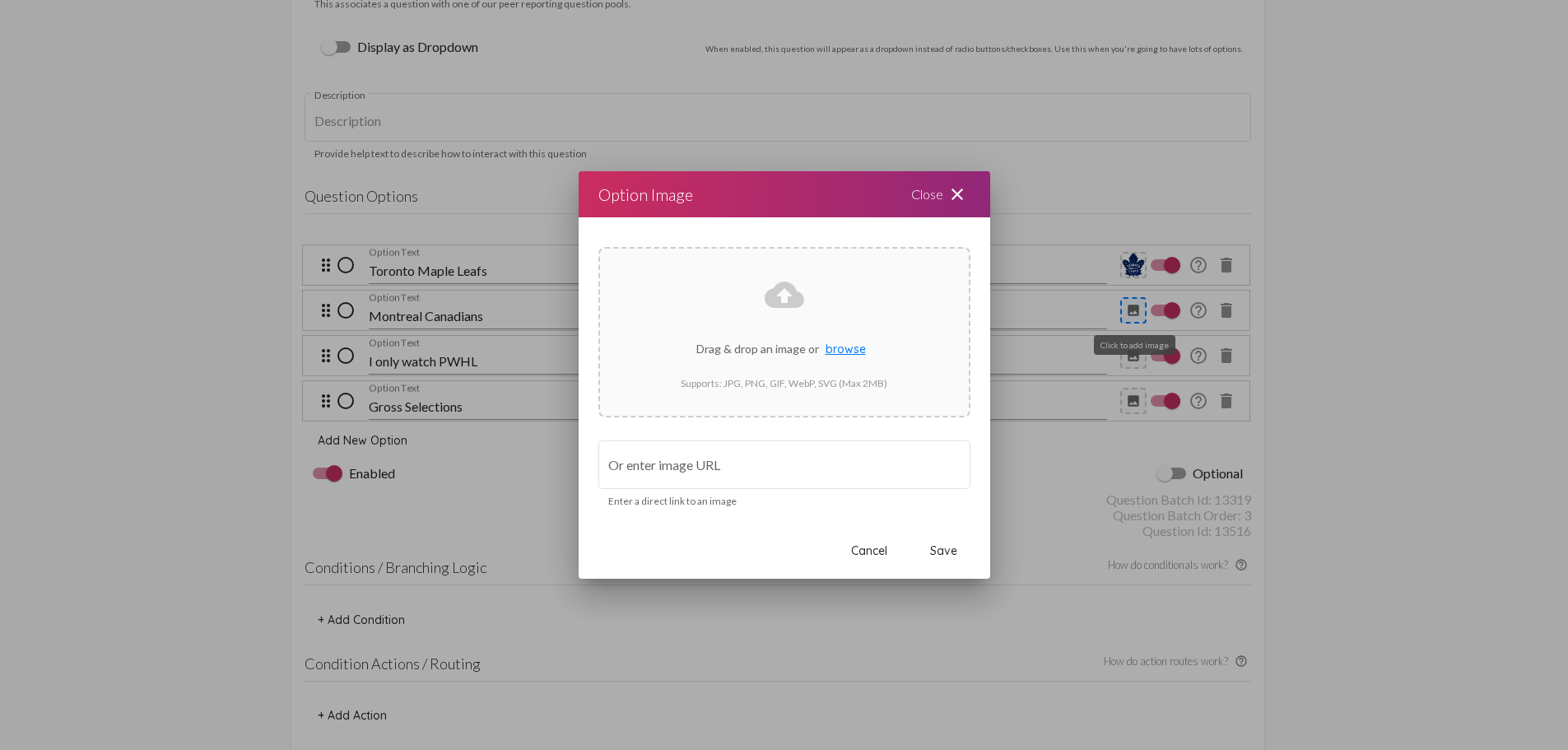
scroll to position [0, 0]
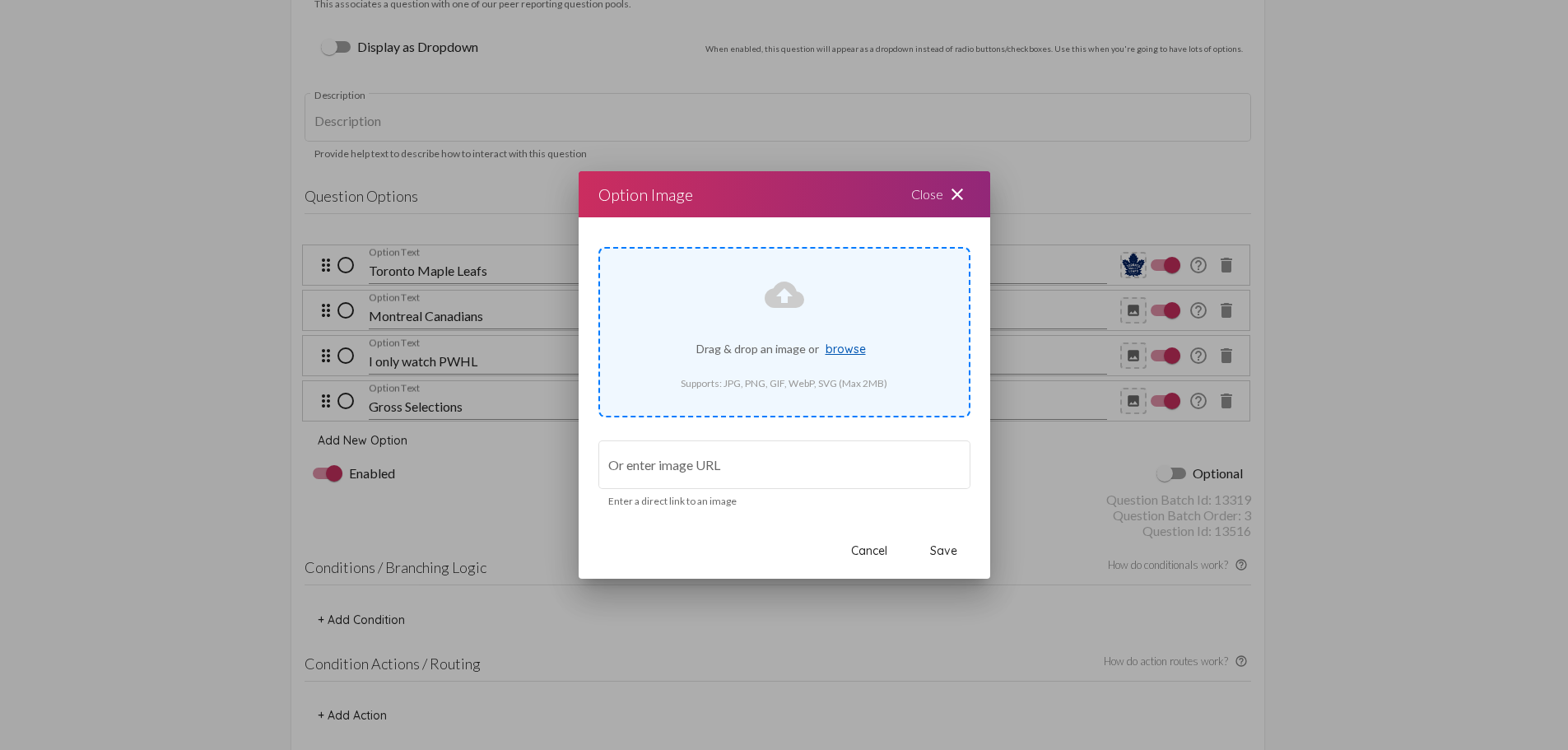
click at [859, 342] on span "browse" at bounding box center [846, 349] width 40 height 15
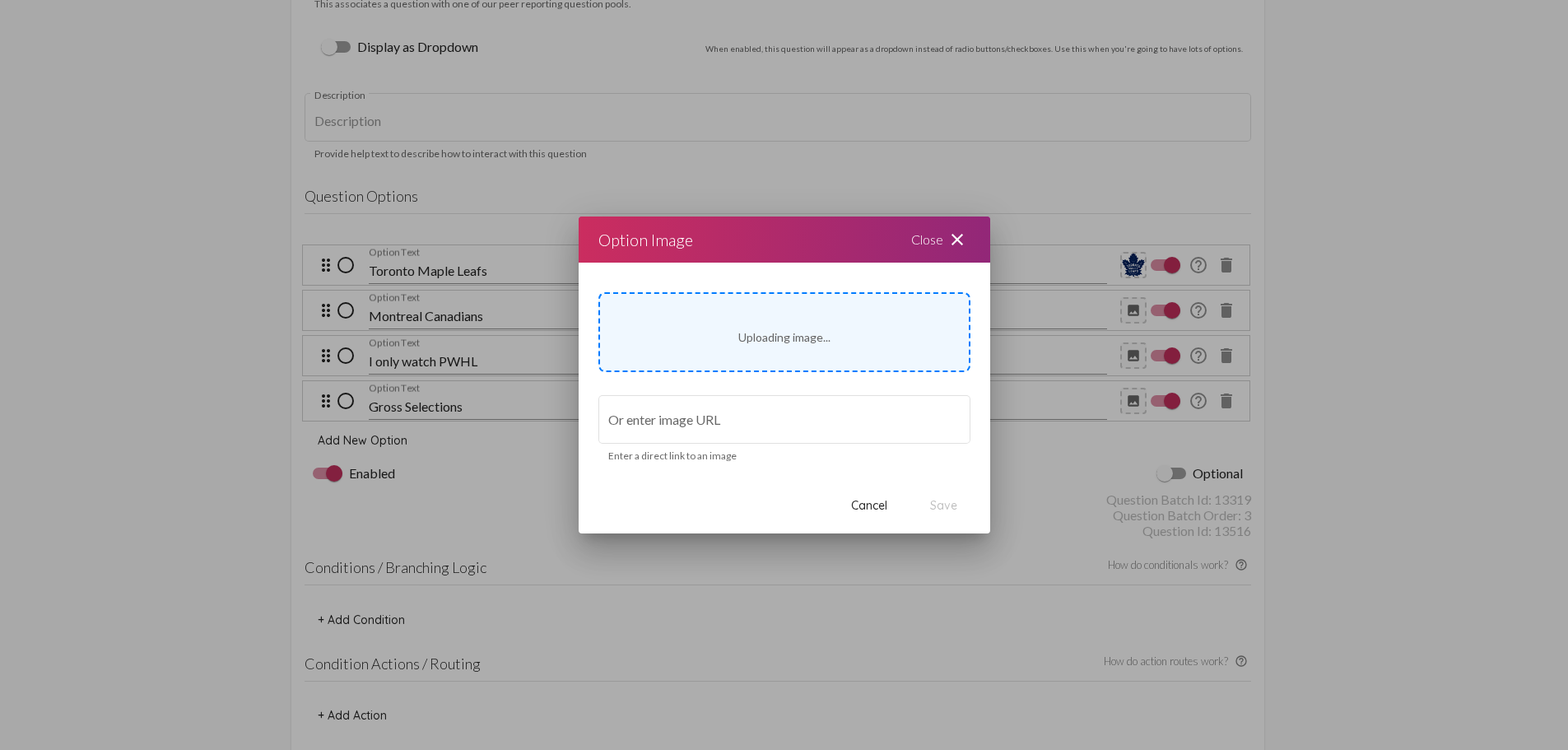
type input "[URL][DOMAIN_NAME]"
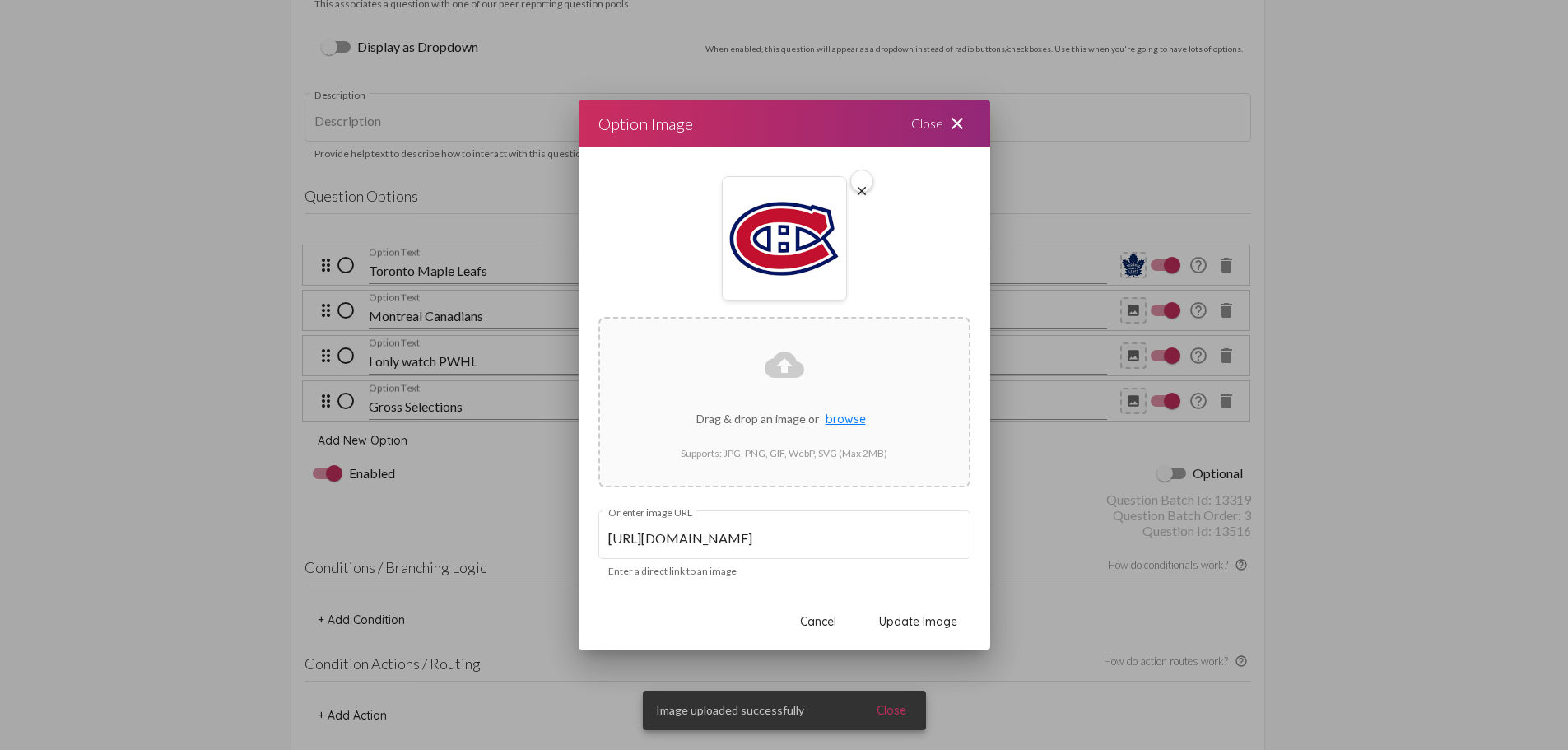
click at [898, 618] on span "Update Image" at bounding box center [918, 621] width 78 height 15
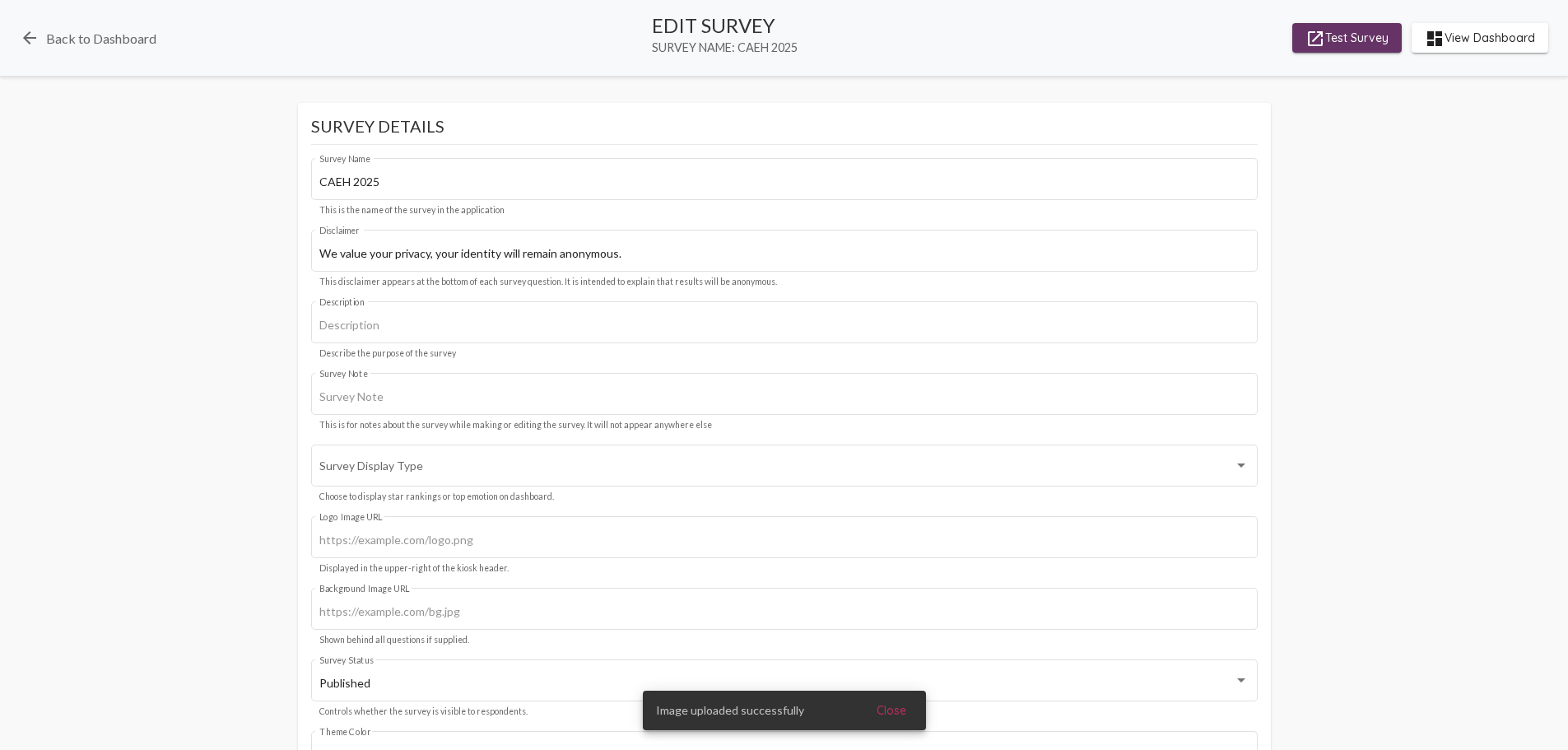
scroll to position [4609, 0]
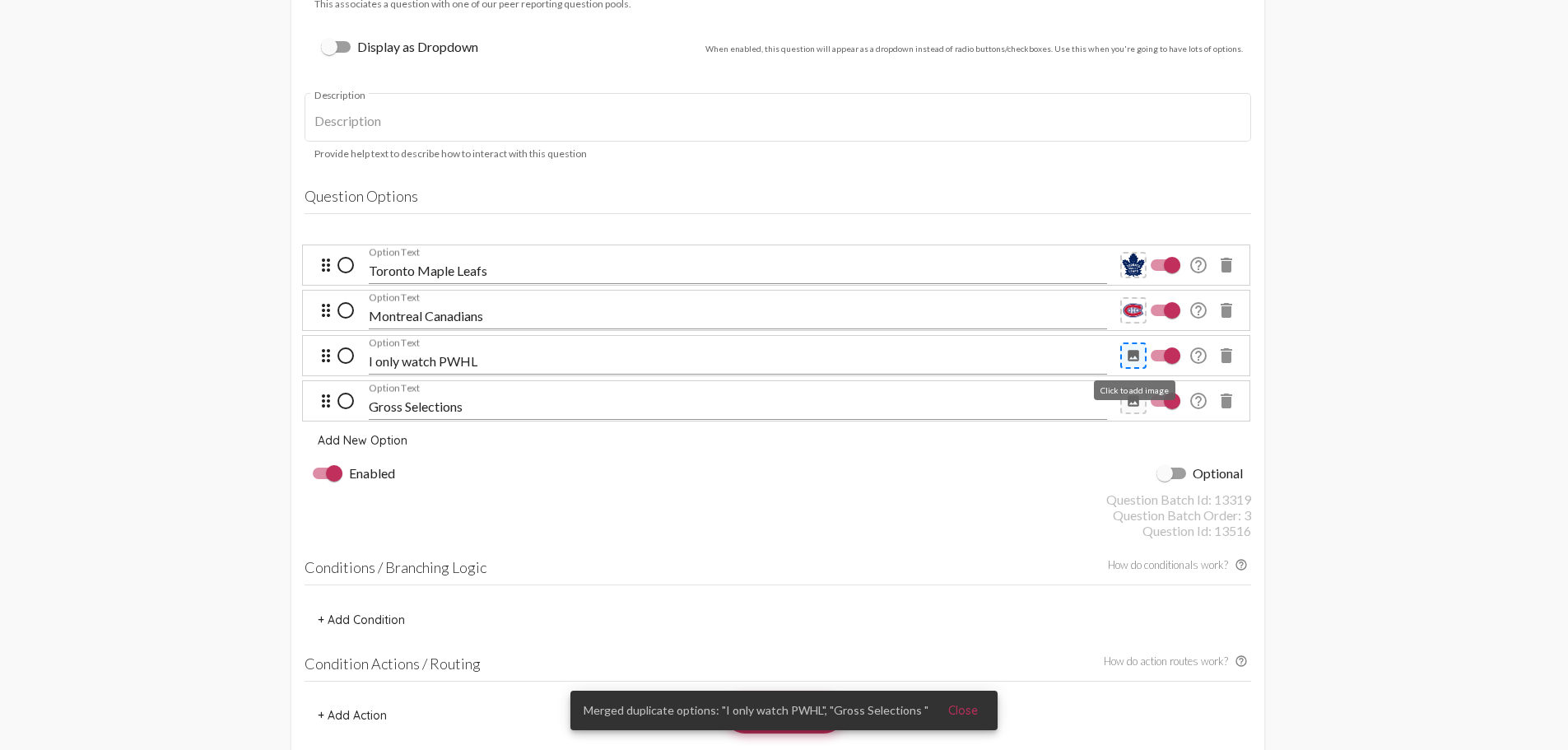
click at [1140, 352] on mat-icon "image" at bounding box center [1134, 356] width 15 height 15
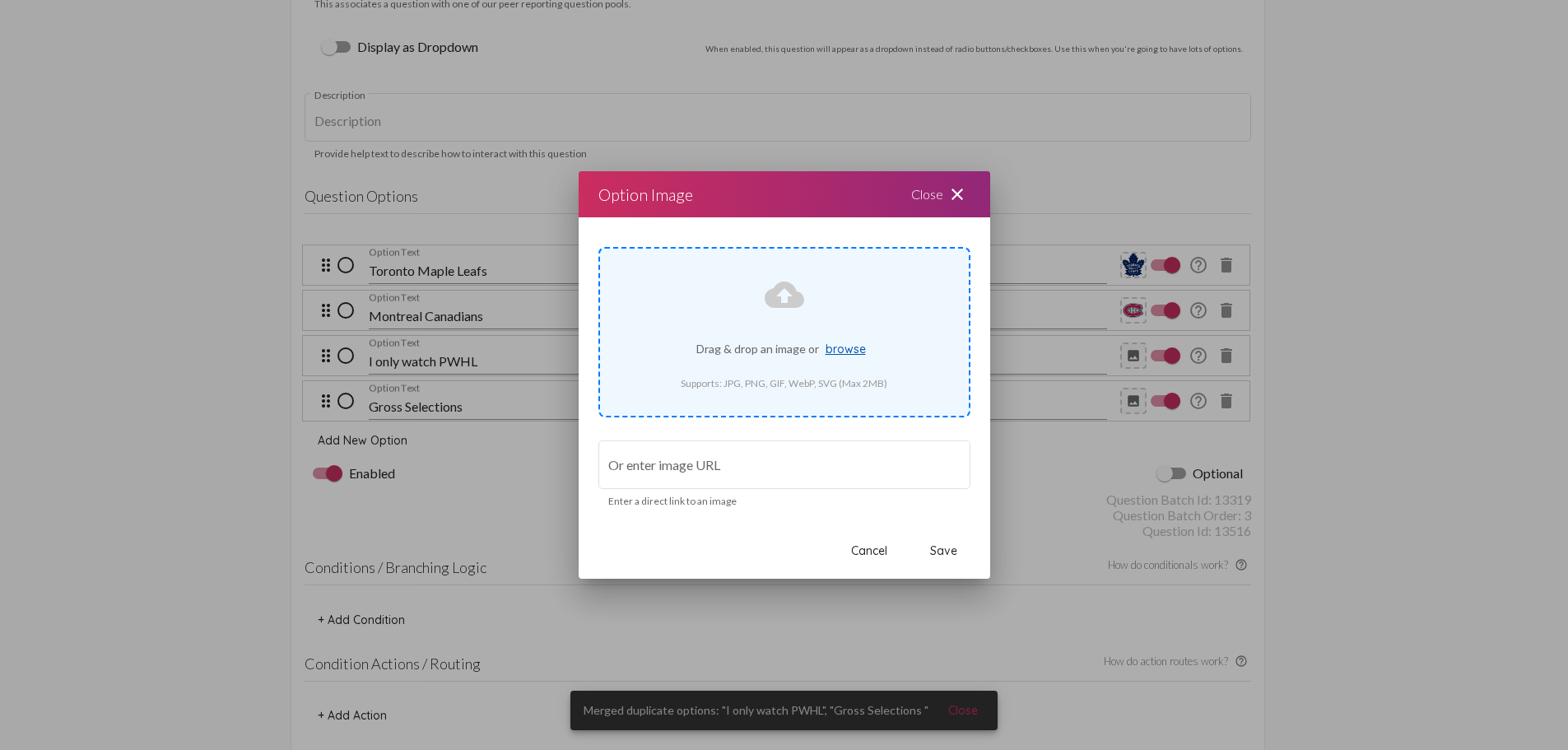
click at [852, 343] on span "browse" at bounding box center [846, 349] width 40 height 15
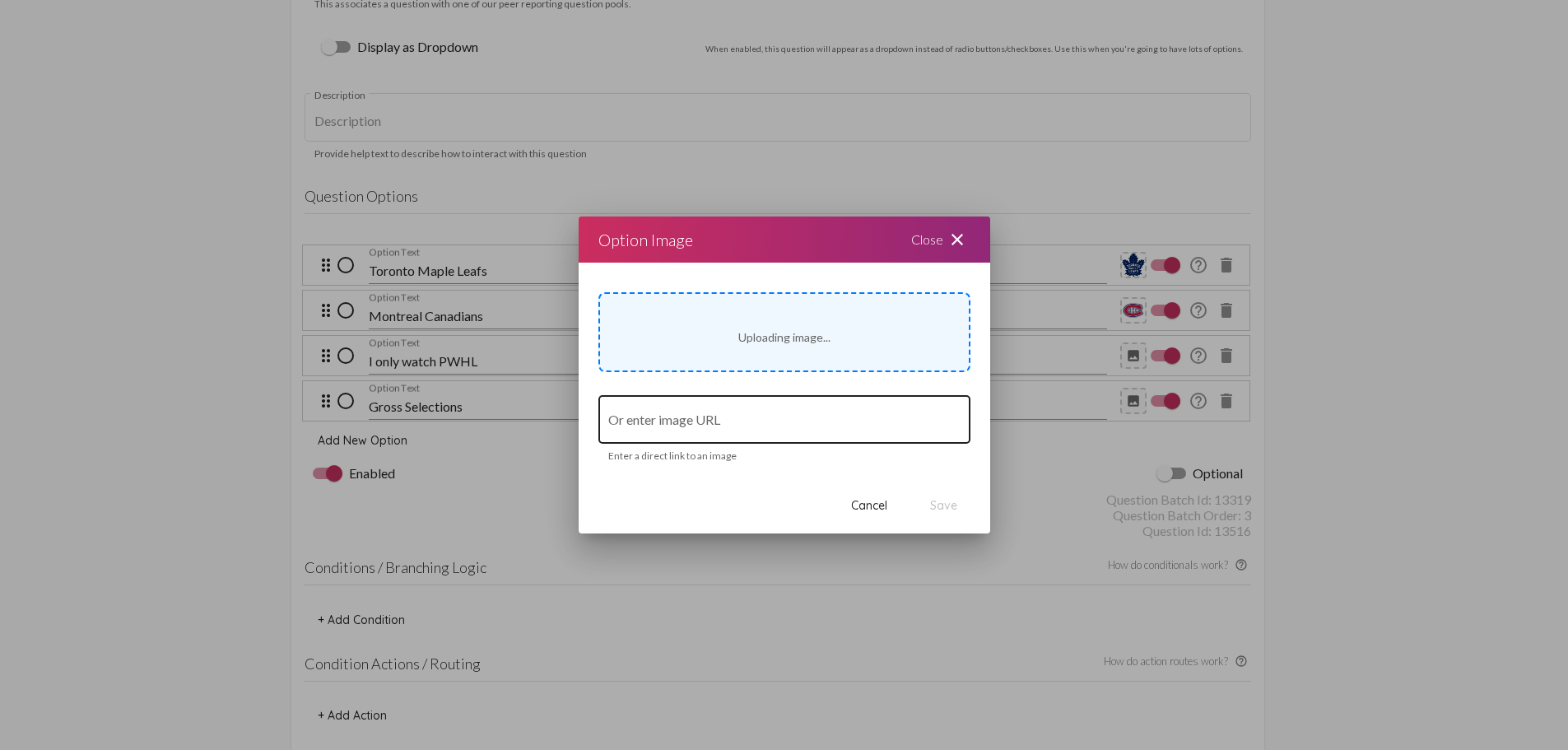
type input "[URL][DOMAIN_NAME]"
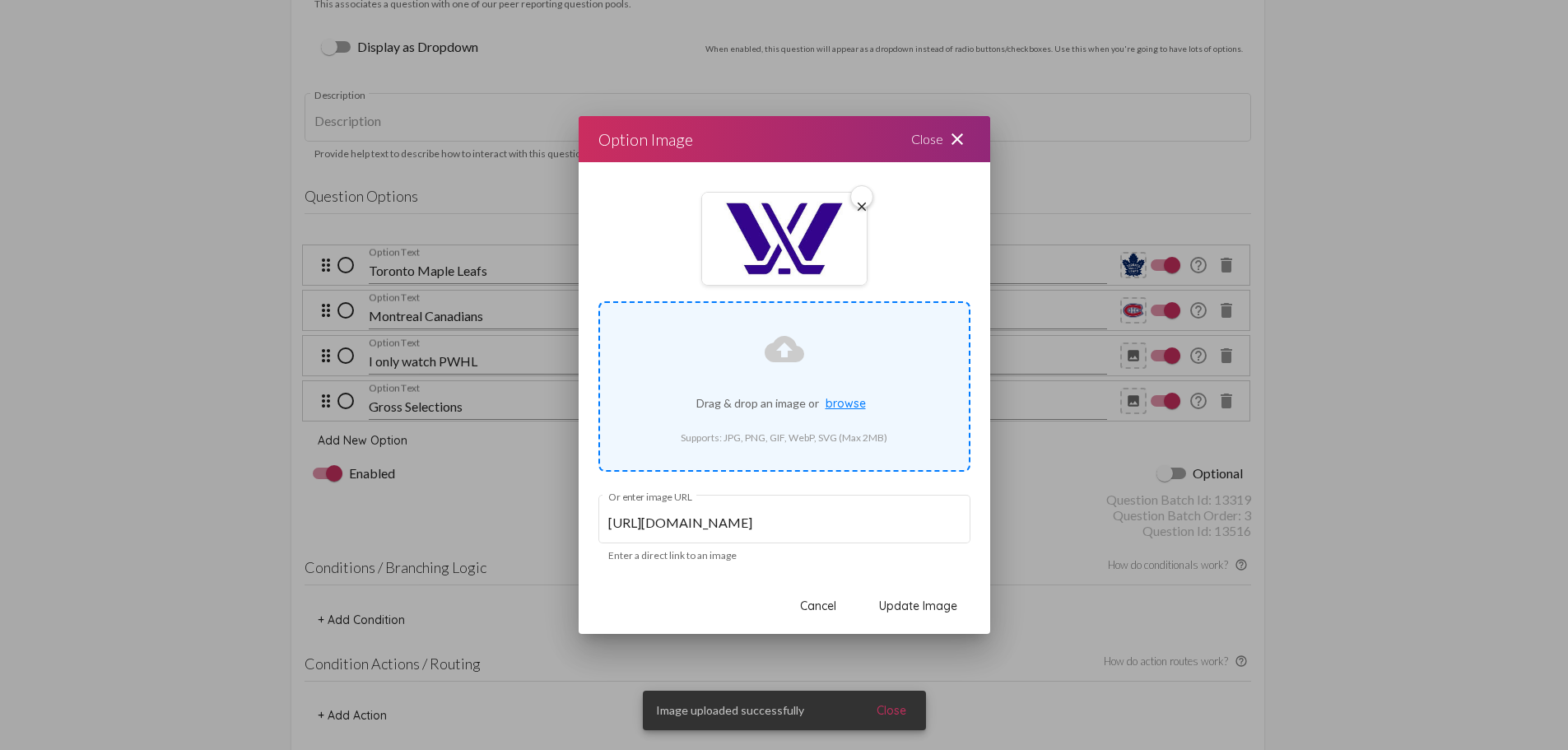
click at [936, 602] on span "Update Image" at bounding box center [918, 606] width 78 height 15
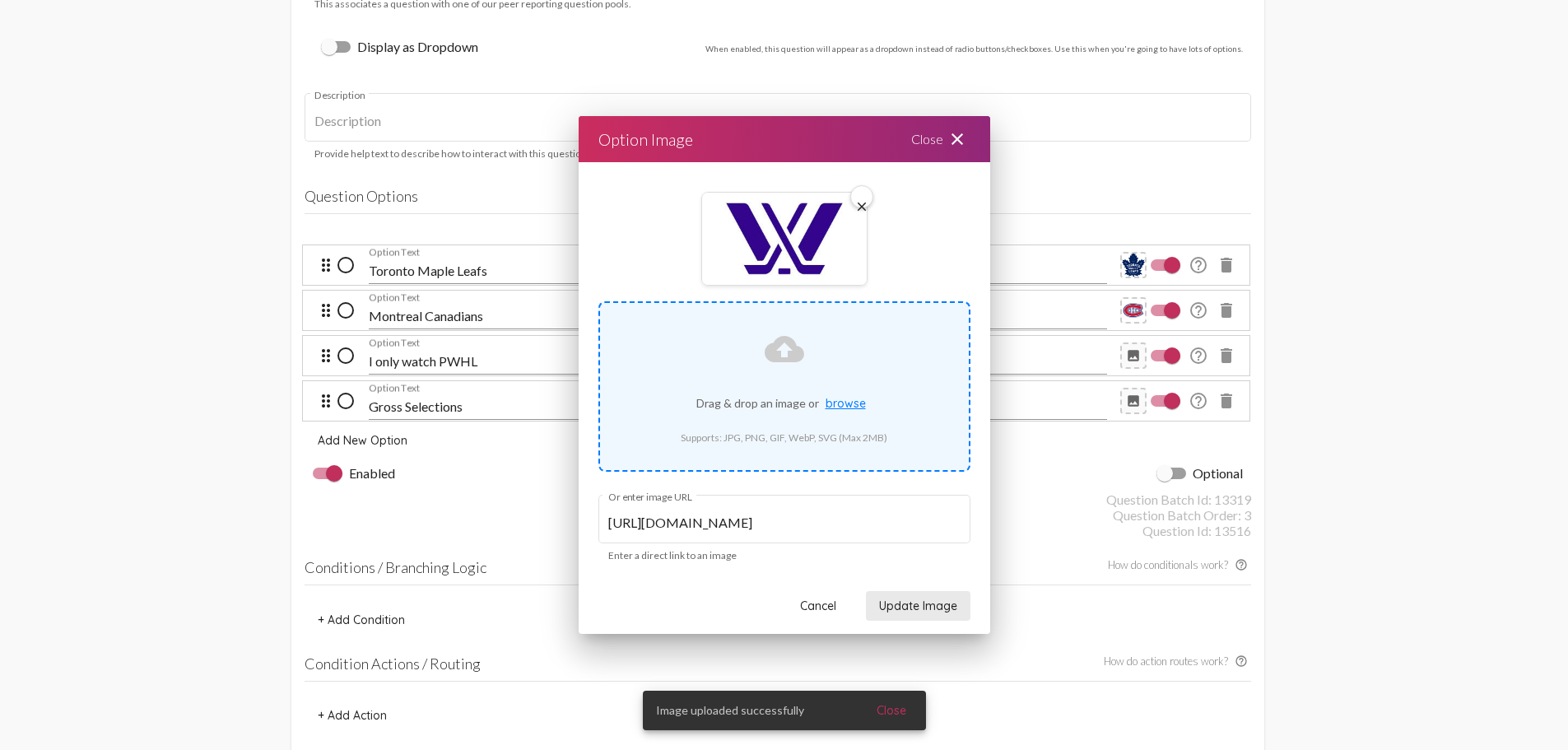
scroll to position [4609, 0]
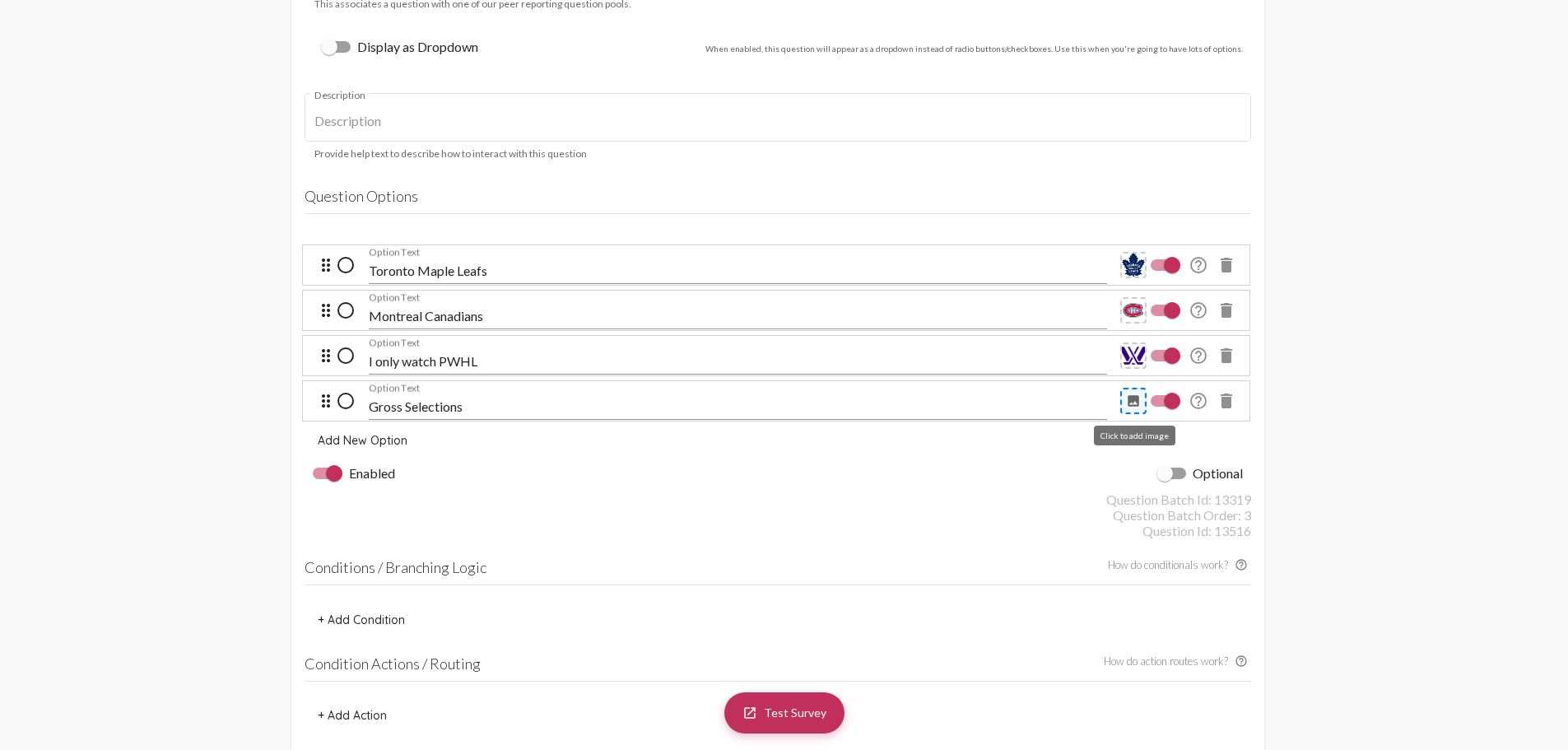
click at [1140, 396] on mat-icon "image" at bounding box center [1134, 401] width 15 height 15
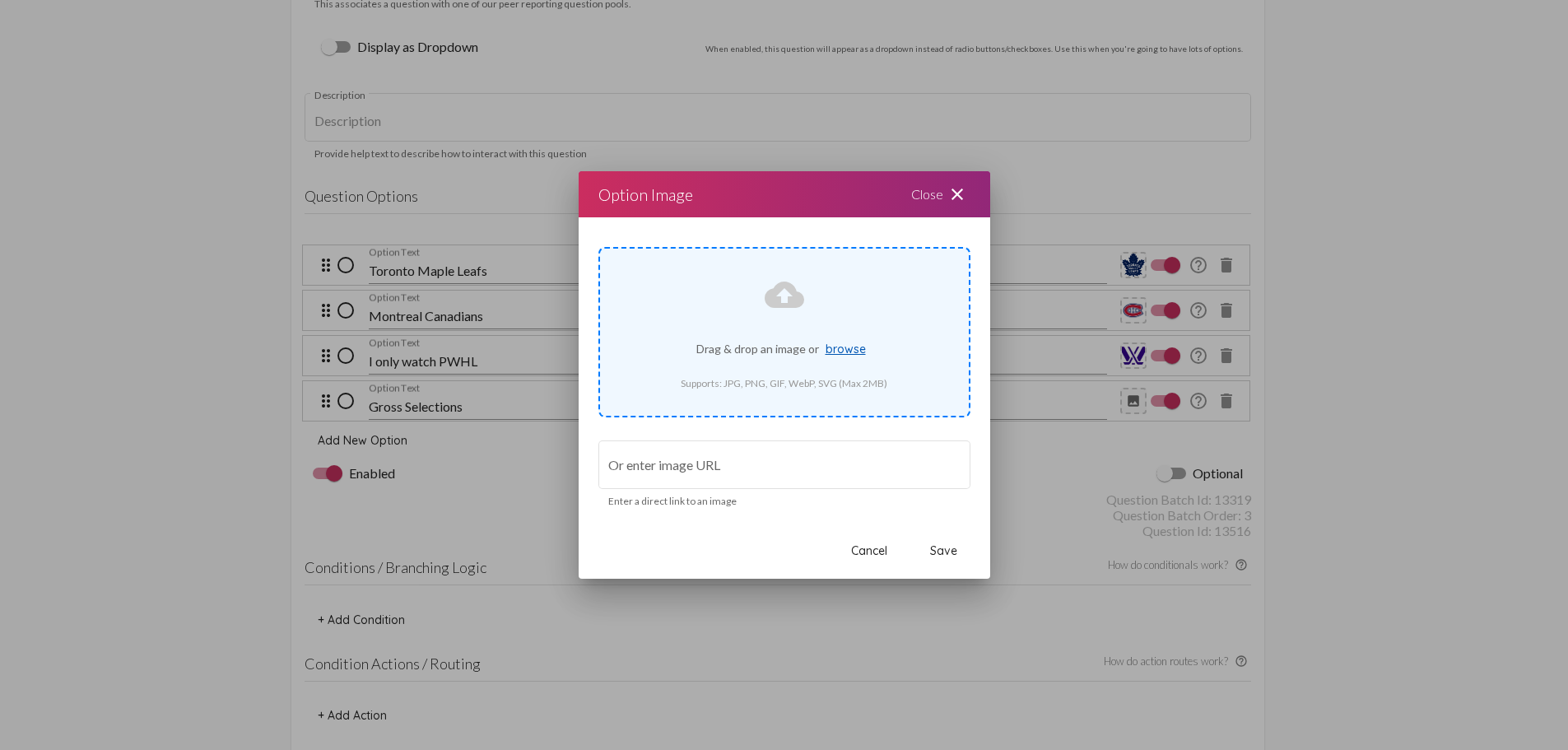
click at [852, 350] on span "browse" at bounding box center [846, 349] width 40 height 15
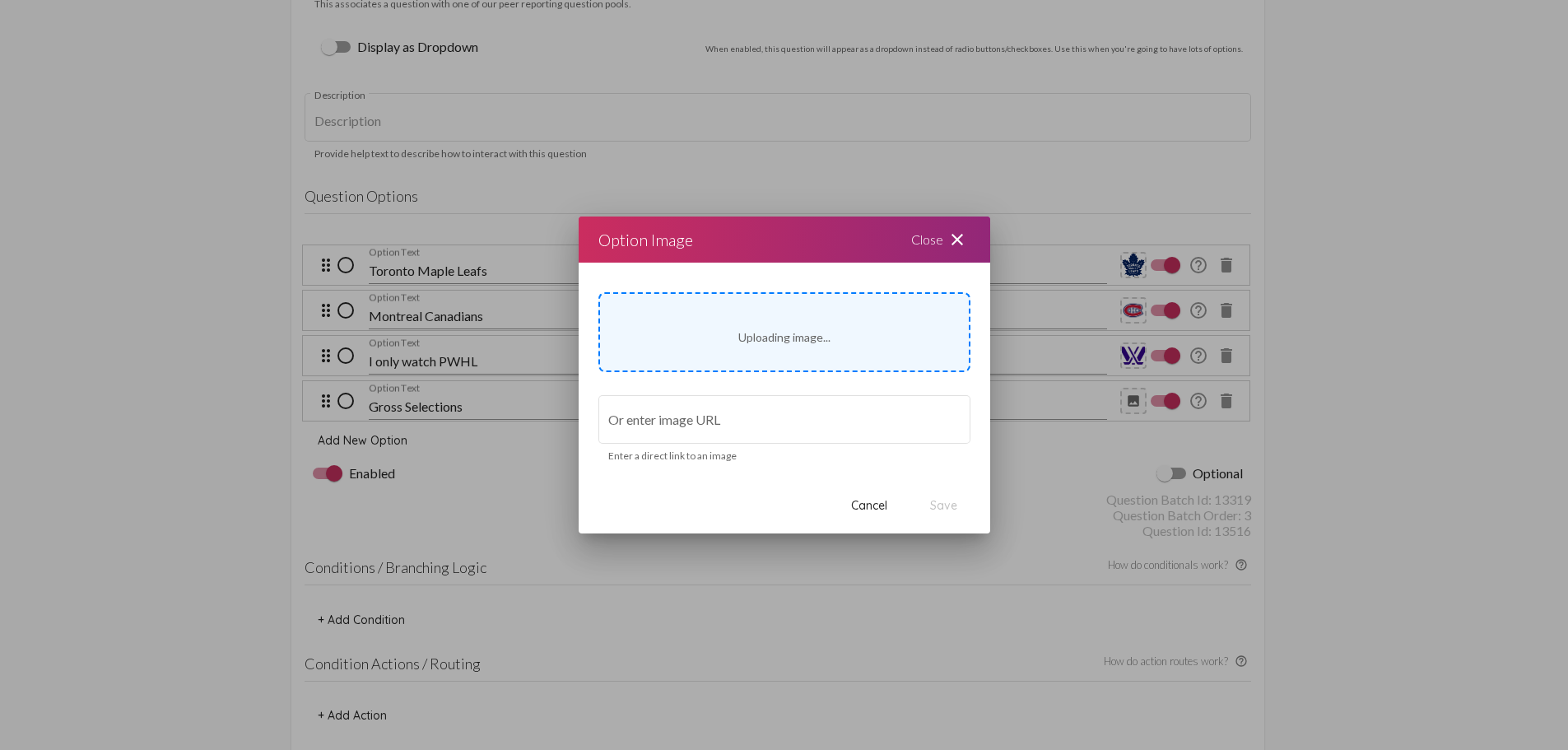
type input "[URL][DOMAIN_NAME] (1).jpg"
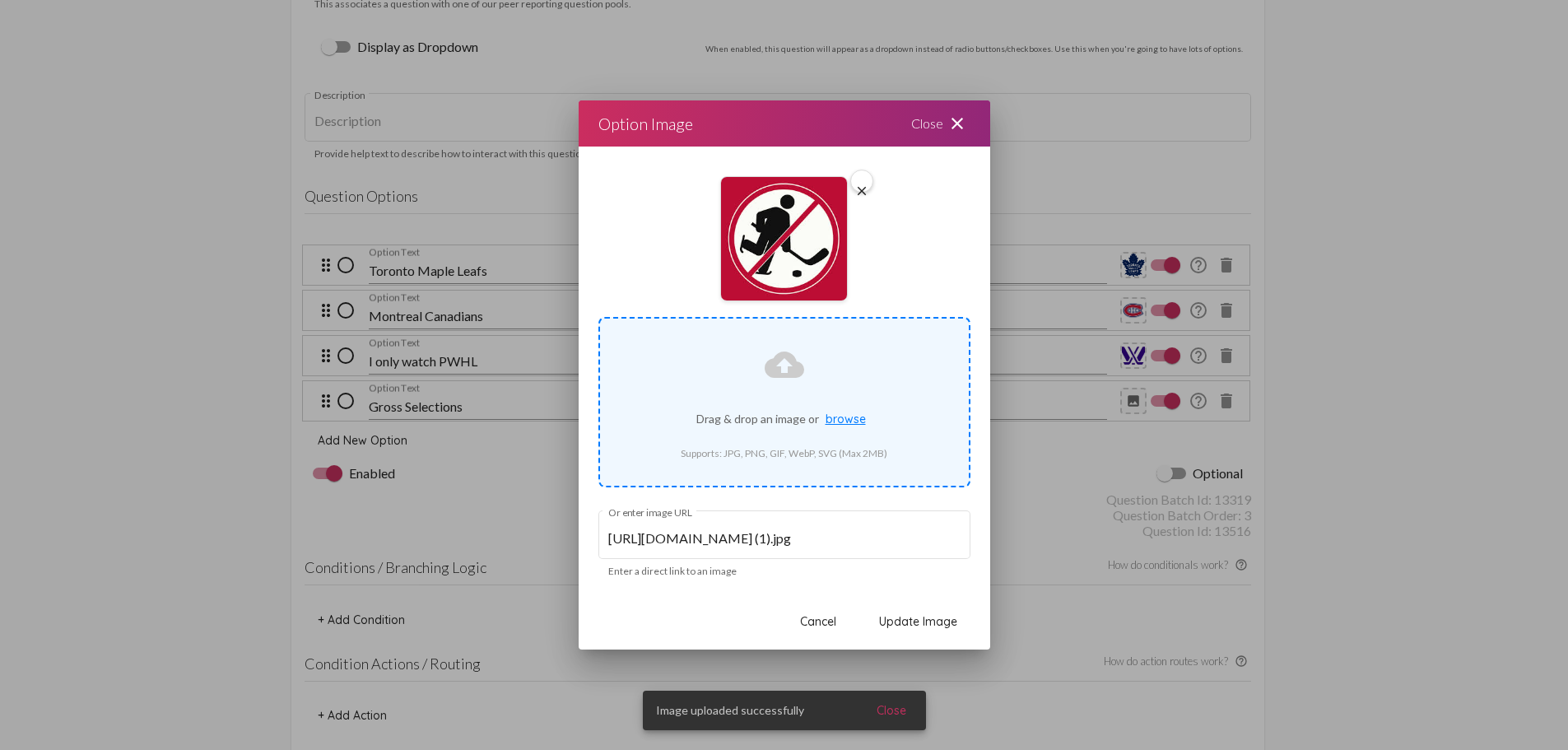
click at [930, 612] on button "Update Image" at bounding box center [918, 621] width 105 height 30
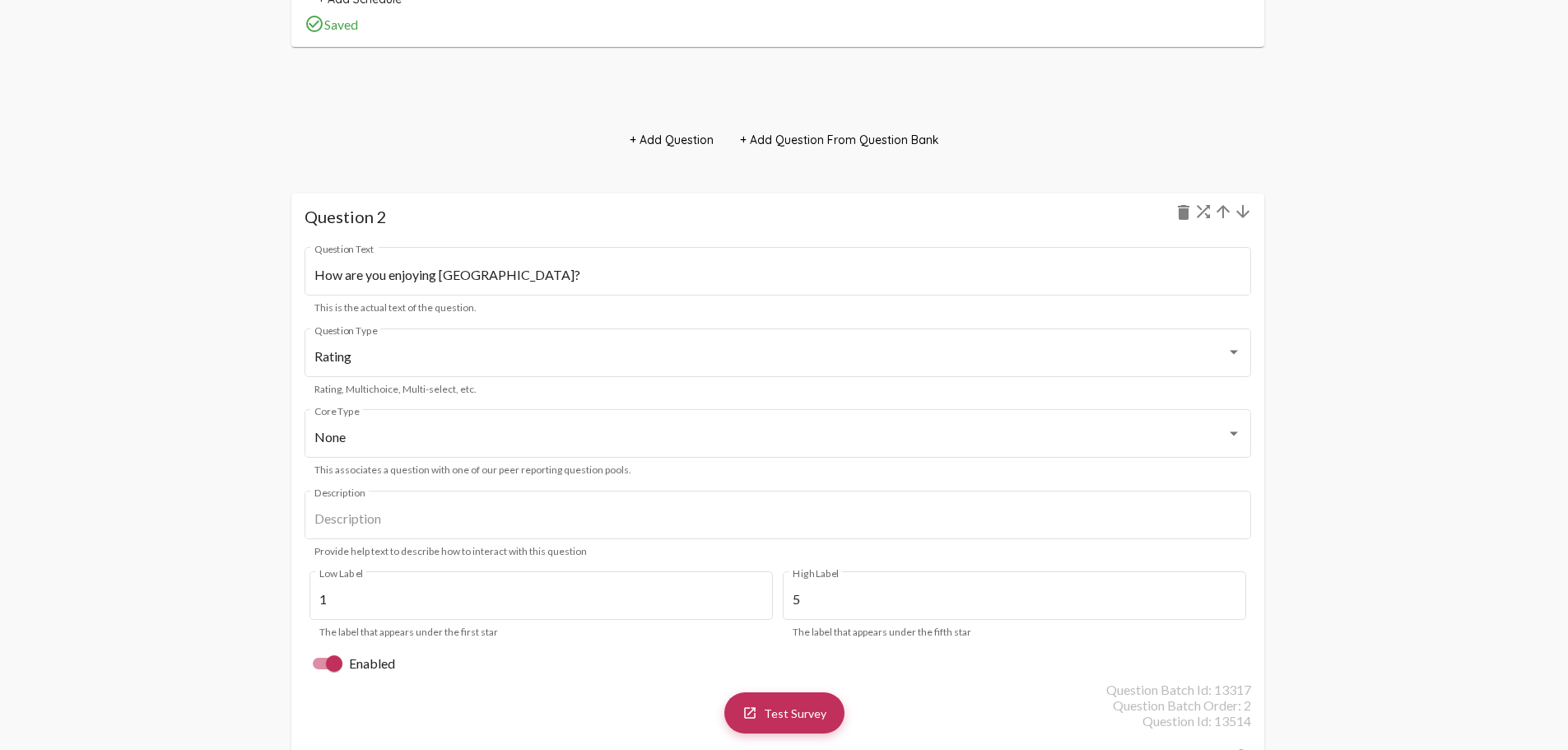
scroll to position [2222, 0]
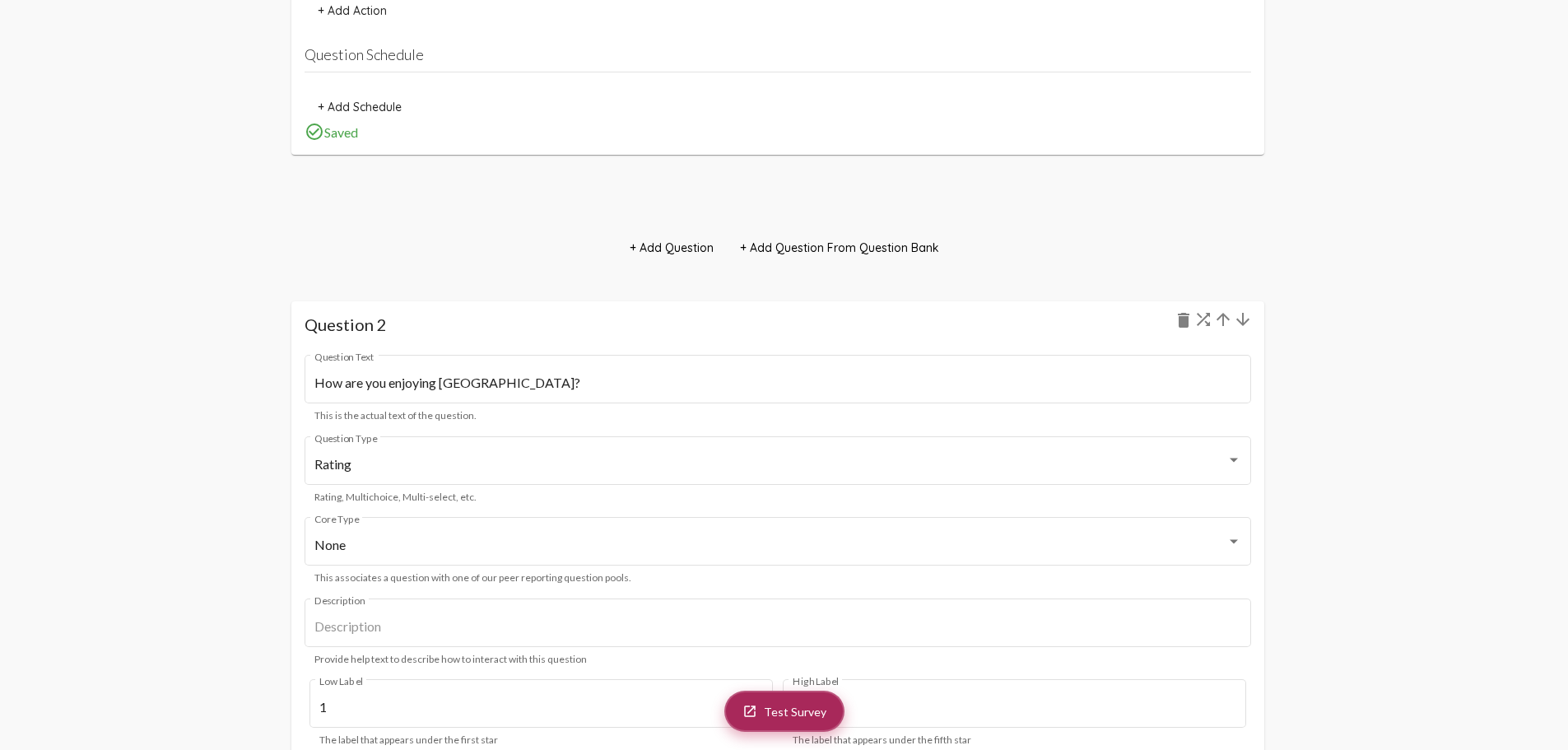
click at [778, 722] on link "launch Test Survey" at bounding box center [785, 711] width 120 height 41
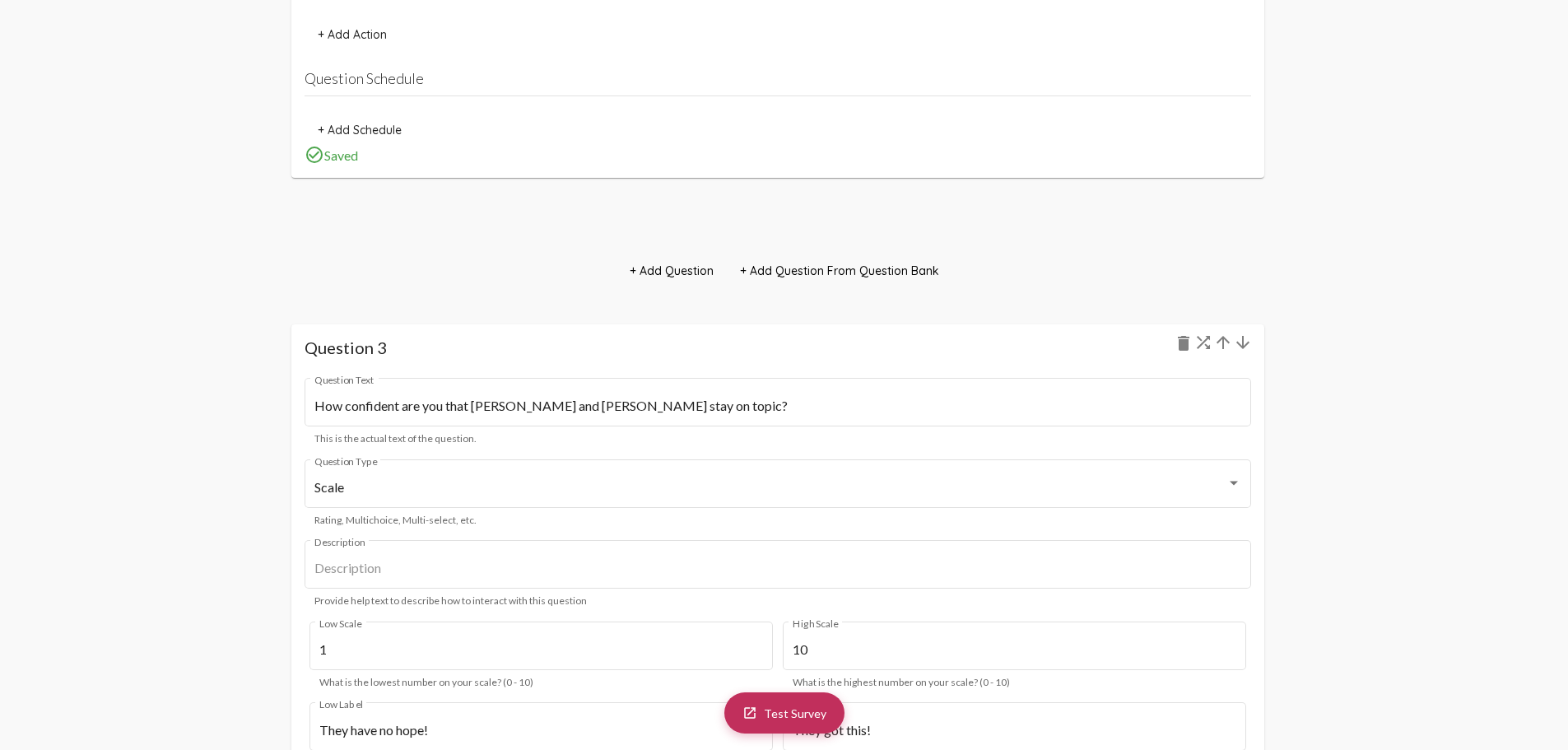
scroll to position [3292, 0]
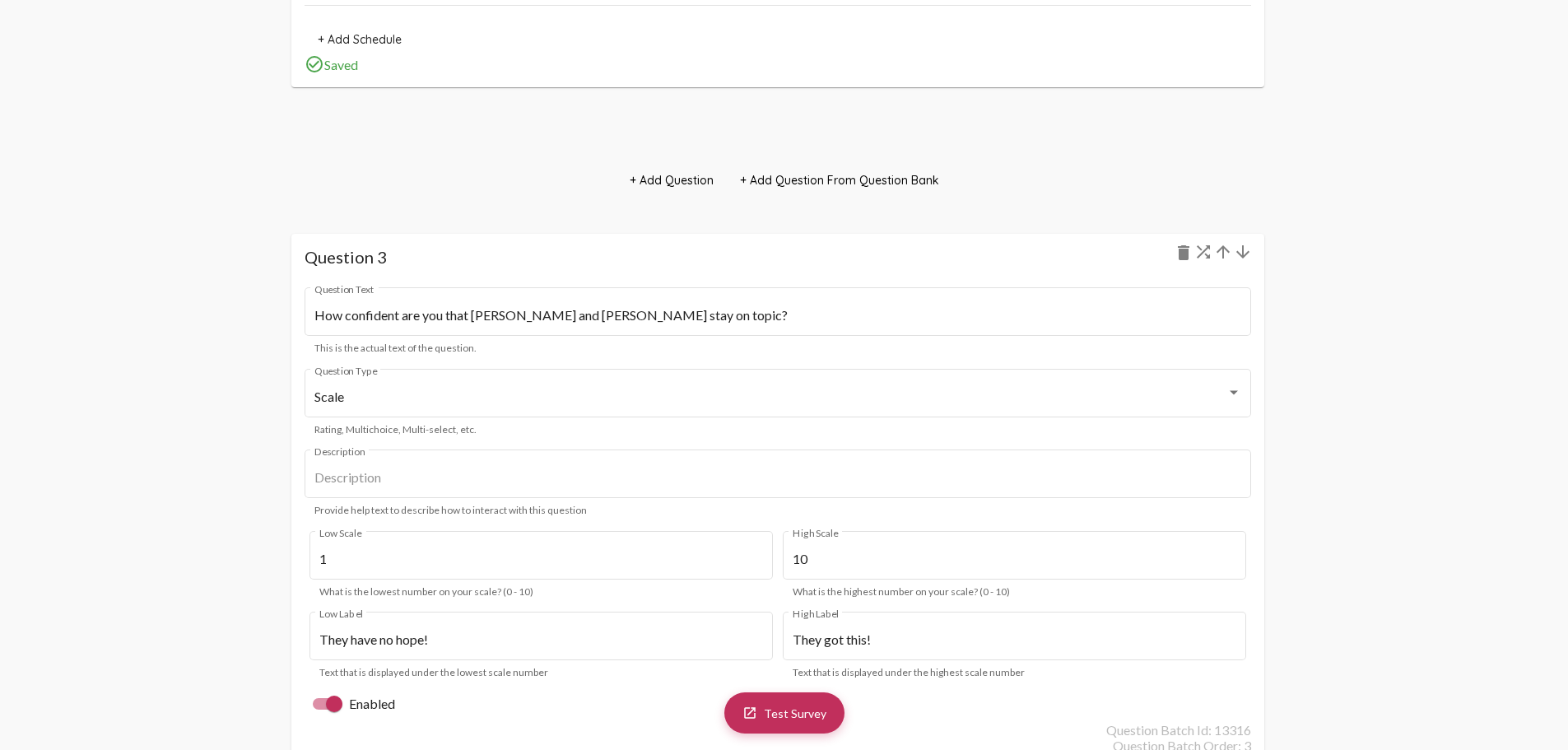
click at [1222, 257] on mat-icon "arrow_upward" at bounding box center [1223, 252] width 20 height 20
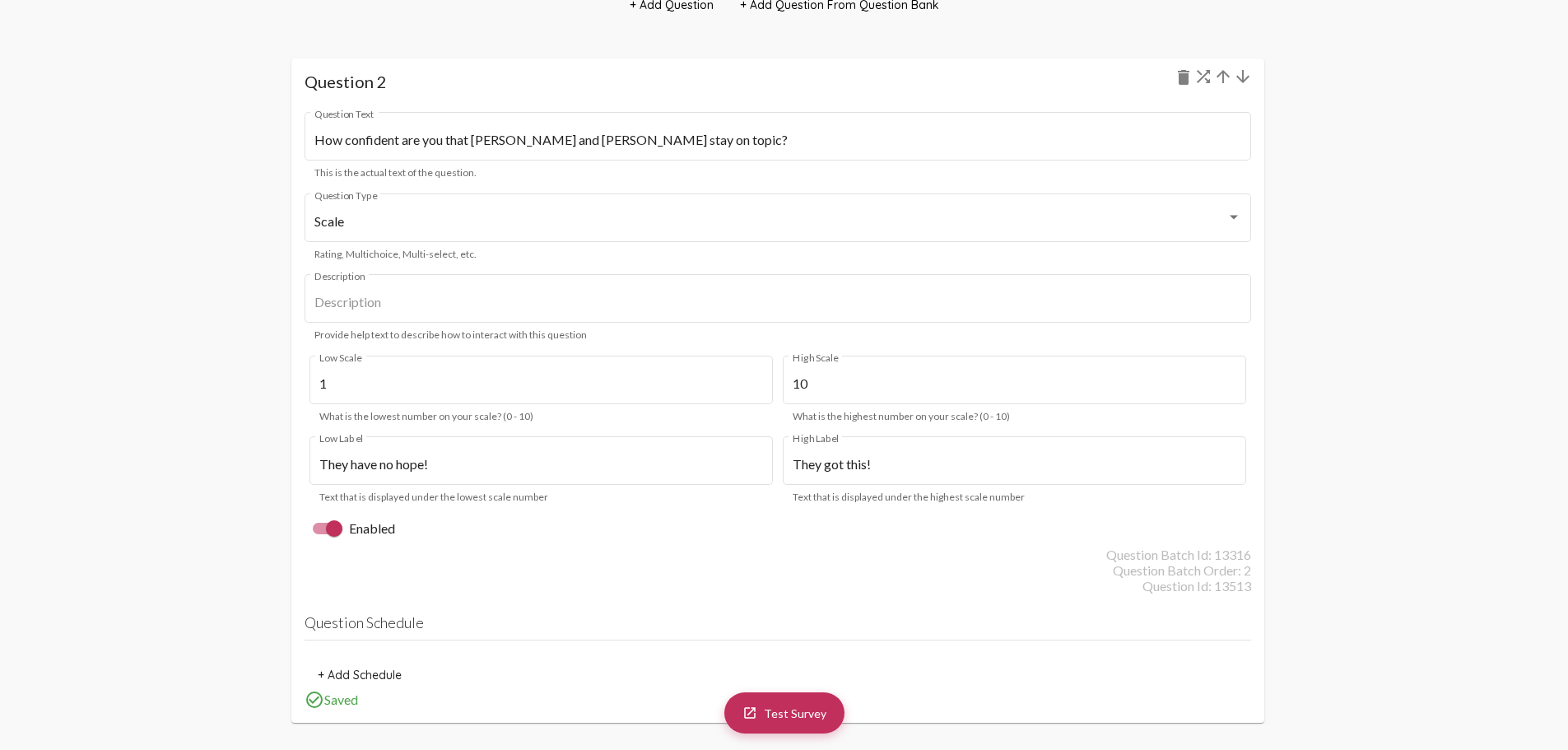
scroll to position [2456, 0]
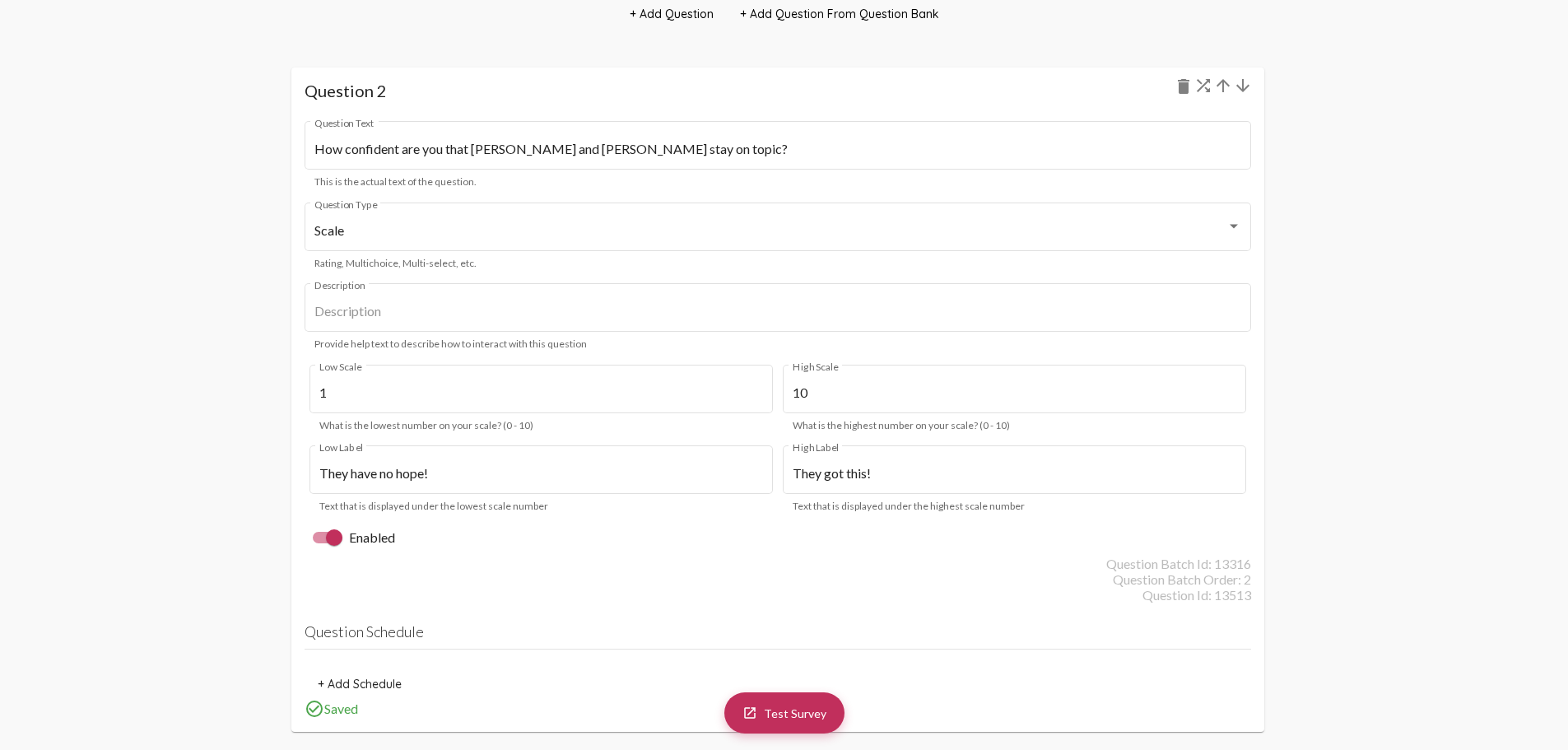
click at [1226, 82] on mat-icon "arrow_upward" at bounding box center [1223, 86] width 20 height 20
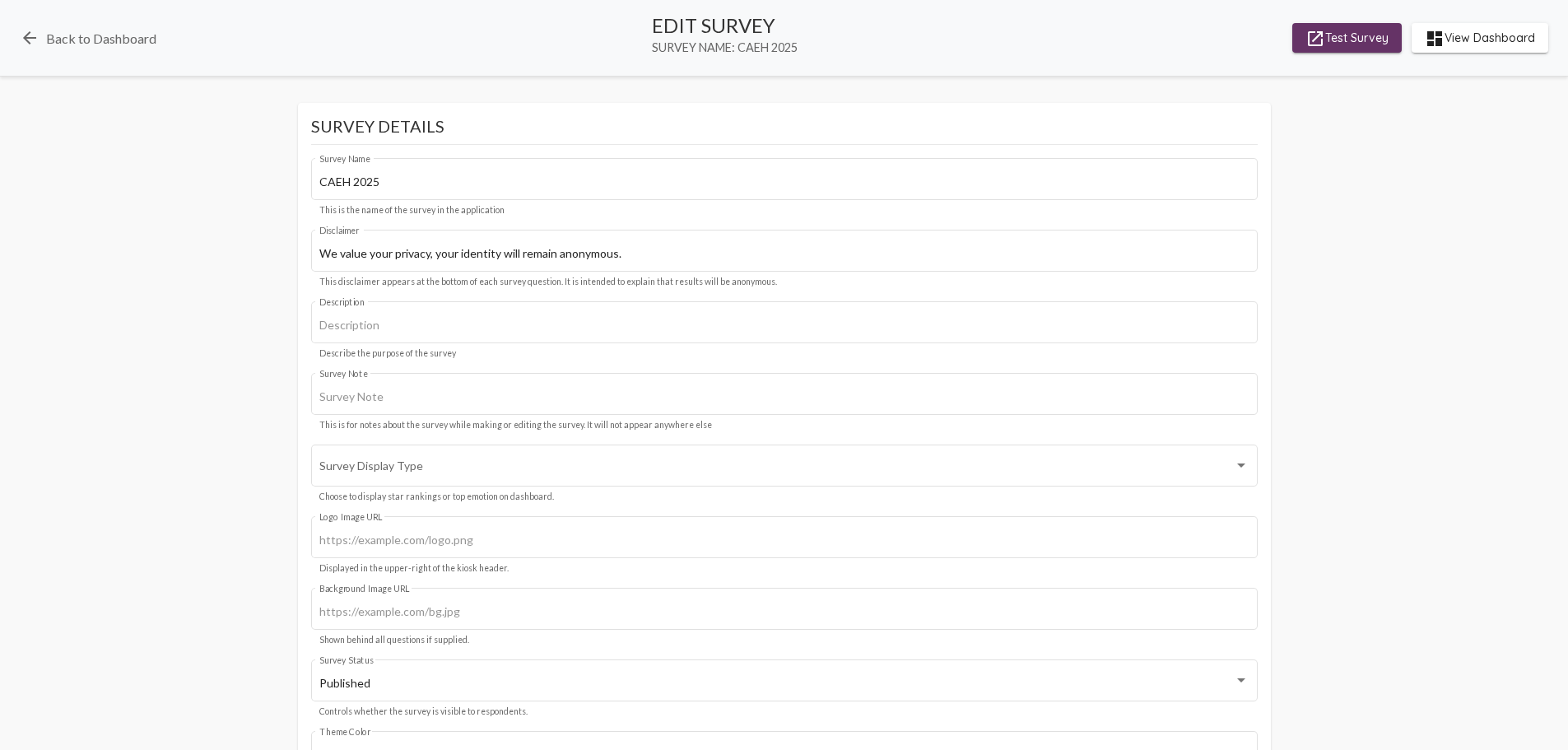
scroll to position [83, 0]
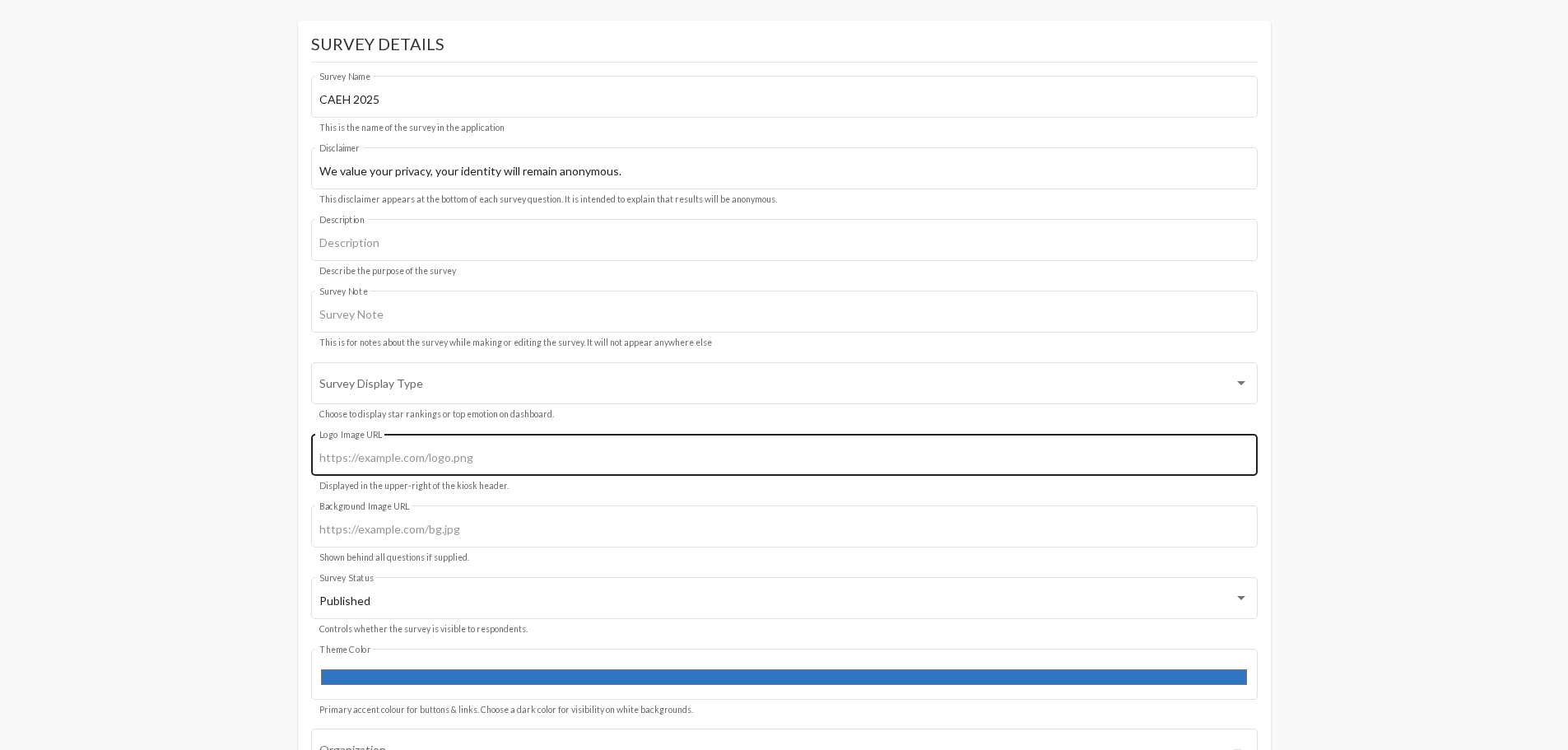
click at [448, 457] on input "Logo Image URL" at bounding box center [784, 458] width 929 height 13
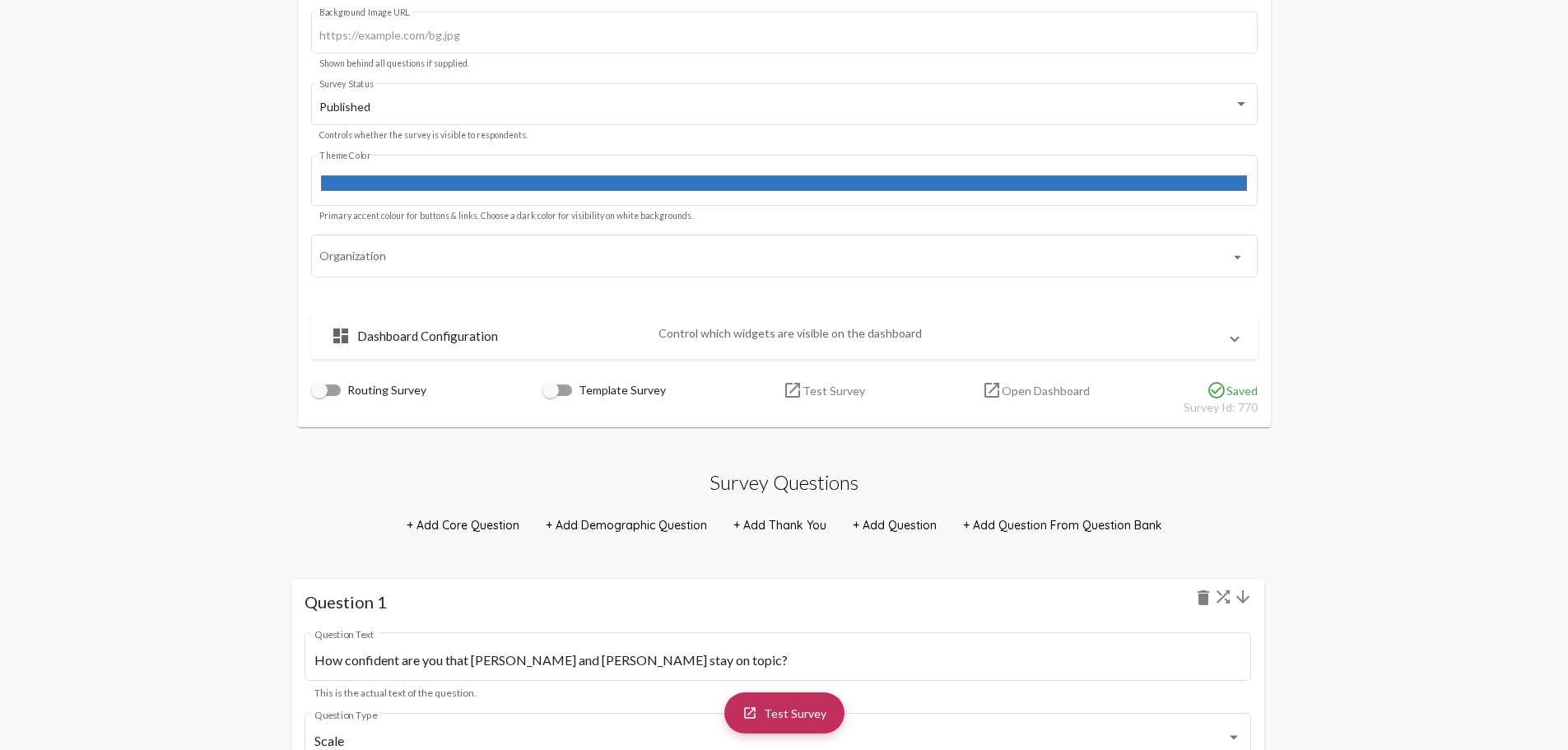
scroll to position [412, 0]
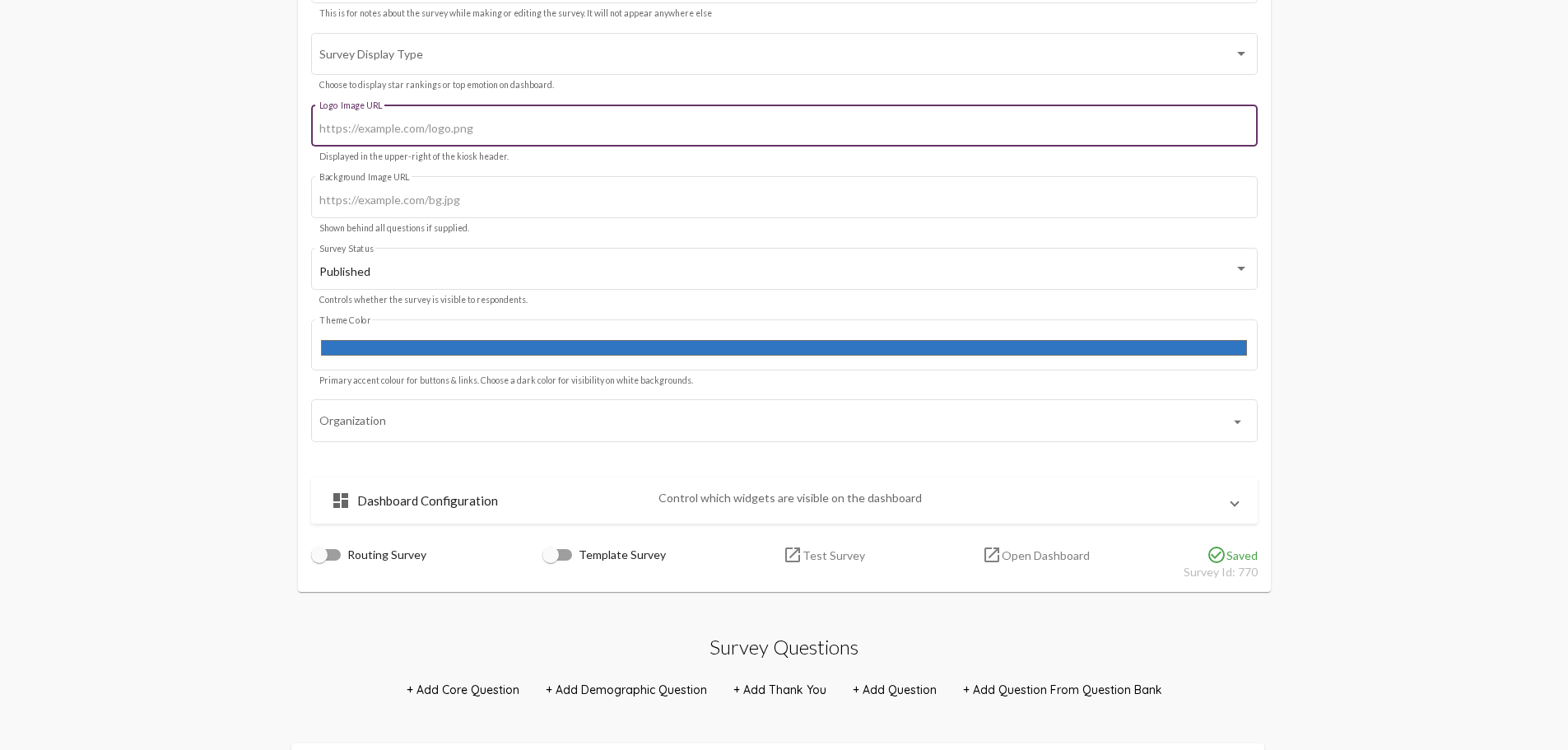
drag, startPoint x: 431, startPoint y: 126, endPoint x: 432, endPoint y: 136, distance: 10.0
click at [432, 136] on div "Logo Image URL" at bounding box center [784, 124] width 929 height 45
paste input "[URL][DOMAIN_NAME][DOMAIN_NAME]"
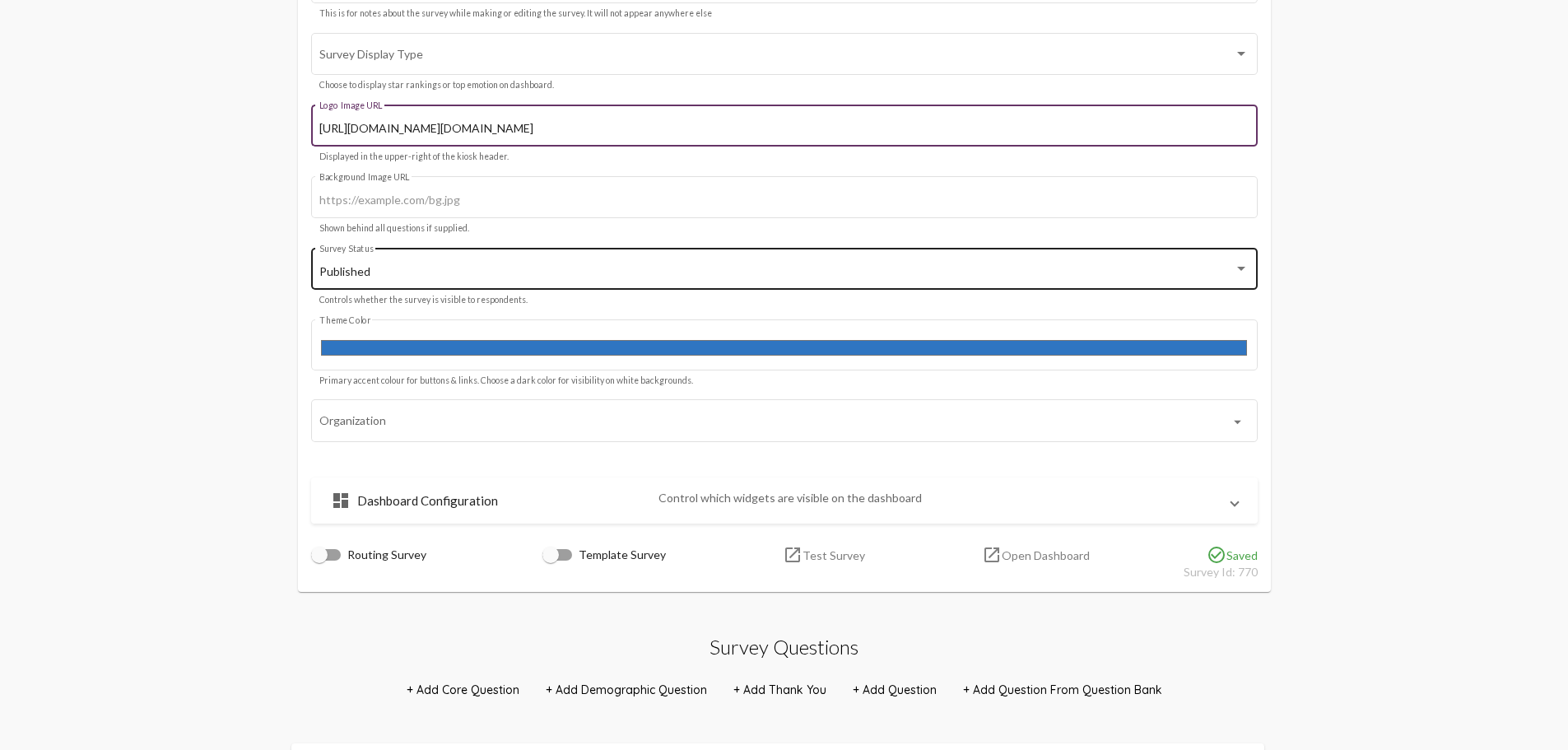
scroll to position [0, 337]
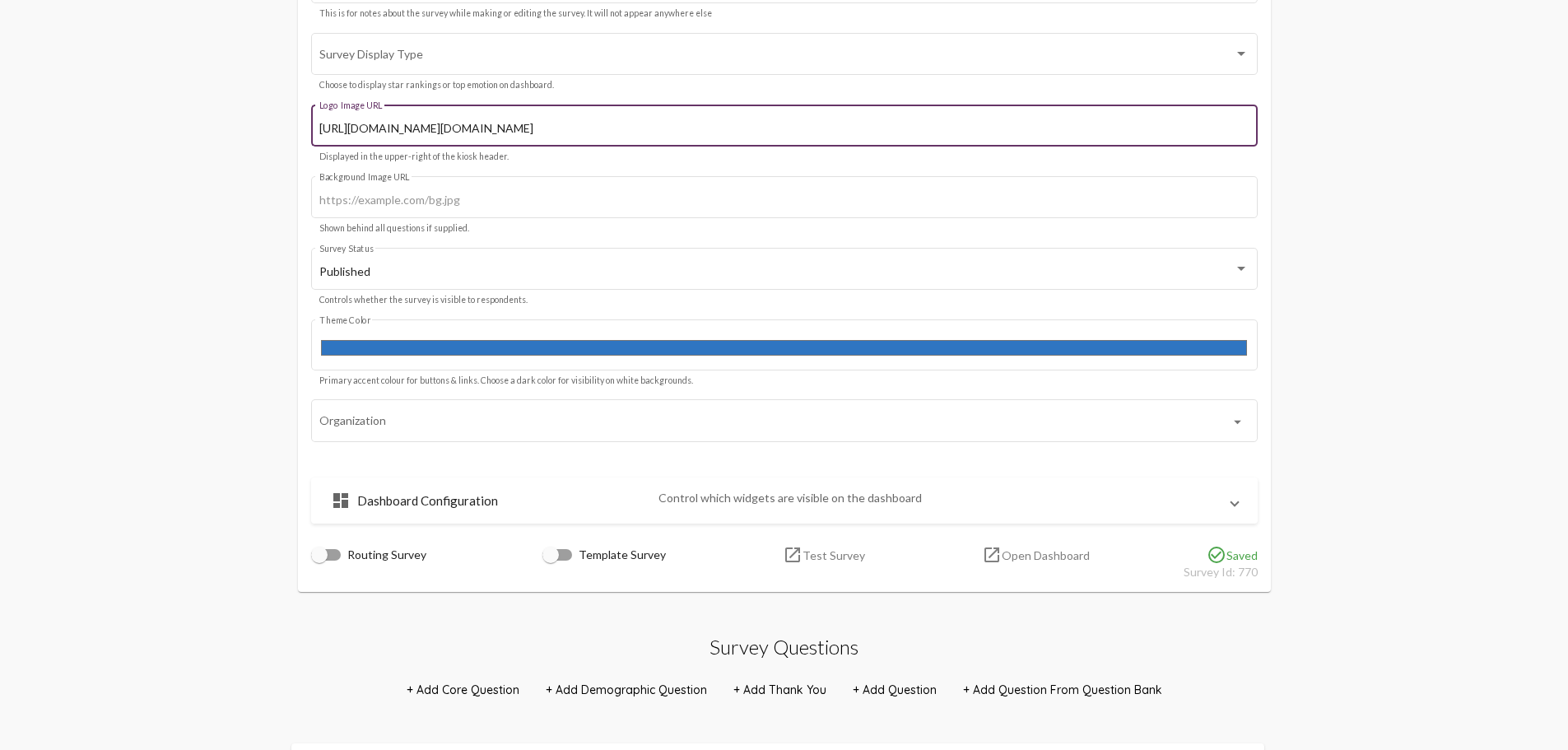
type input "[URL][DOMAIN_NAME][DOMAIN_NAME]"
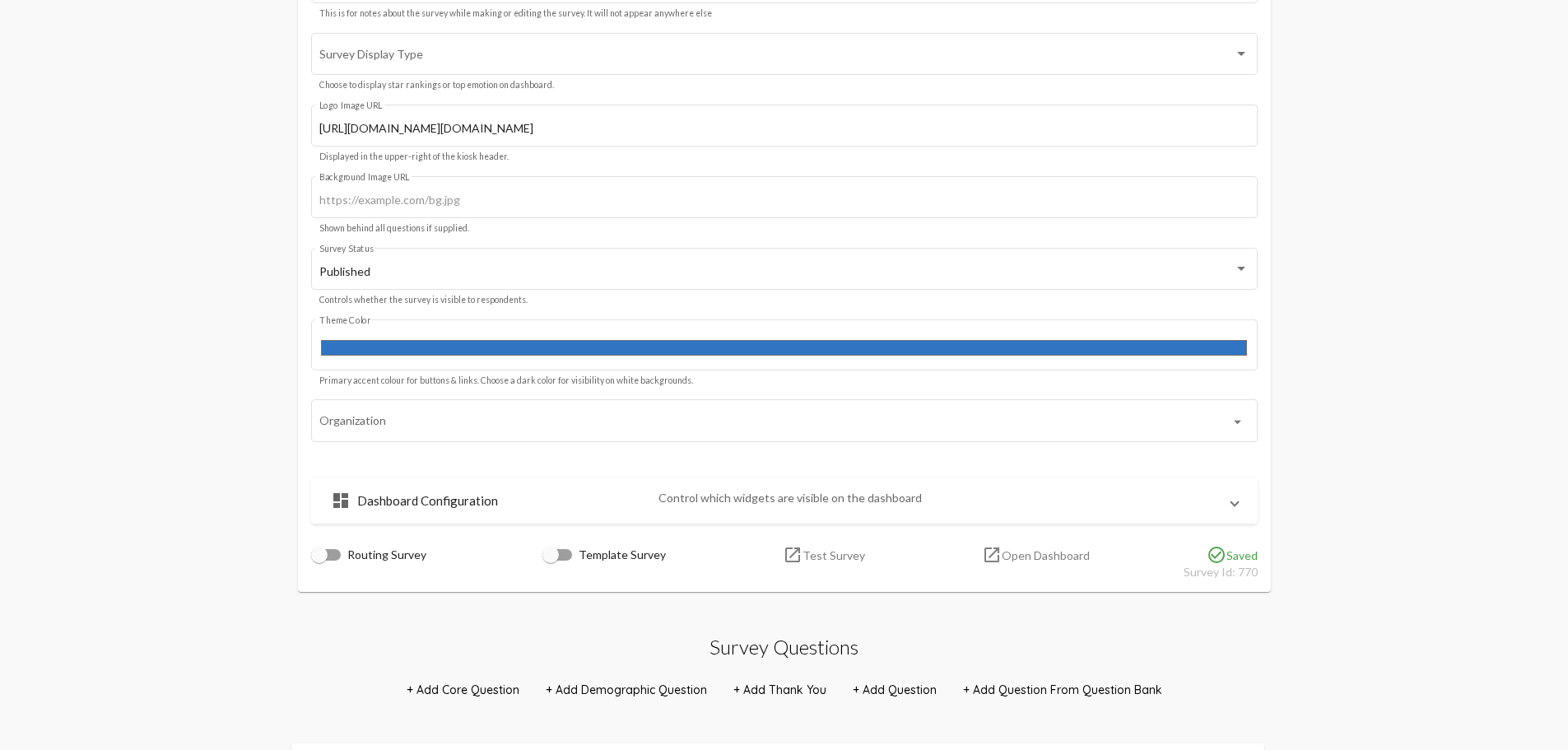
click at [824, 554] on link "launch Test Survey" at bounding box center [824, 554] width 83 height 20
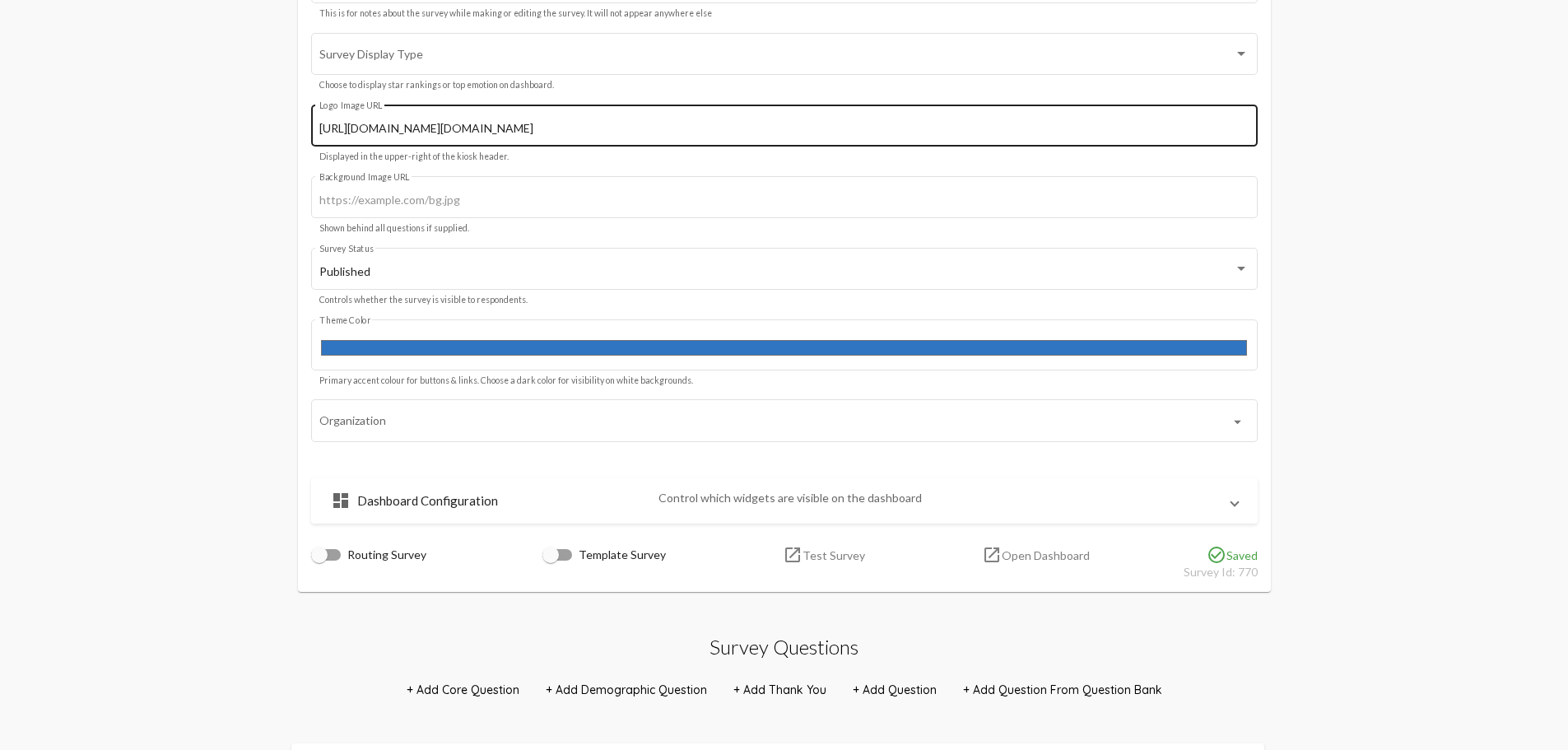
click at [637, 117] on div "[URL][DOMAIN_NAME][DOMAIN_NAME] Logo Image URL" at bounding box center [784, 124] width 929 height 45
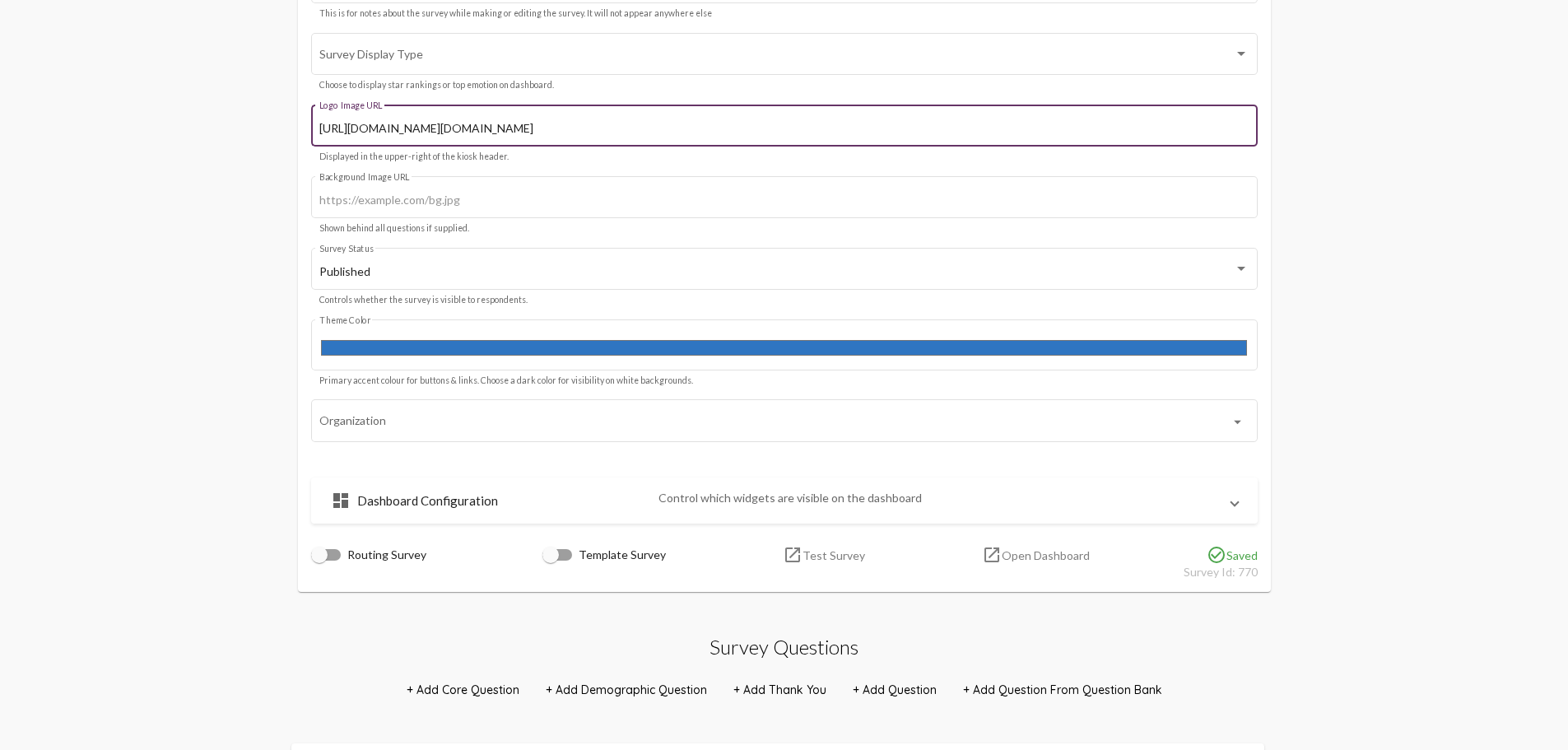
click at [637, 117] on div "[URL][DOMAIN_NAME][DOMAIN_NAME] Logo Image URL" at bounding box center [784, 124] width 929 height 45
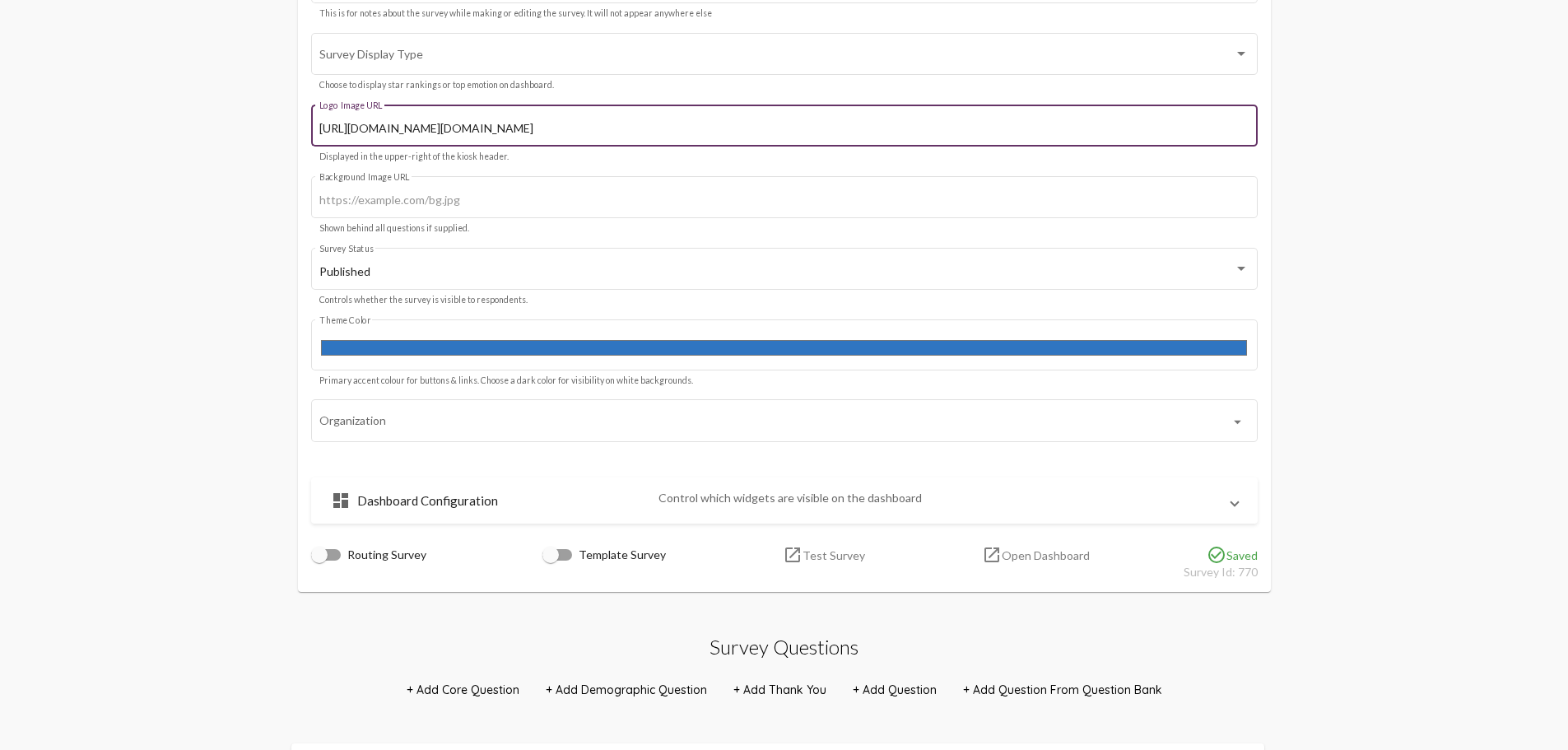
click at [637, 117] on div "[URL][DOMAIN_NAME][DOMAIN_NAME] Logo Image URL" at bounding box center [784, 124] width 929 height 45
click at [641, 131] on input "[URL][DOMAIN_NAME][DOMAIN_NAME]" at bounding box center [784, 129] width 929 height 13
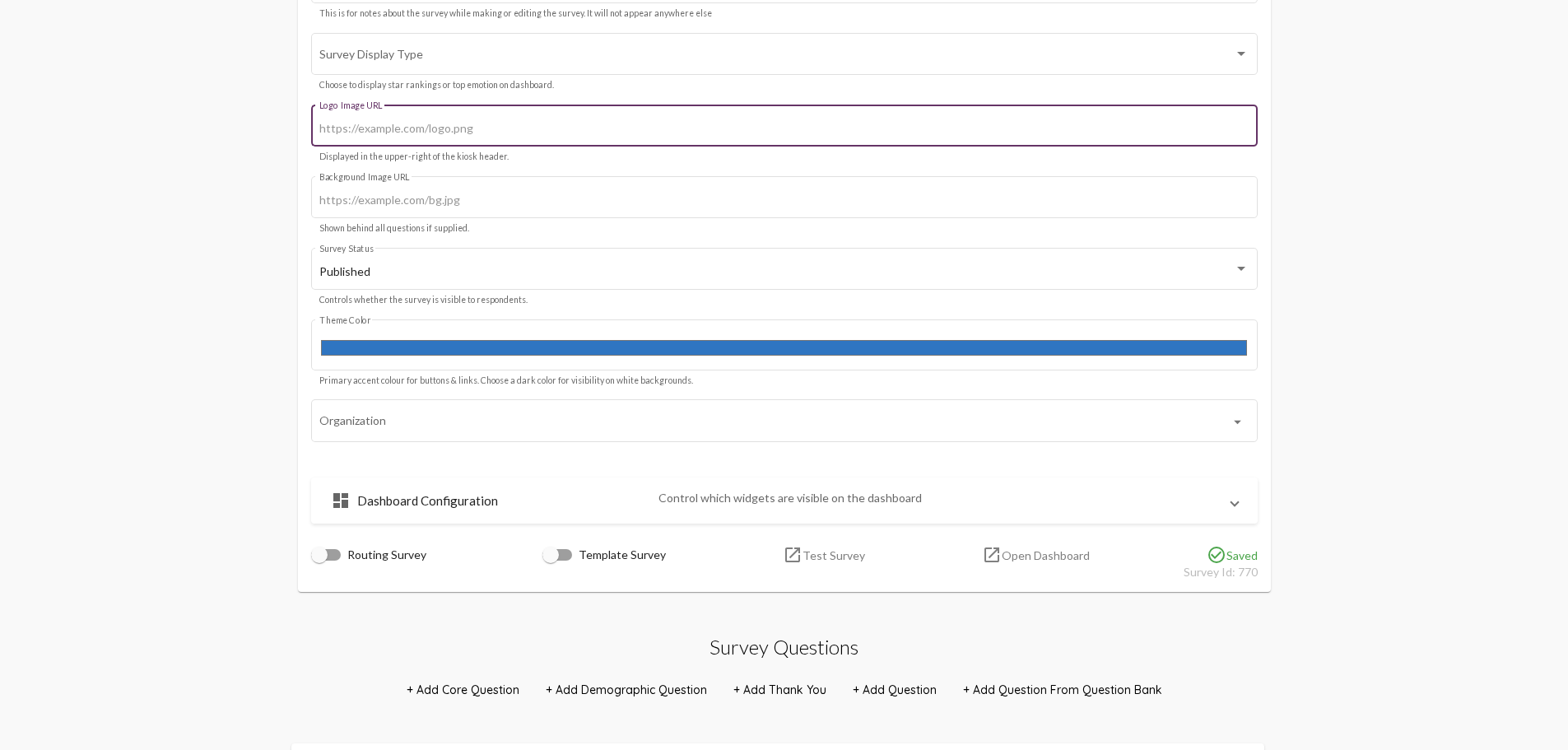
scroll to position [0, 0]
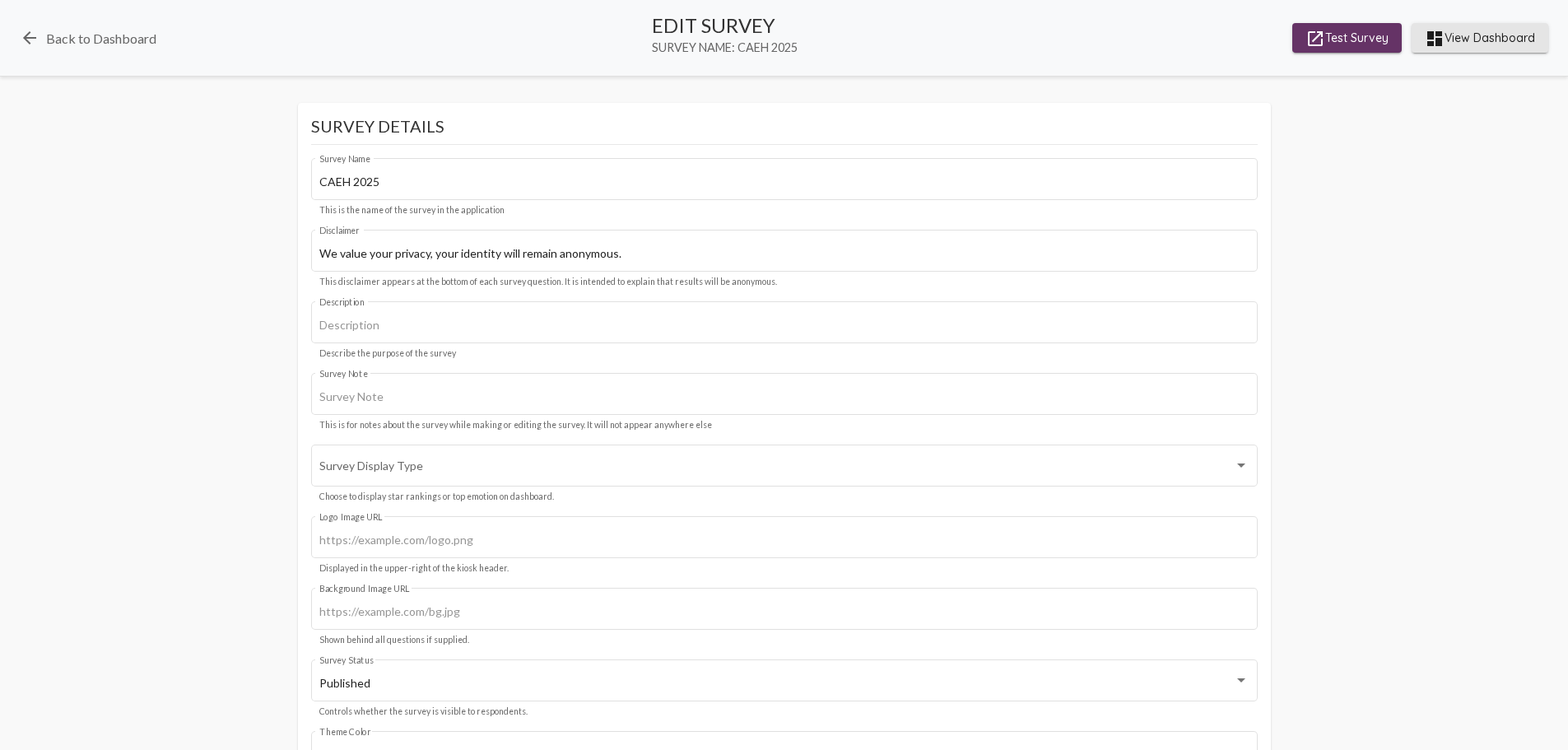
click at [1439, 43] on mat-icon "dashboard" at bounding box center [1435, 39] width 20 height 20
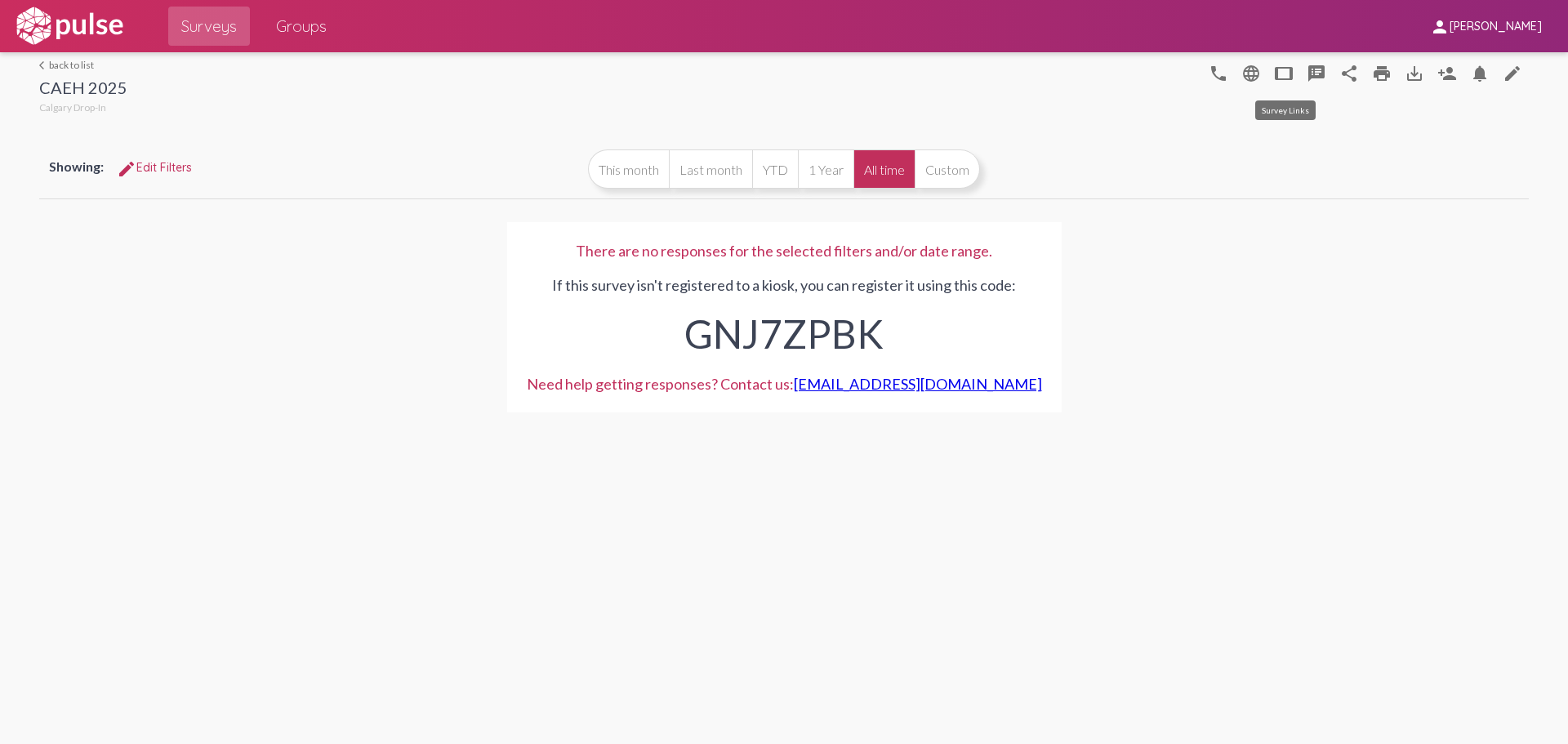
click at [1287, 83] on mat-icon "tablet" at bounding box center [1284, 74] width 20 height 20
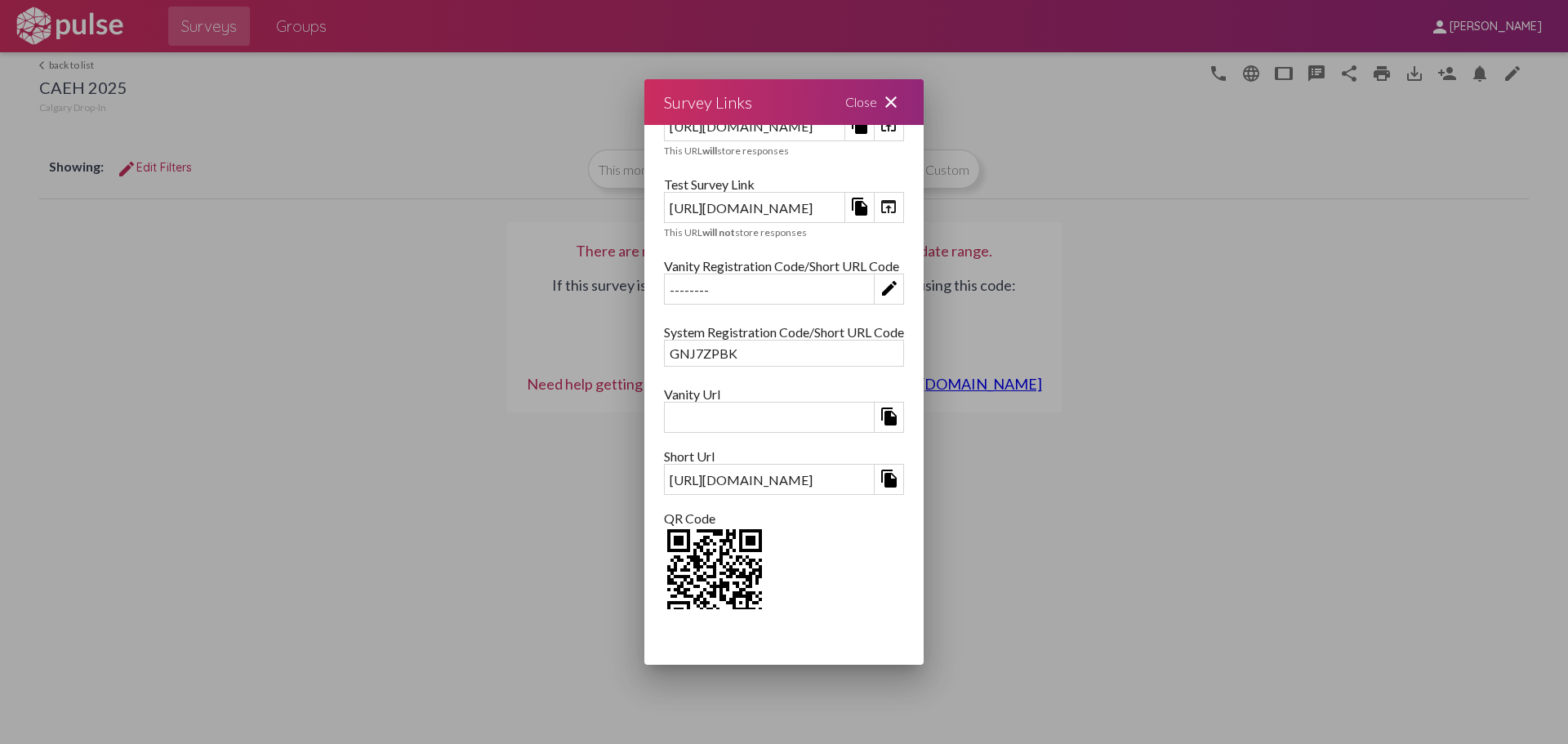
scroll to position [87, 0]
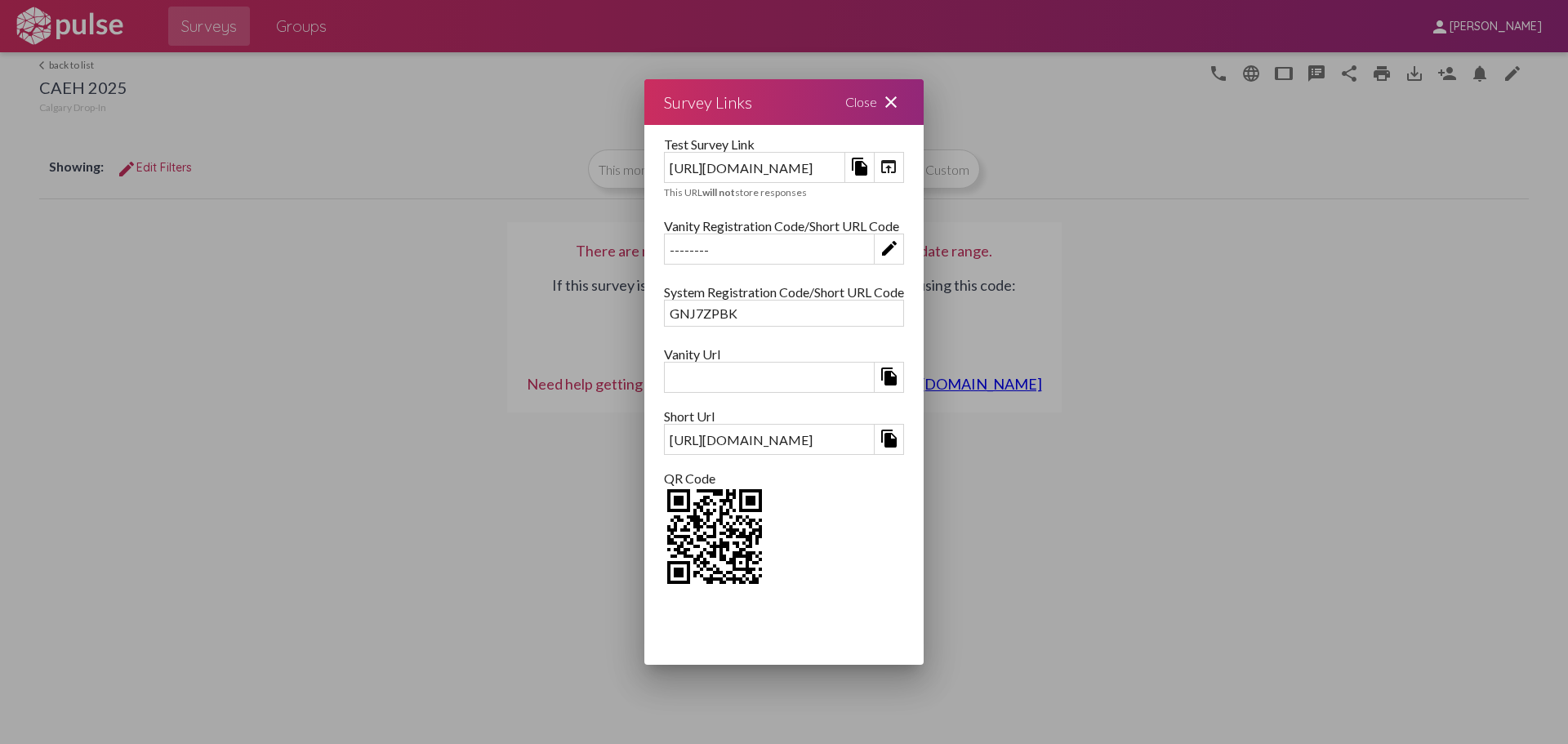
click at [664, 534] on img at bounding box center [715, 537] width 102 height 101
